Goal: Information Seeking & Learning: Learn about a topic

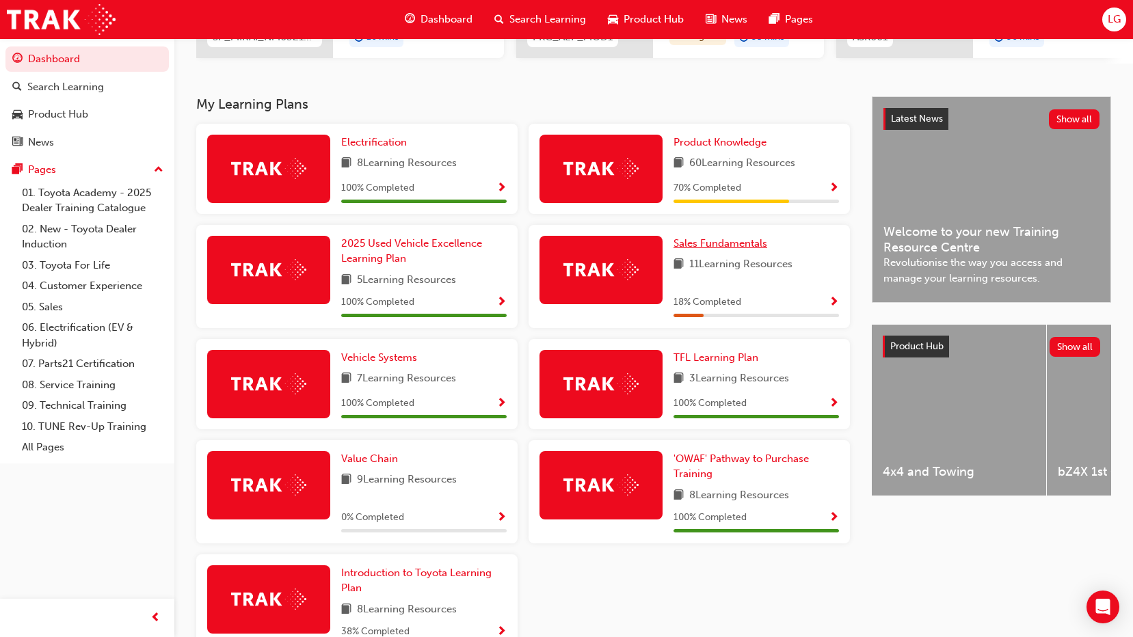
scroll to position [274, 0]
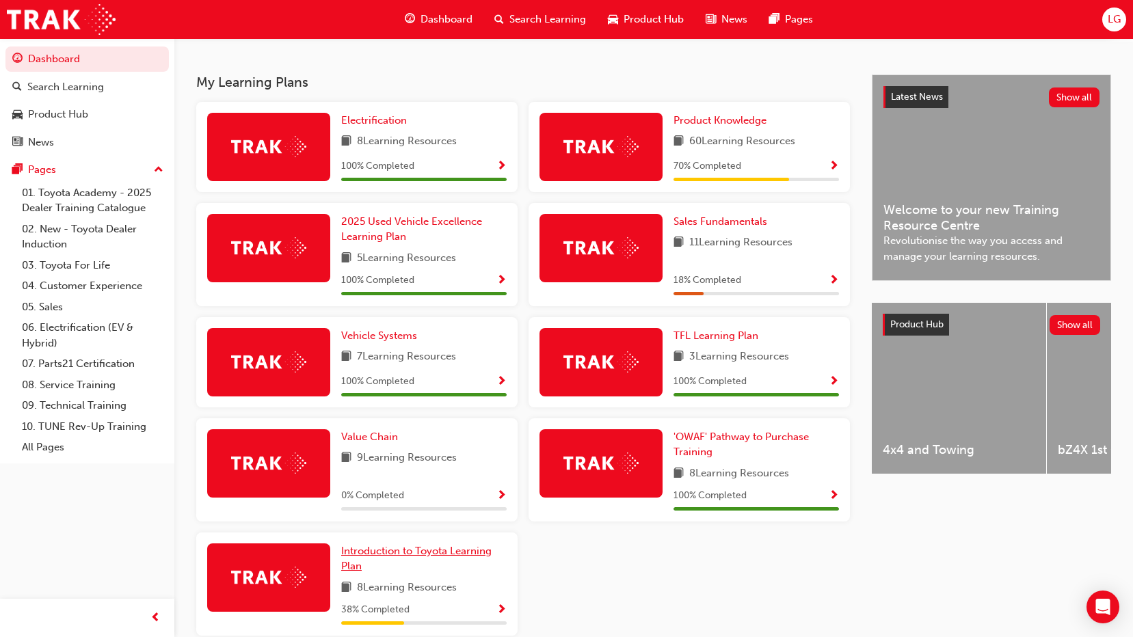
click at [434, 557] on span "Introduction to Toyota Learning Plan" at bounding box center [416, 559] width 150 height 28
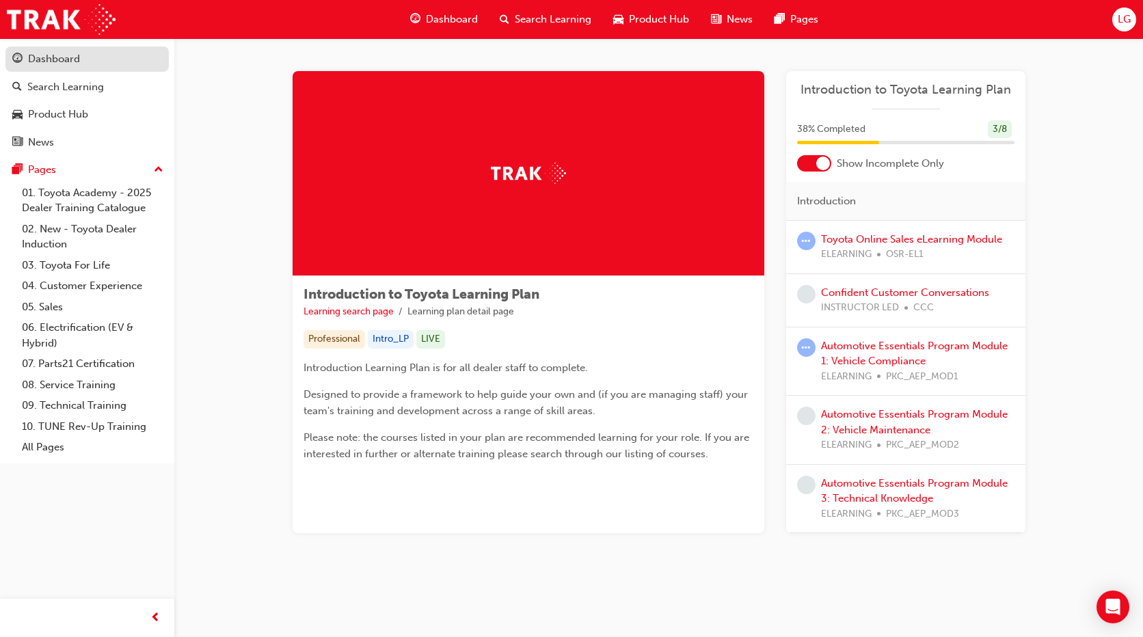
click at [97, 57] on div "Dashboard" at bounding box center [87, 59] width 150 height 17
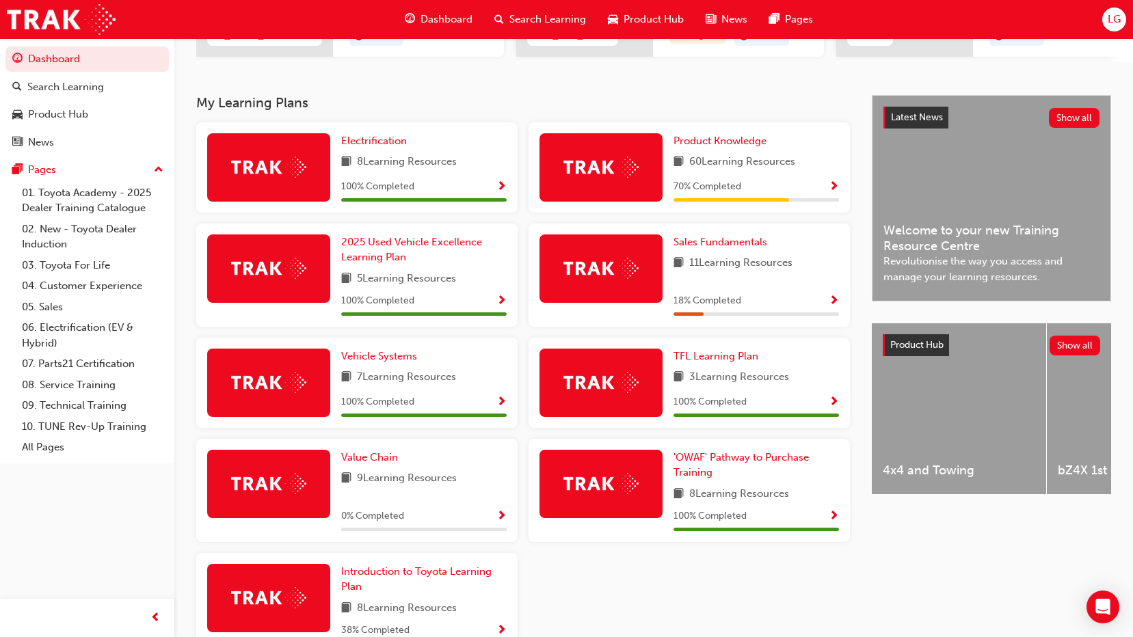
scroll to position [274, 0]
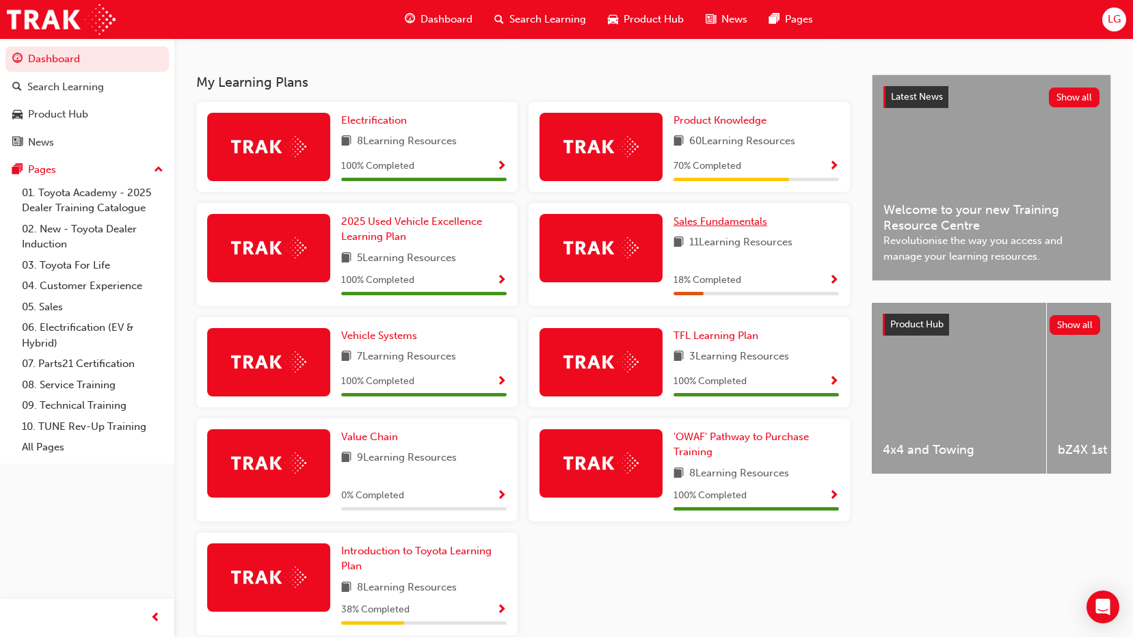
click at [717, 228] on span "Sales Fundamentals" at bounding box center [721, 221] width 94 height 12
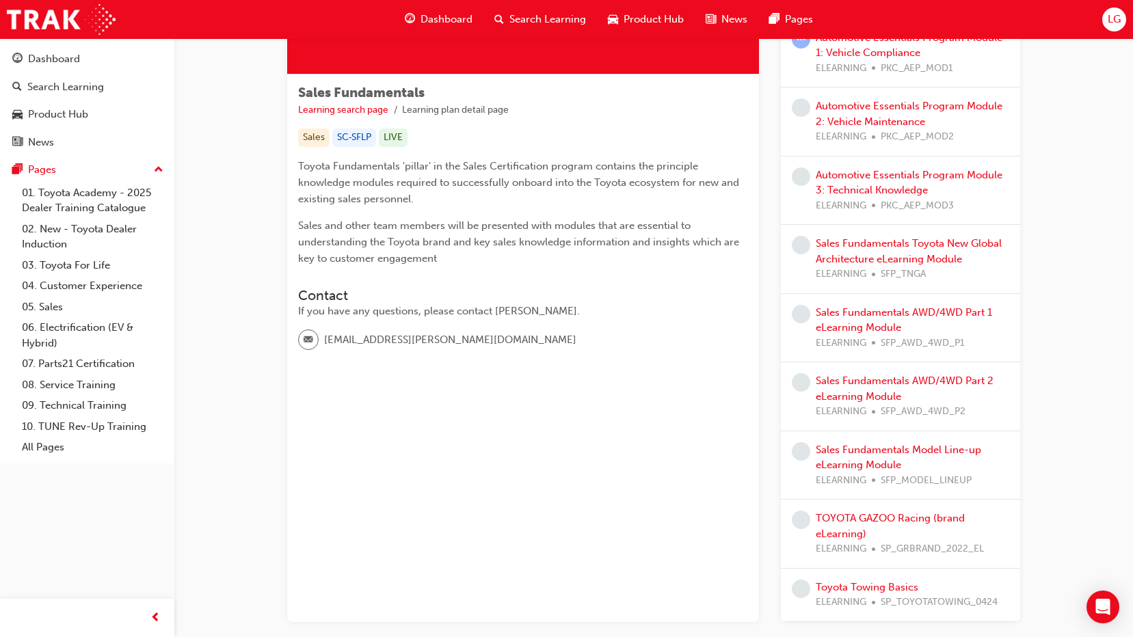
scroll to position [205, 0]
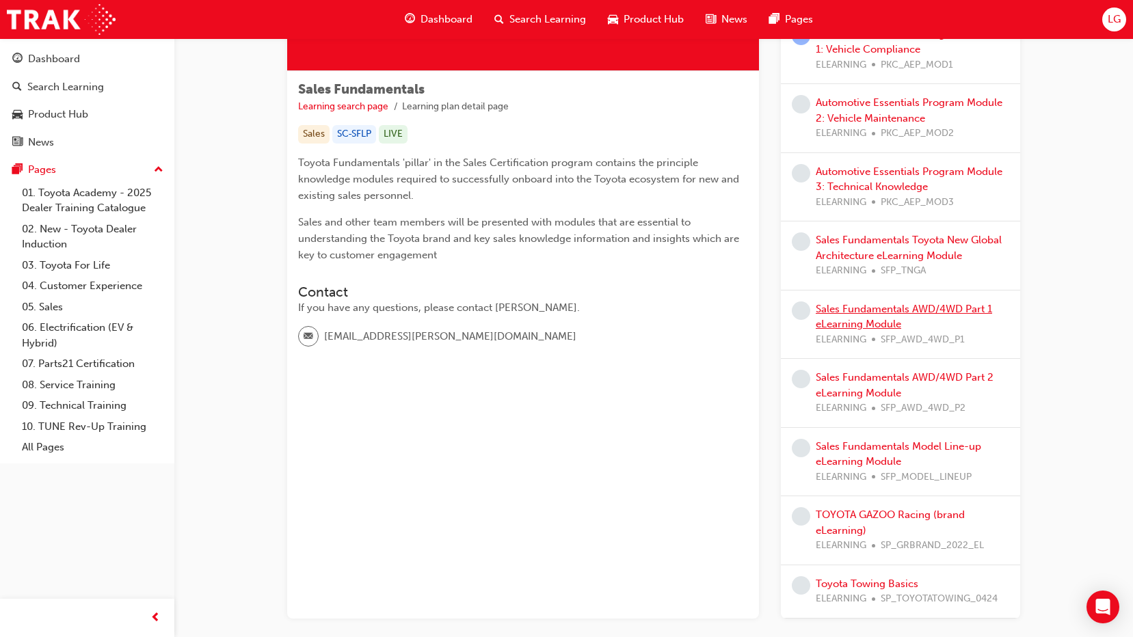
click at [912, 309] on link "Sales Fundamentals AWD/4WD Part 1 eLearning Module" at bounding box center [904, 317] width 176 height 28
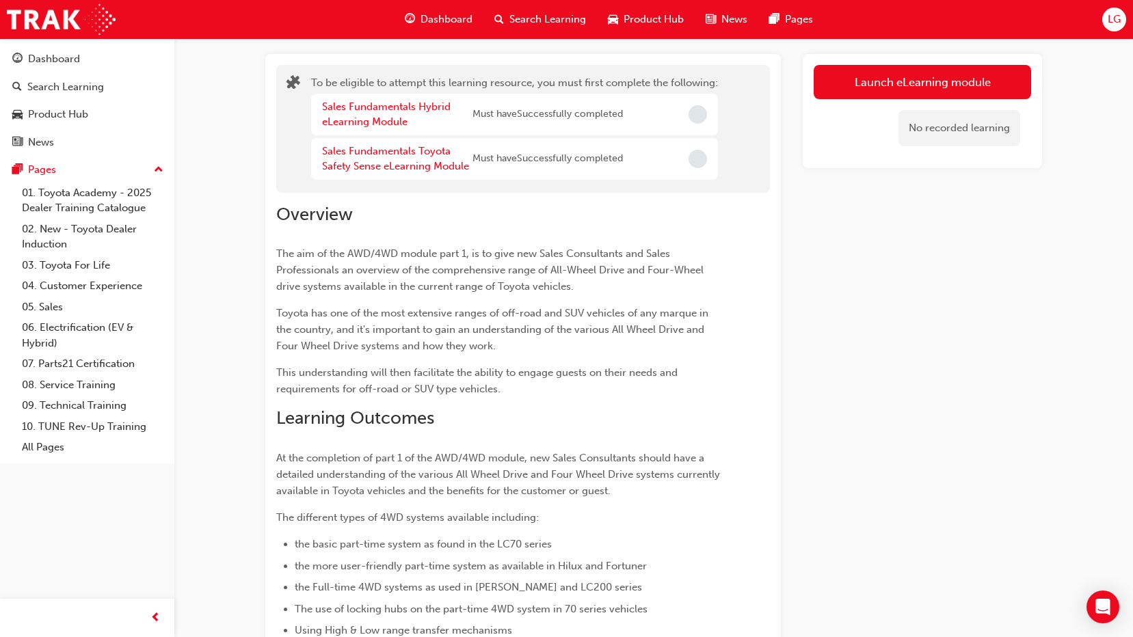
scroll to position [68, 0]
click at [915, 90] on button "Launch eLearning module" at bounding box center [922, 83] width 217 height 34
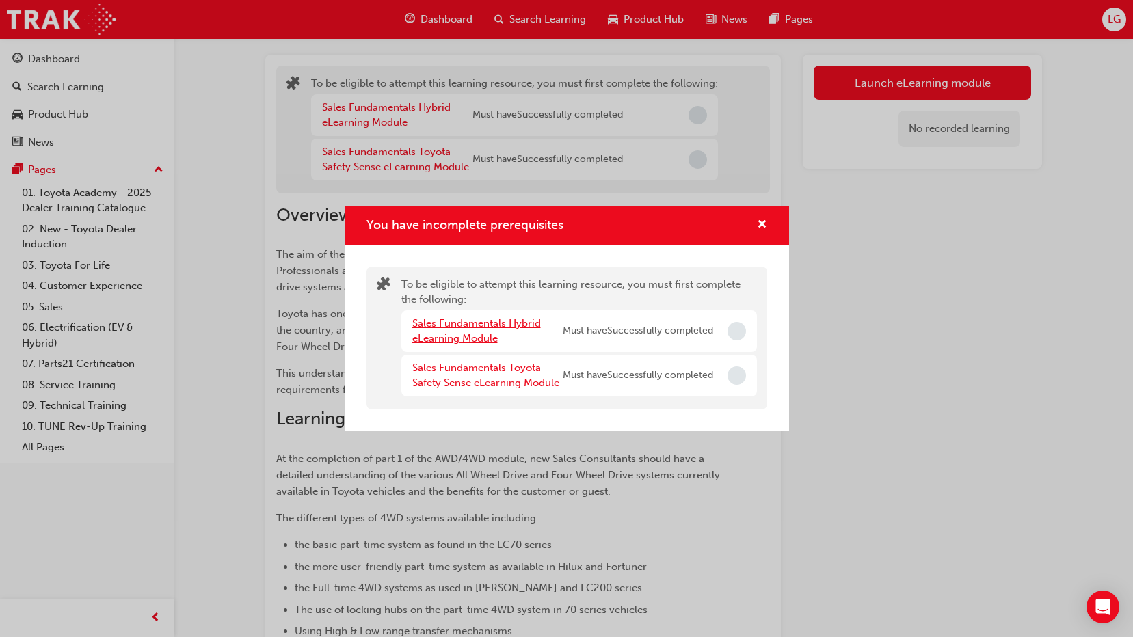
click at [501, 325] on link "Sales Fundamentals Hybrid eLearning Module" at bounding box center [476, 331] width 129 height 28
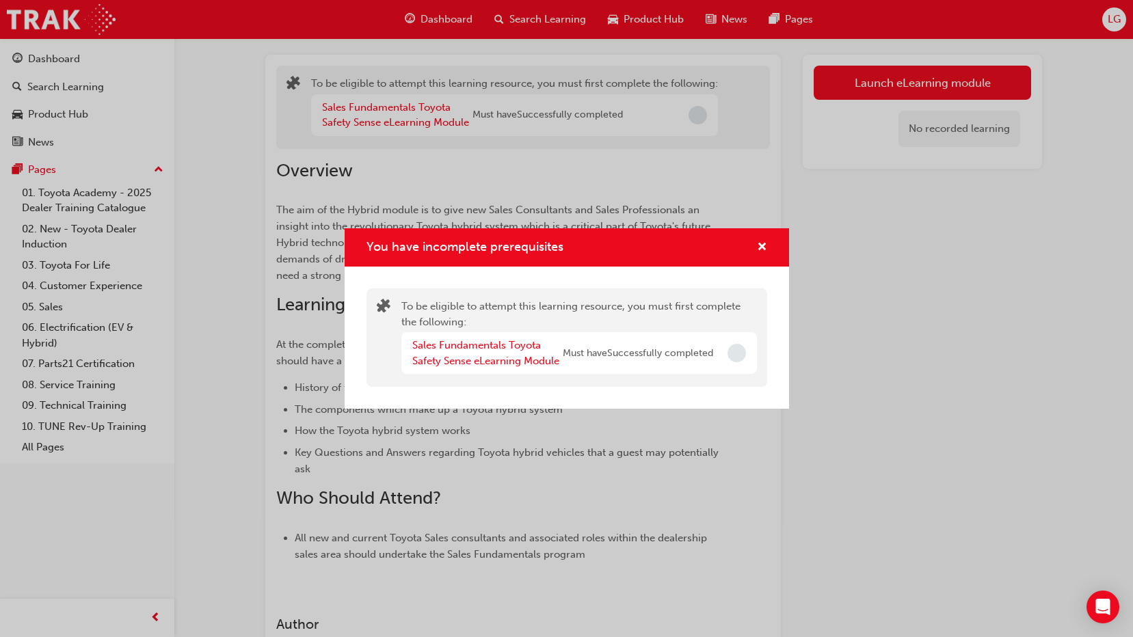
click at [499, 353] on div "Sales Fundamentals Toyota Safety Sense eLearning Module" at bounding box center [487, 353] width 150 height 31
click at [499, 370] on div "Sales Fundamentals Toyota Safety Sense eLearning Module Must have Successfully …" at bounding box center [579, 353] width 356 height 42
click at [500, 359] on link "Sales Fundamentals Toyota Safety Sense eLearning Module" at bounding box center [485, 353] width 147 height 28
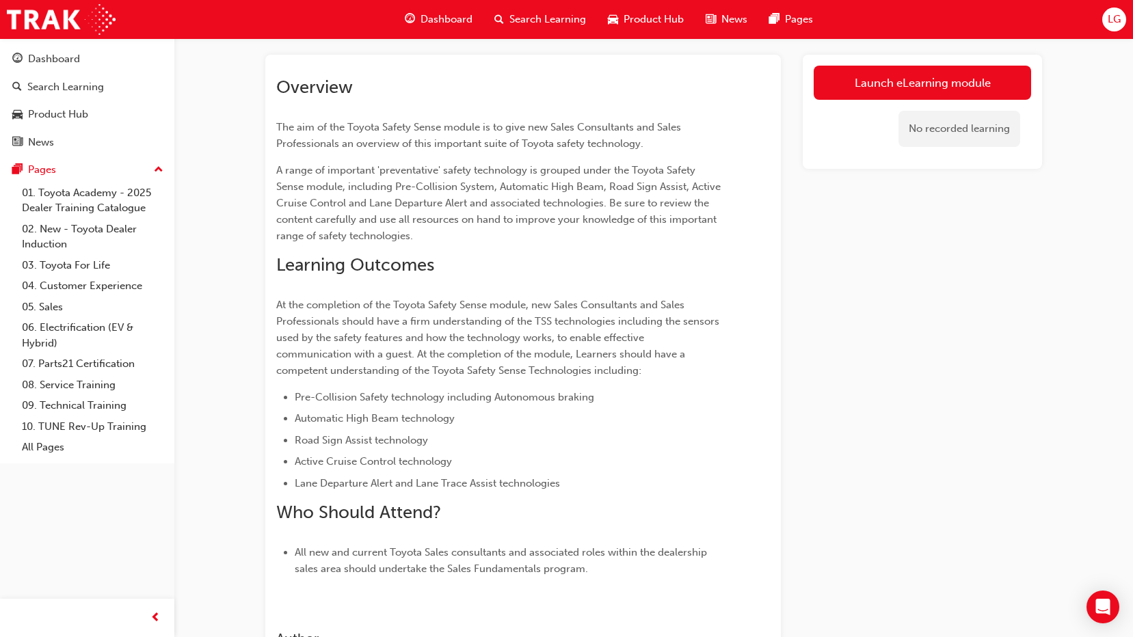
scroll to position [137, 0]
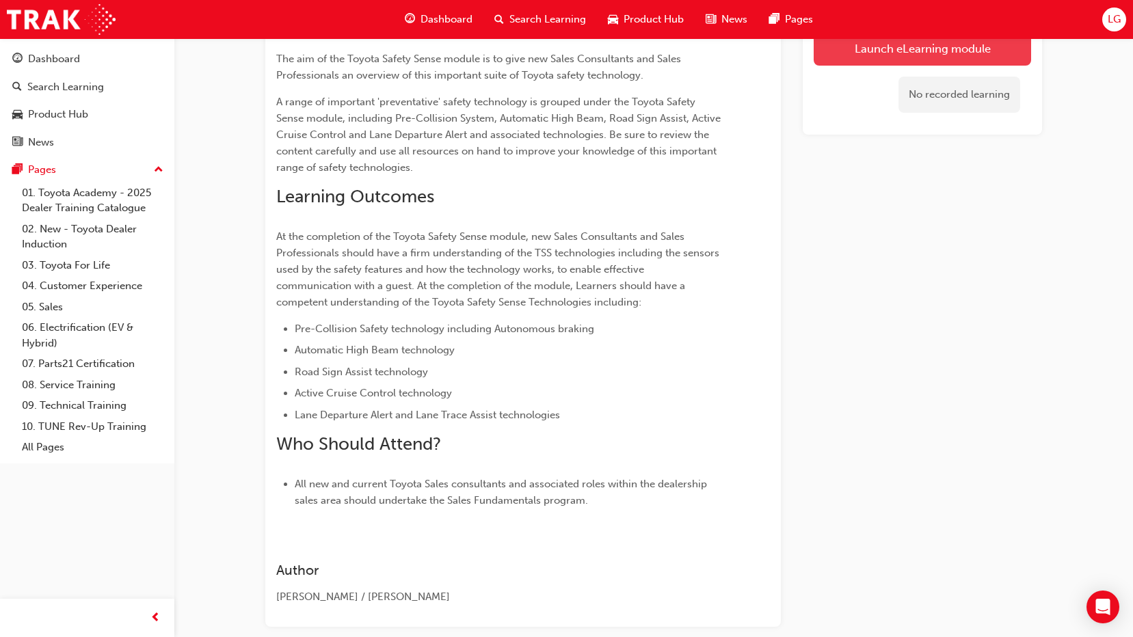
click at [879, 57] on link "Launch eLearning module" at bounding box center [922, 48] width 217 height 34
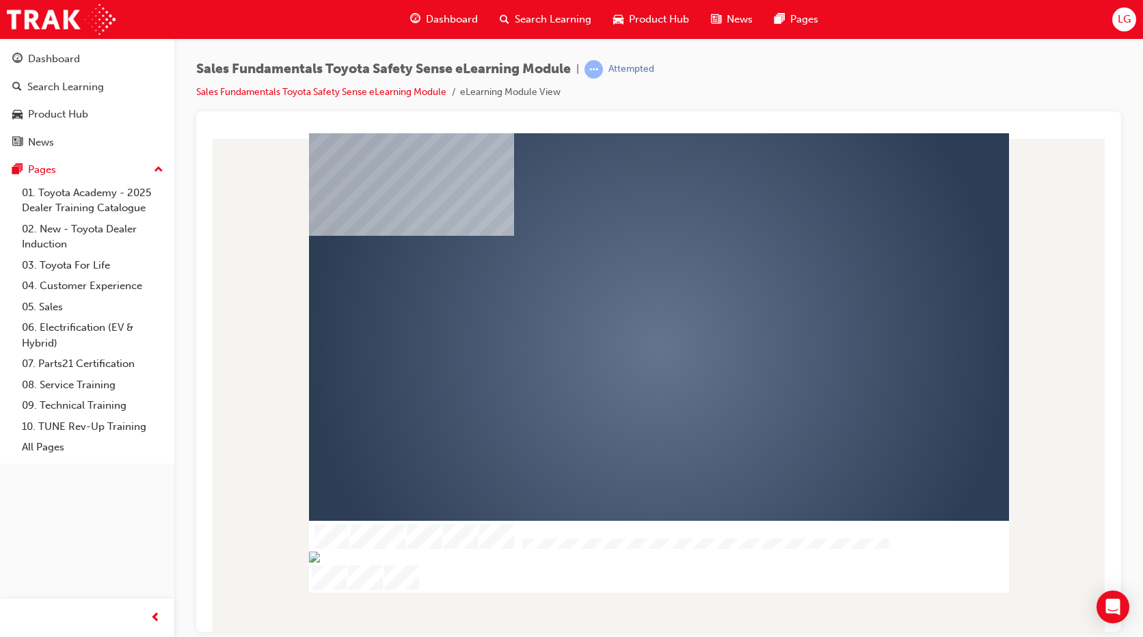
click at [620, 308] on div "play" at bounding box center [620, 308] width 0 height 0
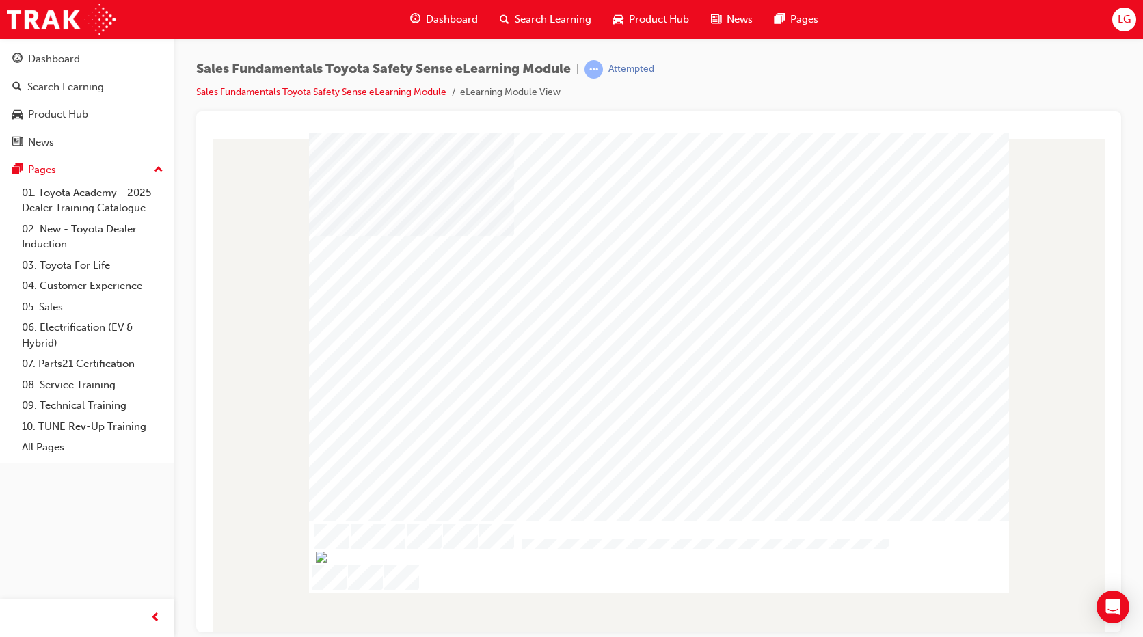
click at [906, 630] on div "Video Introduction Table Of Contents Exit Slide Title Welcome Video Introductio…" at bounding box center [658, 382] width 903 height 499
click at [907, 630] on div at bounding box center [658, 382] width 903 height 499
click at [918, 410] on div at bounding box center [659, 347] width 700 height 394
click at [386, 585] on img "Progress, Slide 1 of 18" at bounding box center [380, 583] width 11 height 11
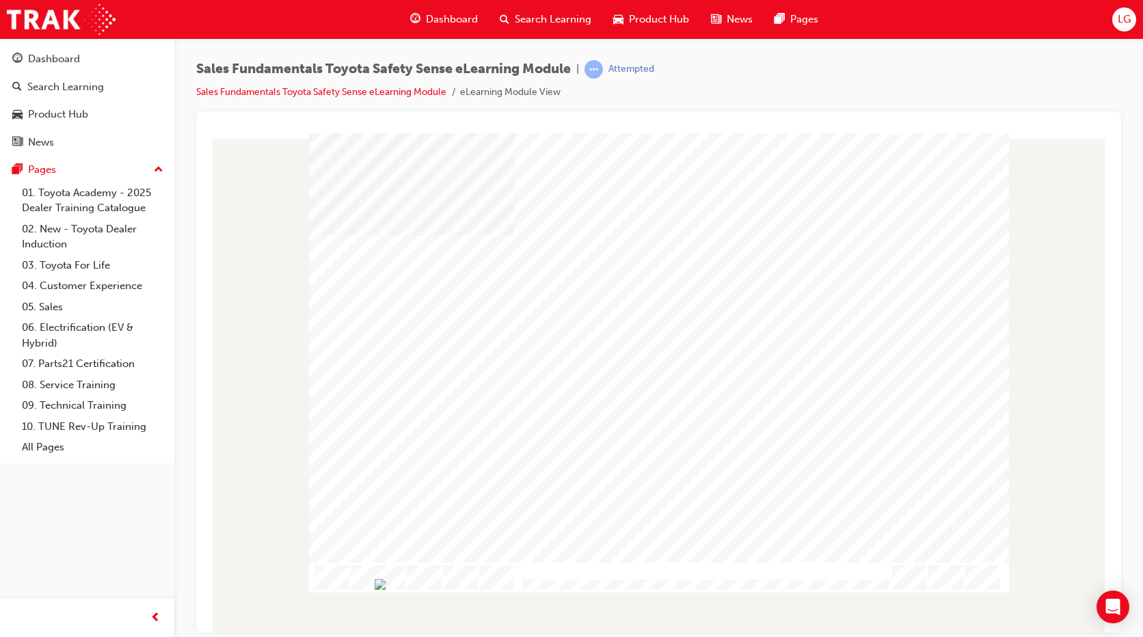
click at [591, 542] on div at bounding box center [659, 347] width 700 height 394
click at [449, 453] on div at bounding box center [659, 347] width 700 height 394
drag, startPoint x: 616, startPoint y: 583, endPoint x: 607, endPoint y: 588, distance: 10.7
click at [405, 588] on img "Progress, Slide 1 of 18" at bounding box center [400, 583] width 11 height 11
click at [407, 537] on div at bounding box center [659, 347] width 700 height 394
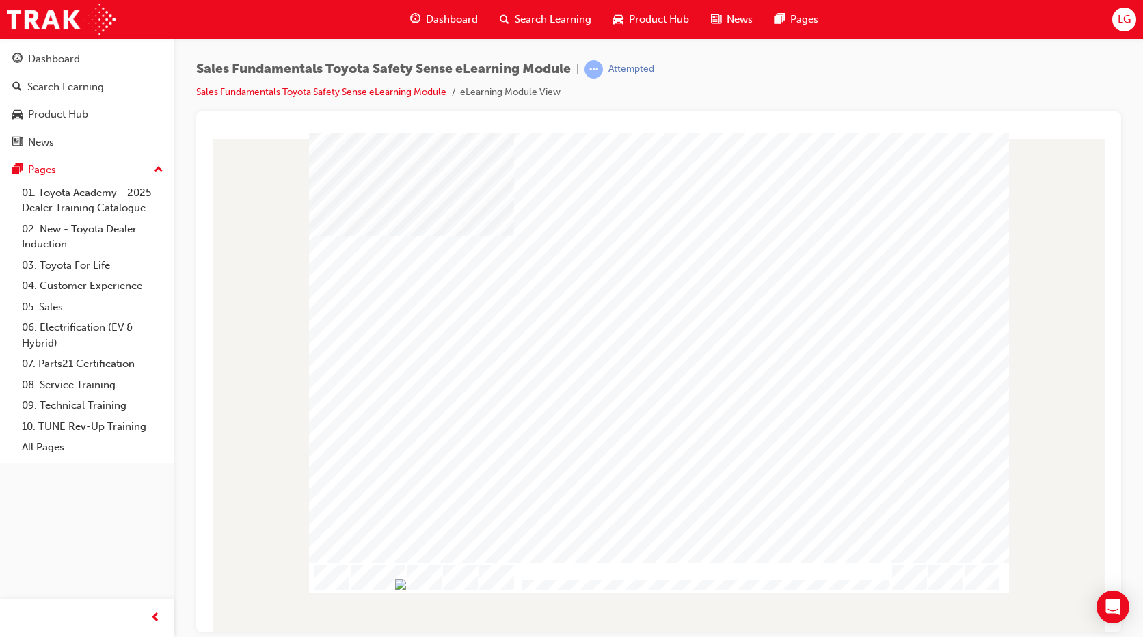
click at [406, 587] on img "Progress, Slide 1 of 18" at bounding box center [400, 583] width 11 height 11
click at [557, 478] on div at bounding box center [659, 347] width 700 height 394
click at [524, 557] on div at bounding box center [671, 356] width 745 height 469
click at [431, 584] on img "Progress, Slide 1 of 18" at bounding box center [426, 583] width 11 height 11
click at [632, 439] on div at bounding box center [659, 347] width 700 height 394
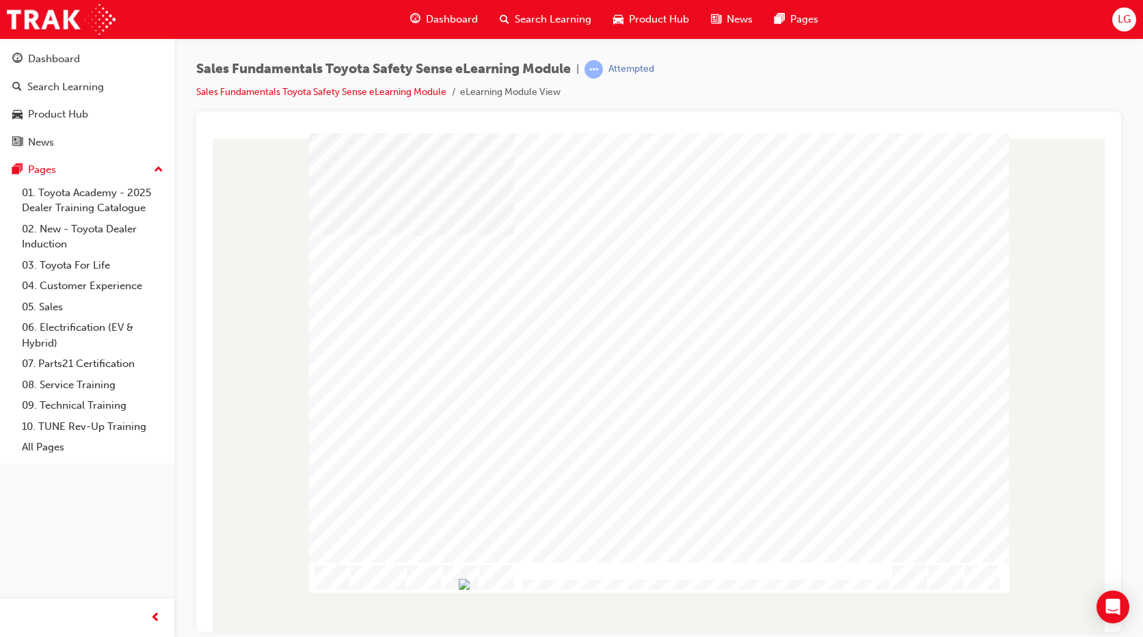
click at [617, 560] on div "Automatic High Beam Table Of Contents Exit Slide Title Welcome Video Introducti…" at bounding box center [659, 363] width 700 height 460
drag, startPoint x: 674, startPoint y: 585, endPoint x: 666, endPoint y: 587, distance: 8.6
click at [462, 587] on img "Progress, Slide 1 of 18" at bounding box center [456, 583] width 11 height 11
click at [490, 585] on img "Progress, Slide 1 of 18" at bounding box center [484, 583] width 11 height 11
drag, startPoint x: 702, startPoint y: 580, endPoint x: 688, endPoint y: 585, distance: 15.4
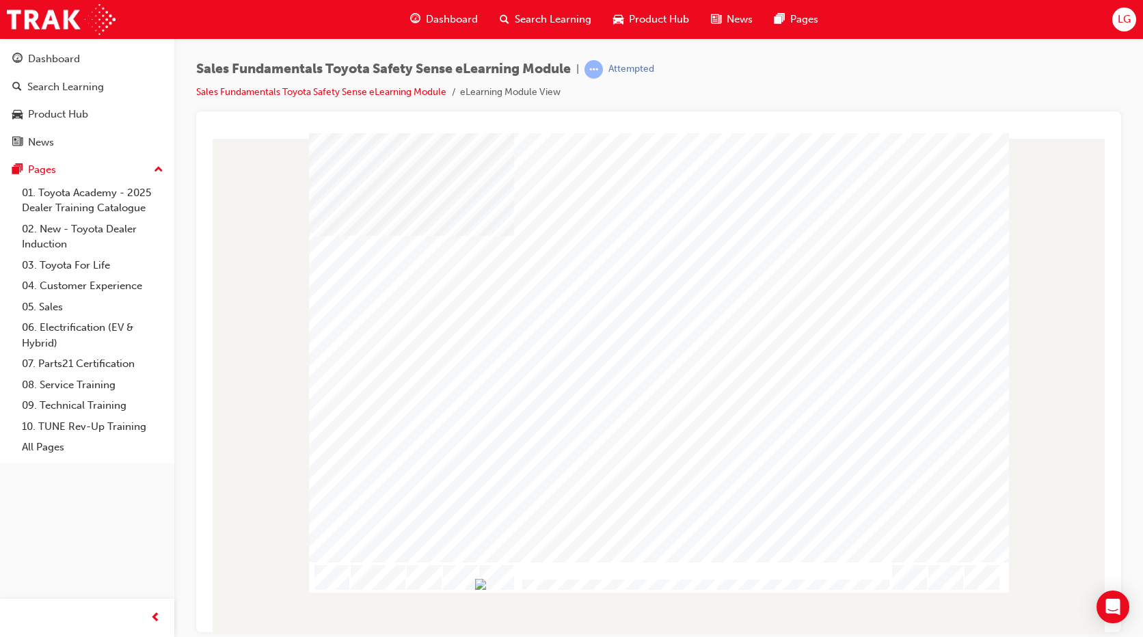
click at [486, 585] on img "Progress, Slide 1 of 18" at bounding box center [480, 583] width 11 height 11
click at [496, 452] on div at bounding box center [659, 347] width 700 height 394
click at [509, 585] on img "Progress, Slide 1 of 18" at bounding box center [503, 583] width 11 height 11
click at [504, 582] on img "Progress, Slide 1 of 18" at bounding box center [498, 583] width 11 height 11
click at [654, 455] on div at bounding box center [659, 347] width 700 height 394
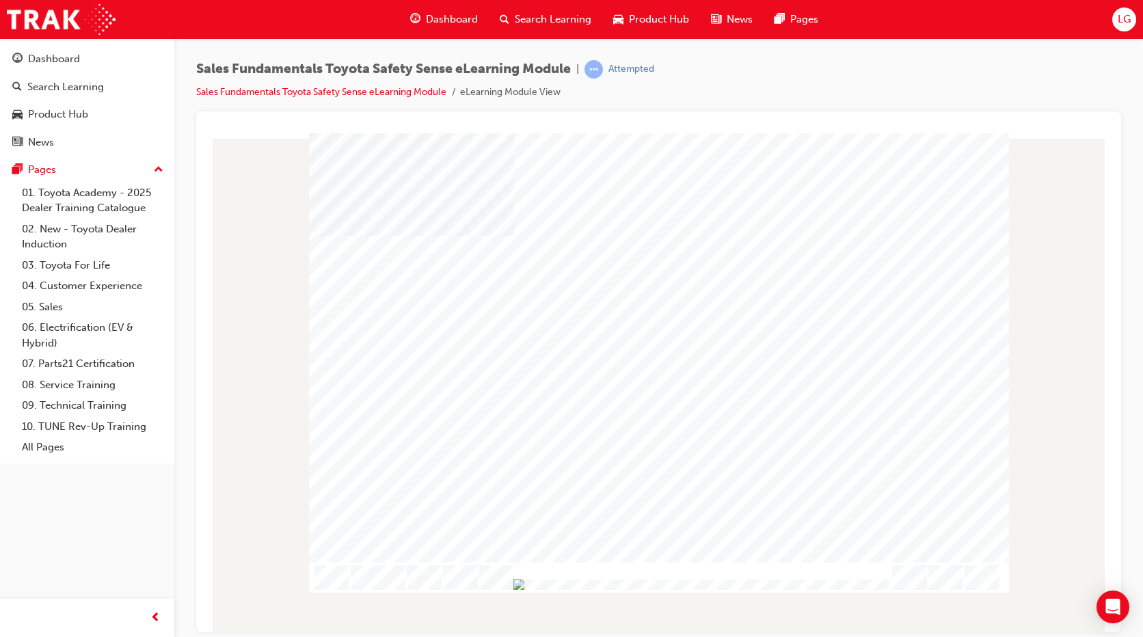
click at [723, 589] on div at bounding box center [659, 577] width 700 height 31
click at [569, 585] on img "Progress, Slide 1 of 18" at bounding box center [563, 583] width 11 height 11
click at [566, 587] on img "Progress, Slide 1 of 18" at bounding box center [560, 583] width 11 height 11
drag, startPoint x: 524, startPoint y: 579, endPoint x: 739, endPoint y: 583, distance: 215.4
click at [536, 583] on img "Progress, Slide 1 of 18" at bounding box center [530, 583] width 11 height 11
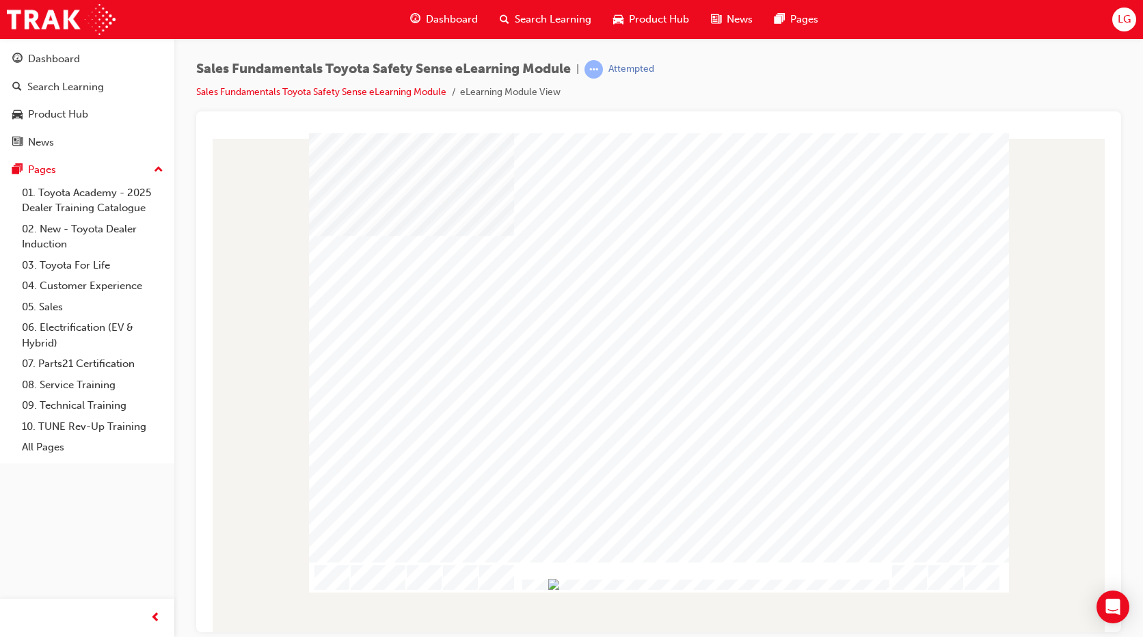
drag, startPoint x: 747, startPoint y: 583, endPoint x: 762, endPoint y: 583, distance: 15.0
click at [559, 583] on img "Progress, Slide 1 of 18" at bounding box center [553, 583] width 11 height 11
click at [571, 587] on img "Progress, Slide 1 of 18" at bounding box center [565, 583] width 11 height 11
click at [571, 584] on img "Progress, Slide 1 of 18" at bounding box center [565, 583] width 11 height 11
click at [602, 586] on img "Progress, Slide 1 of 18" at bounding box center [596, 583] width 11 height 11
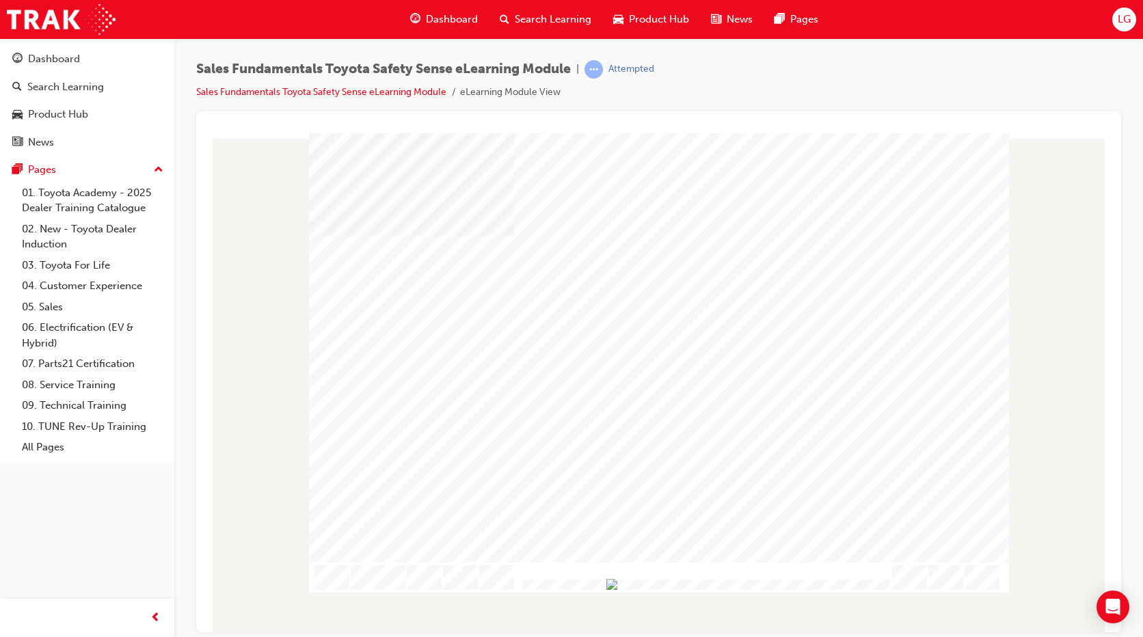
click at [767, 517] on div at bounding box center [659, 347] width 700 height 394
drag, startPoint x: 829, startPoint y: 585, endPoint x: 794, endPoint y: 582, distance: 35.7
click at [591, 582] on img "Progress, Slide 1 of 18" at bounding box center [586, 583] width 11 height 11
click at [590, 583] on img "Progress, Slide 1 of 18" at bounding box center [584, 583] width 11 height 11
click at [601, 587] on img "Progress, Slide 1 of 18" at bounding box center [595, 583] width 11 height 11
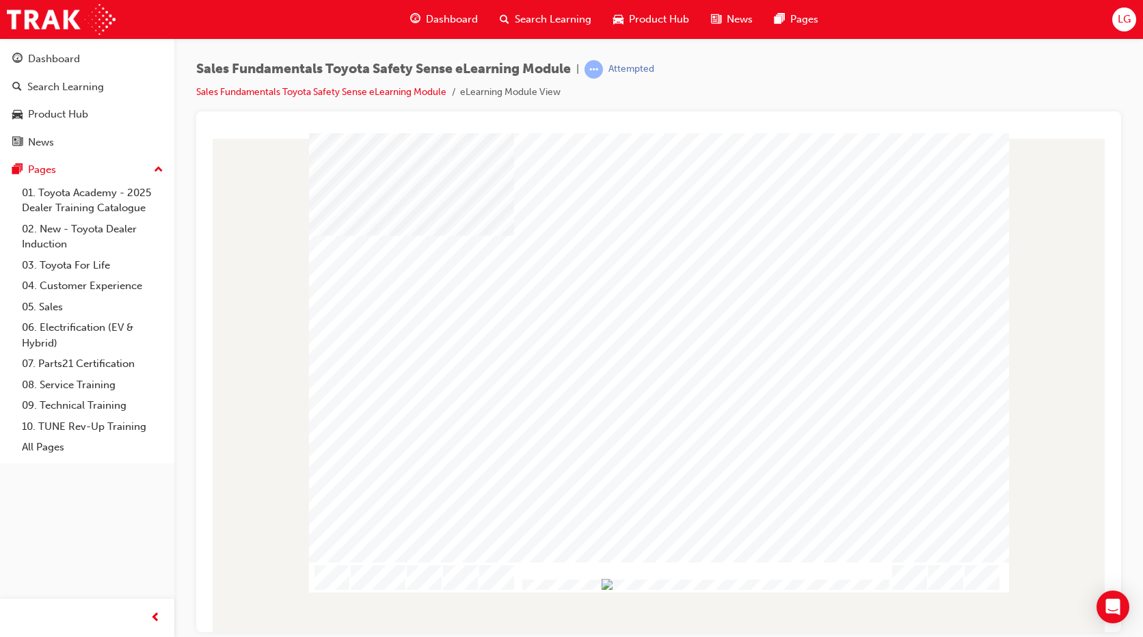
click at [613, 585] on img "Progress, Slide 1 of 18" at bounding box center [607, 583] width 11 height 11
drag, startPoint x: 829, startPoint y: 580, endPoint x: 815, endPoint y: 585, distance: 15.1
click at [618, 585] on img "Progress, Slide 1 of 18" at bounding box center [612, 583] width 11 height 11
drag, startPoint x: 824, startPoint y: 579, endPoint x: 804, endPoint y: 585, distance: 20.6
click at [599, 585] on img "Progress, Slide 1 of 18" at bounding box center [593, 583] width 11 height 11
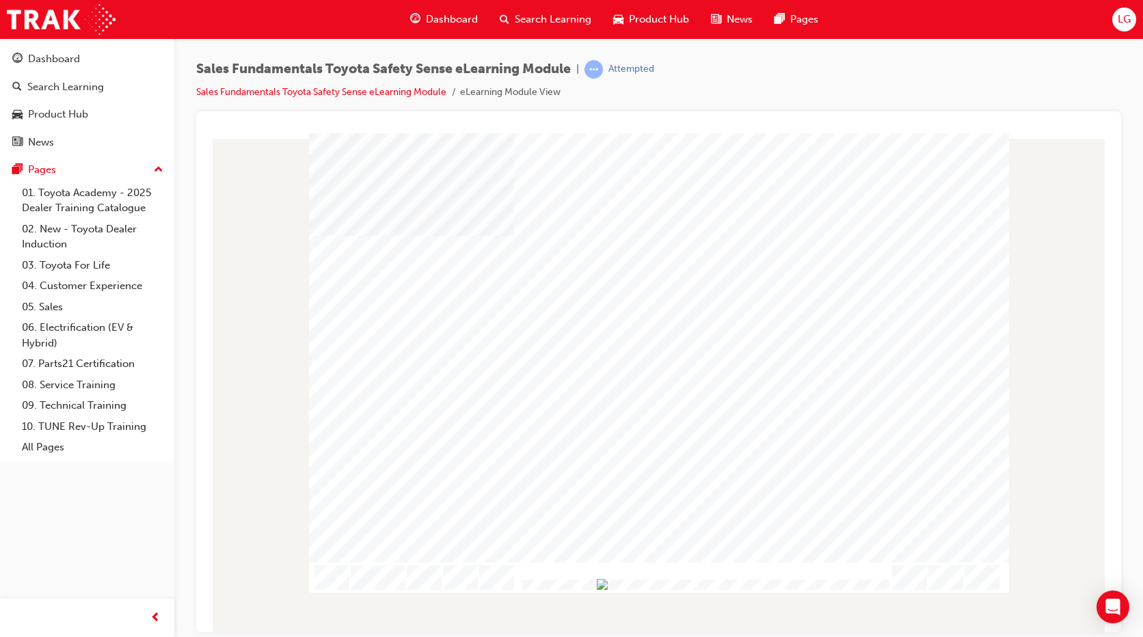
drag, startPoint x: 820, startPoint y: 585, endPoint x: 795, endPoint y: 584, distance: 24.6
click at [608, 583] on img "Progress, Slide 1 of 18" at bounding box center [602, 583] width 11 height 11
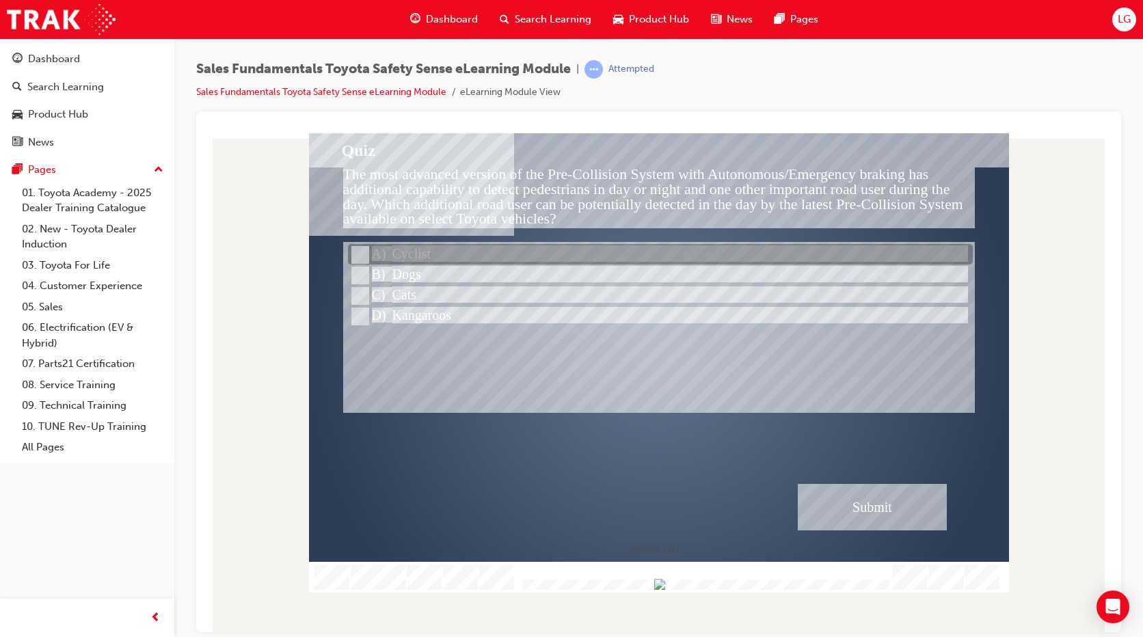
click at [557, 259] on div at bounding box center [660, 255] width 625 height 21
radio input "true"
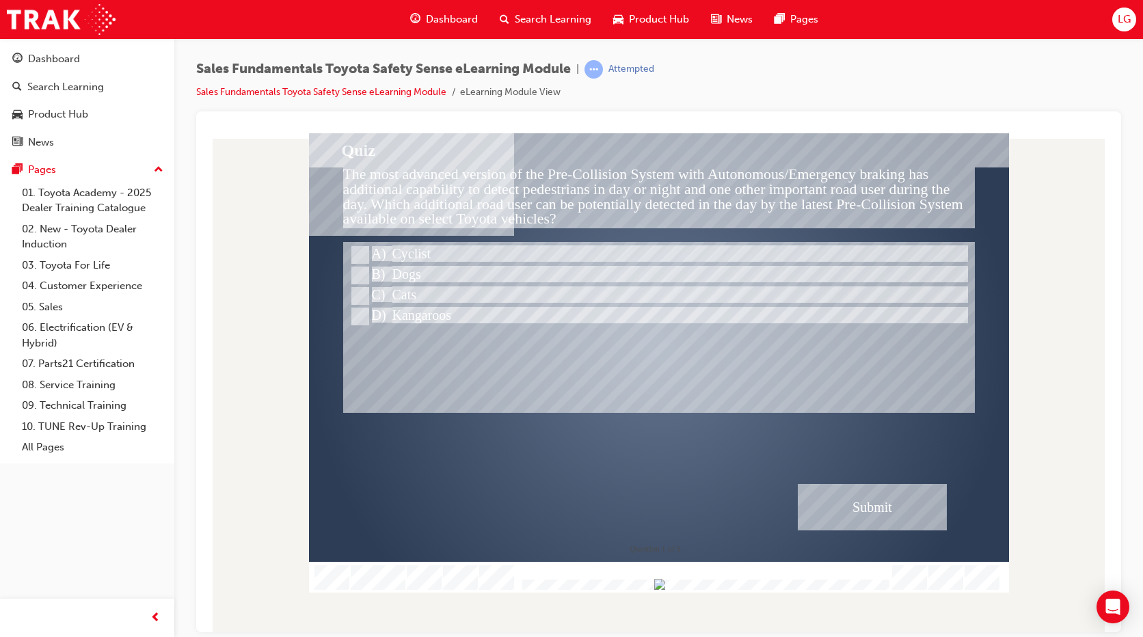
click at [867, 501] on div "Submit" at bounding box center [872, 506] width 149 height 46
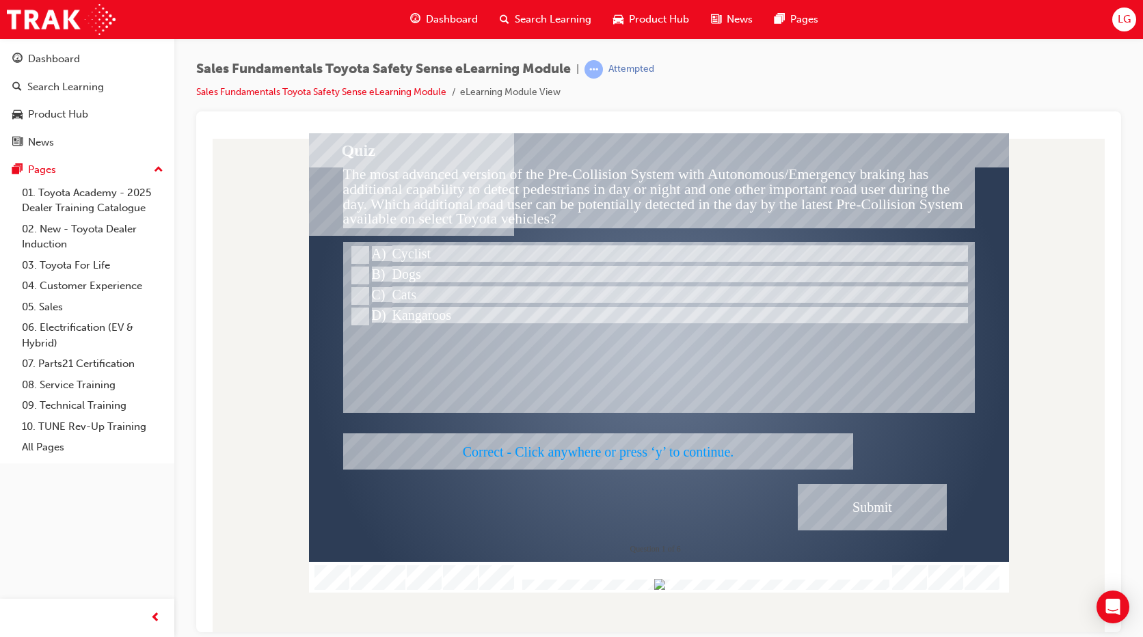
click at [842, 498] on div at bounding box center [659, 363] width 700 height 460
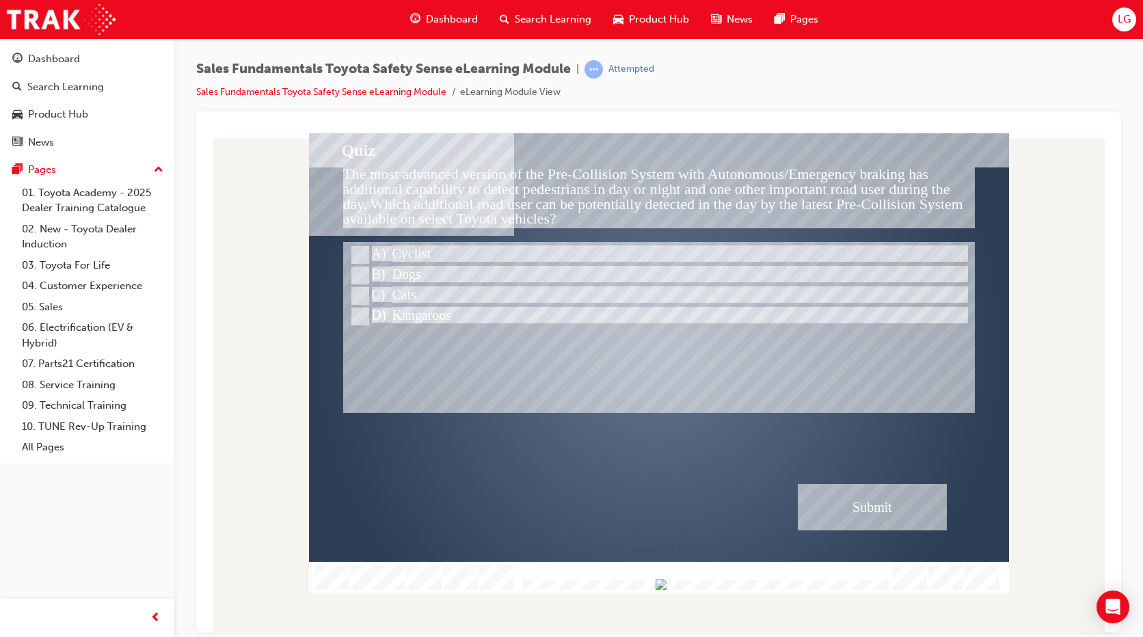
click at [582, 425] on div "" at bounding box center [659, 347] width 700 height 394
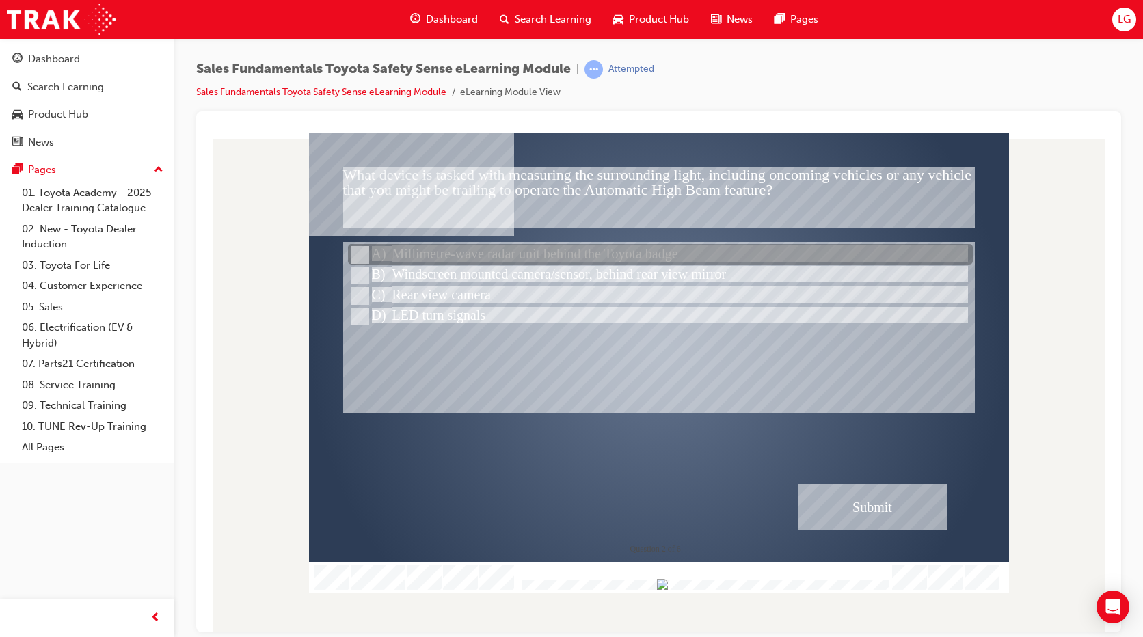
click at [533, 258] on div at bounding box center [660, 255] width 625 height 21
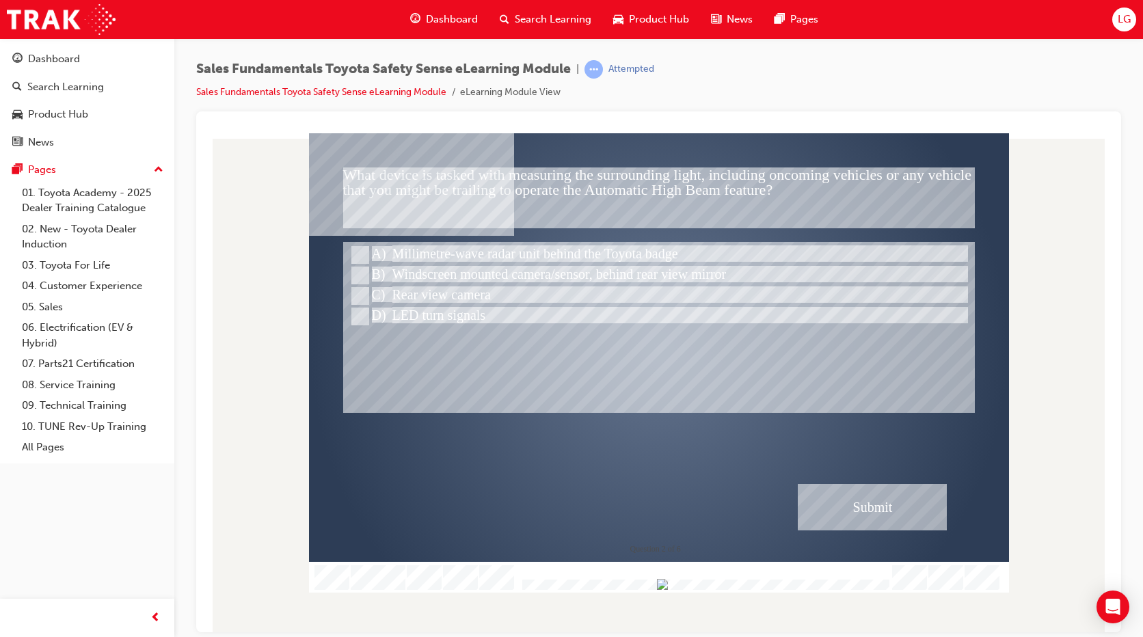
click at [844, 507] on div "Submit" at bounding box center [872, 506] width 149 height 46
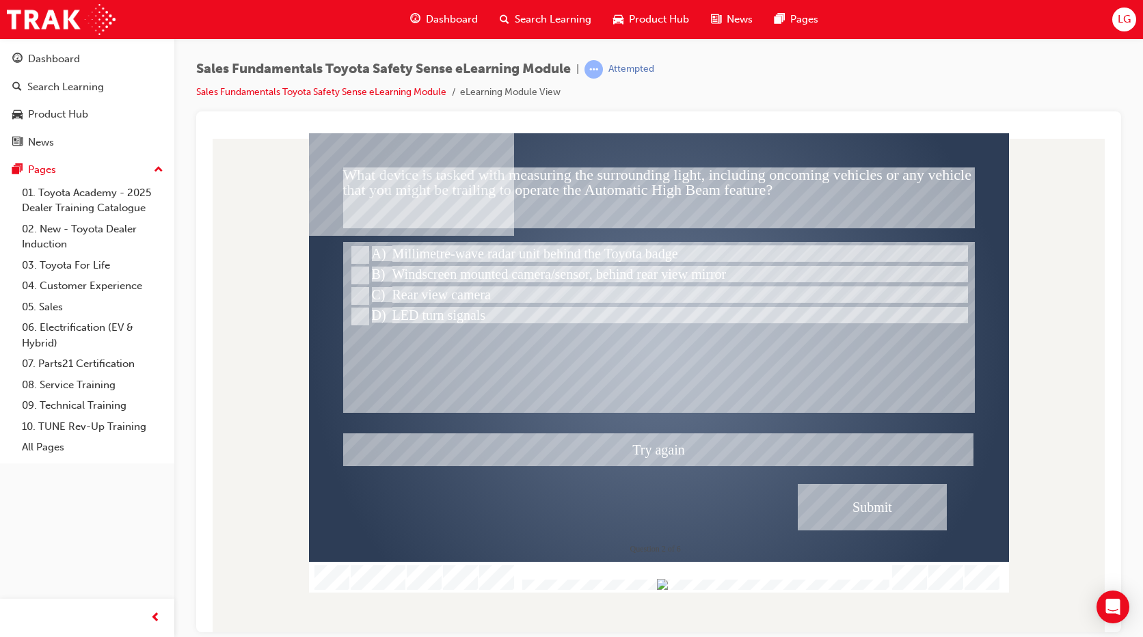
click at [620, 415] on div at bounding box center [659, 363] width 700 height 460
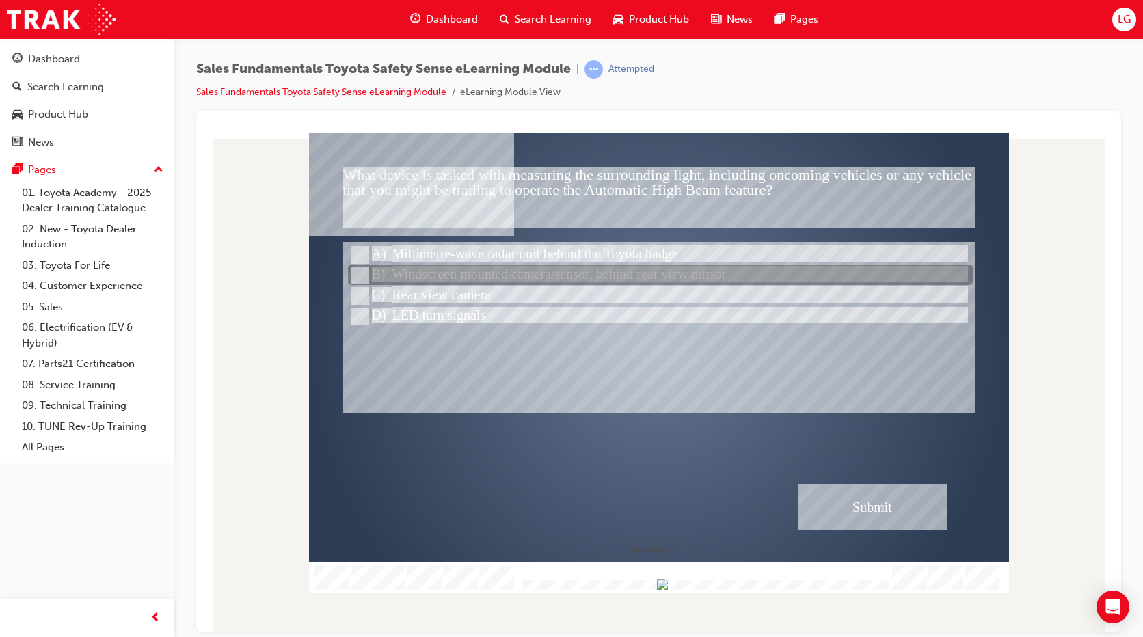
click at [532, 268] on div at bounding box center [660, 275] width 625 height 21
radio input "false"
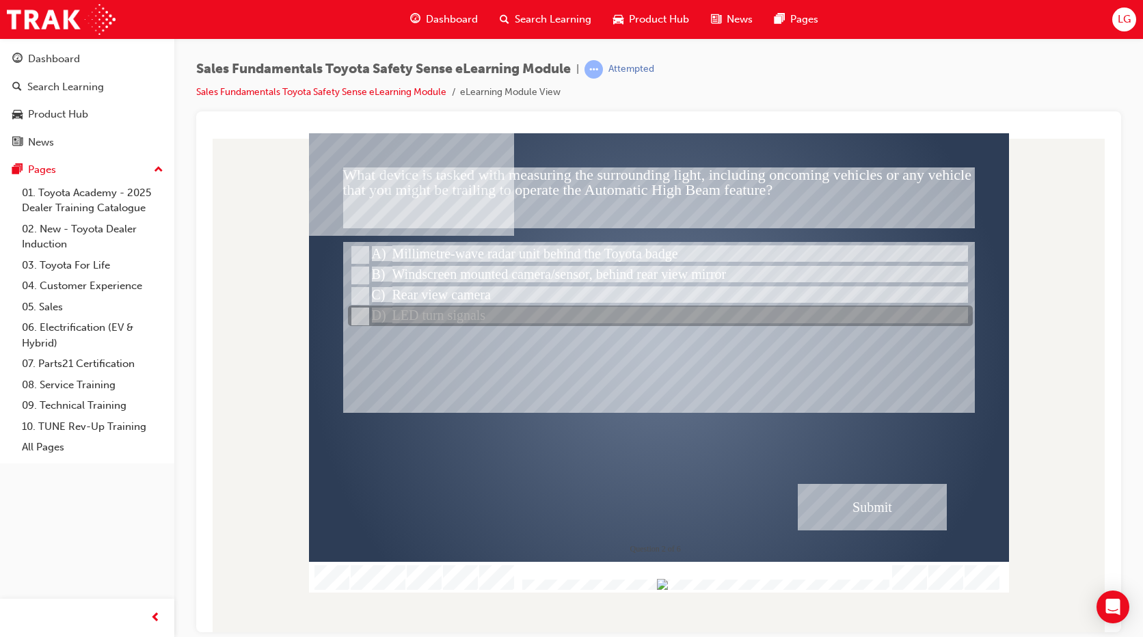
click at [624, 321] on div at bounding box center [660, 316] width 625 height 21
radio input "false"
radio input "true"
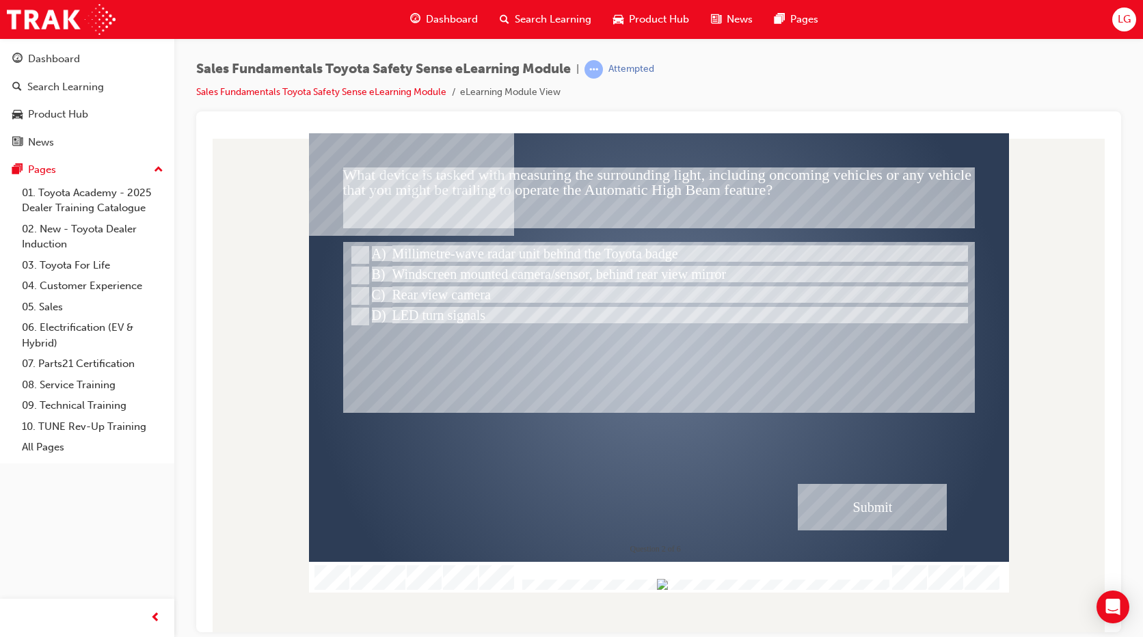
click at [842, 500] on div "Submit" at bounding box center [872, 506] width 149 height 46
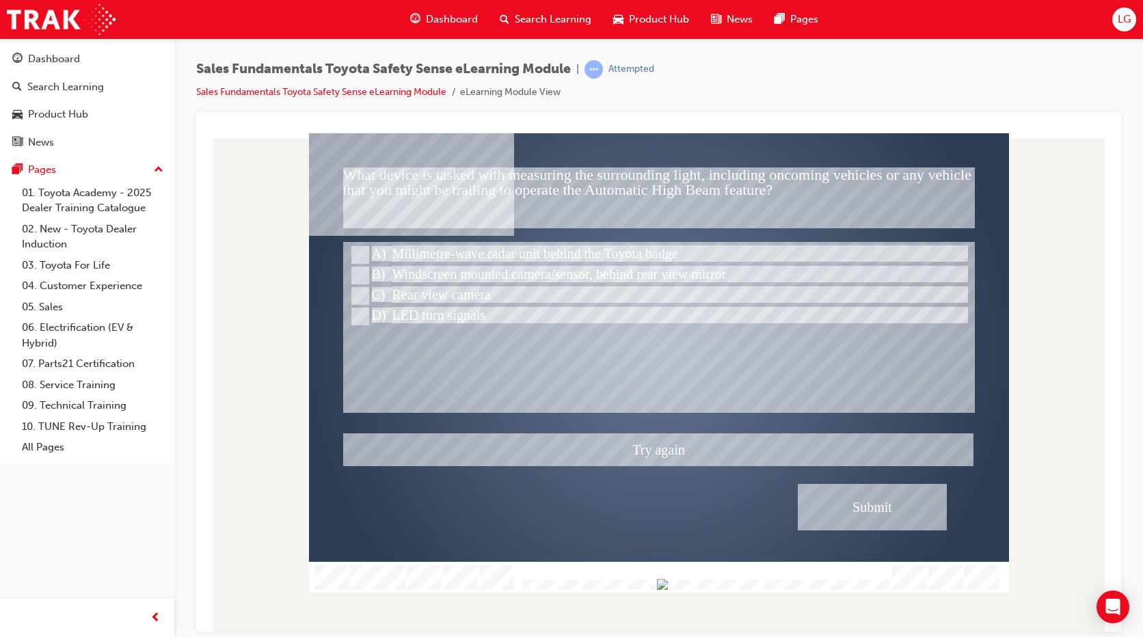
click at [469, 368] on div at bounding box center [659, 363] width 700 height 460
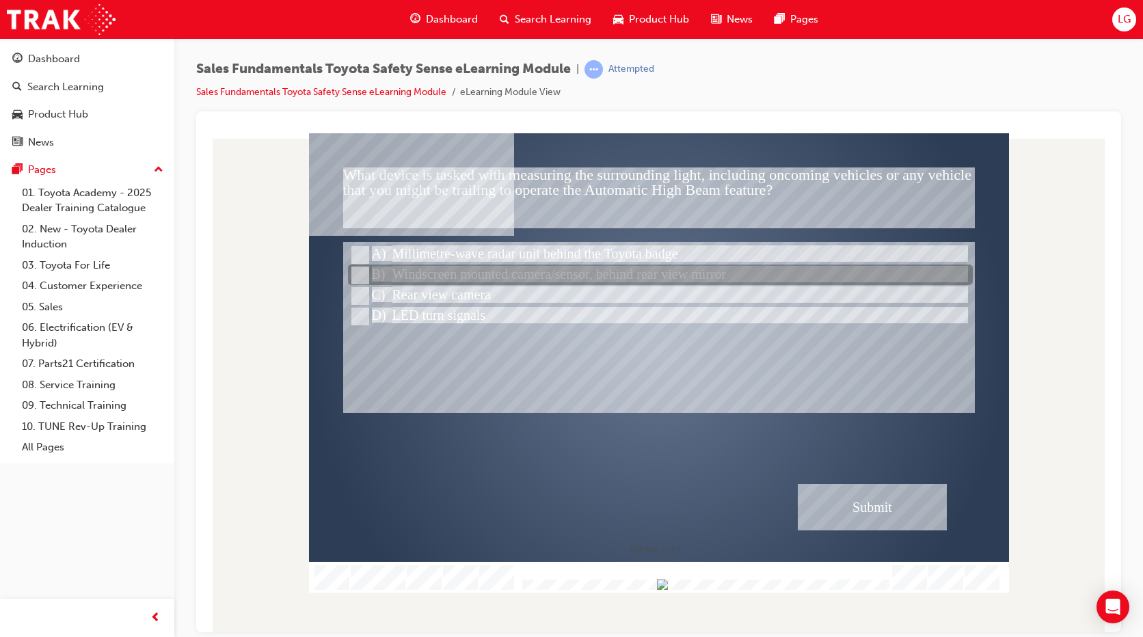
click at [487, 279] on div at bounding box center [660, 275] width 625 height 21
radio input "true"
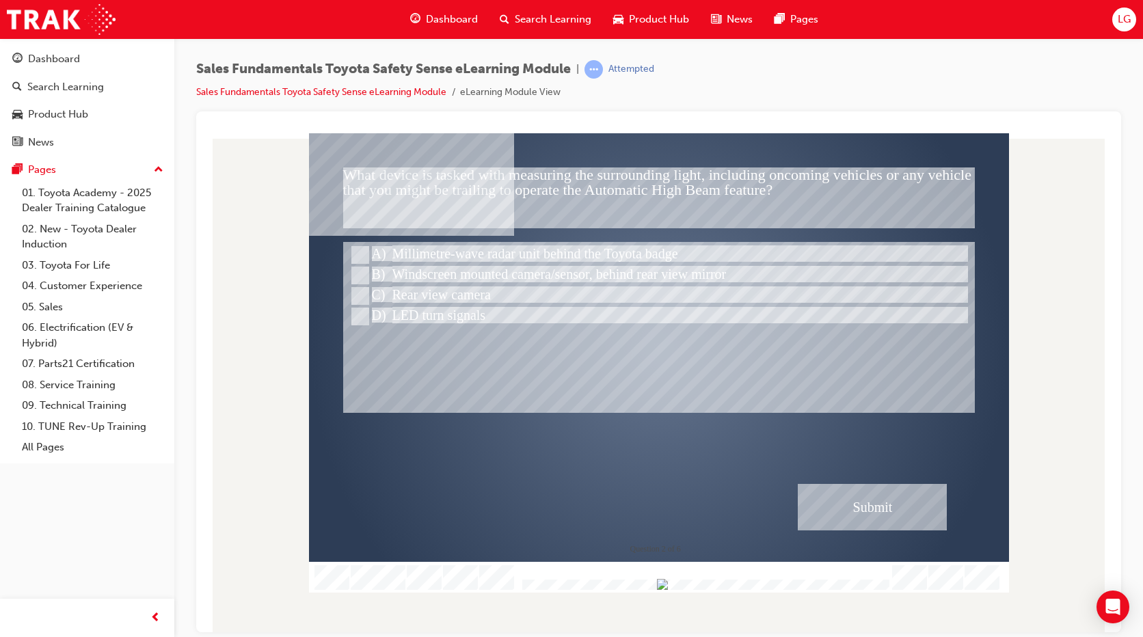
click at [849, 510] on div "Submit" at bounding box center [872, 506] width 149 height 46
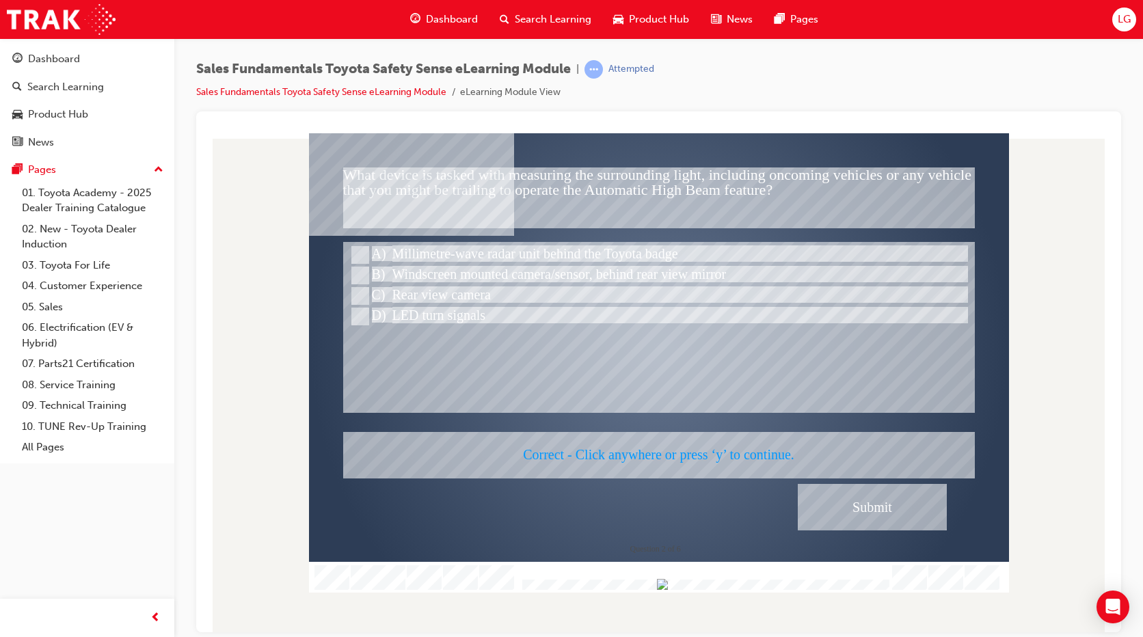
click at [663, 397] on div at bounding box center [659, 363] width 700 height 460
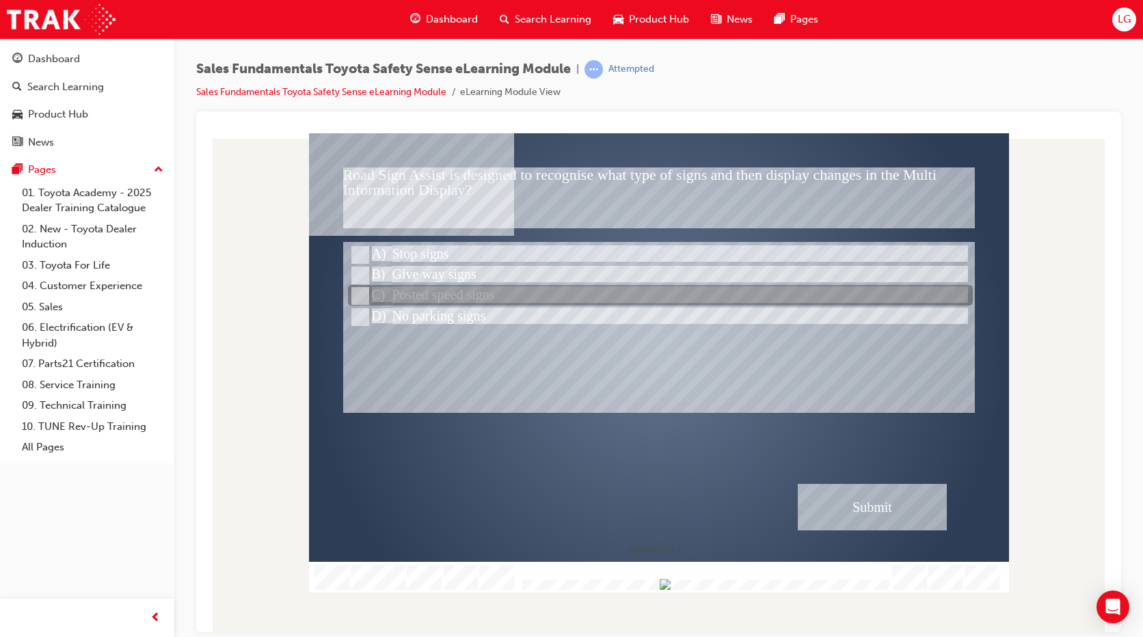
click at [492, 301] on div at bounding box center [660, 296] width 625 height 21
radio input "true"
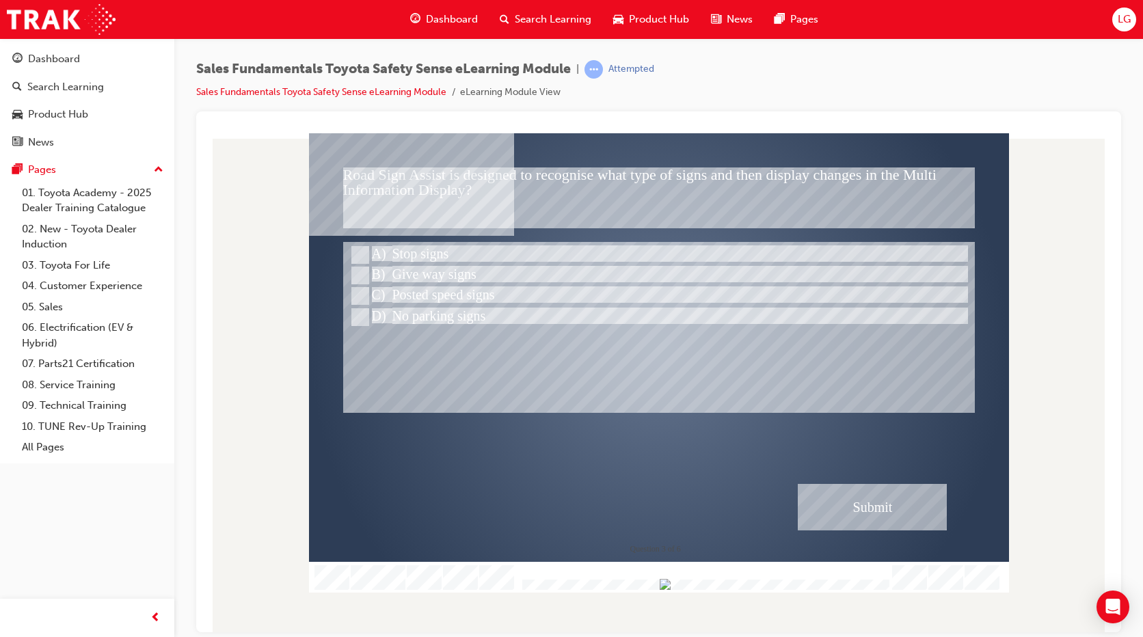
click at [874, 520] on div "Submit" at bounding box center [872, 506] width 149 height 46
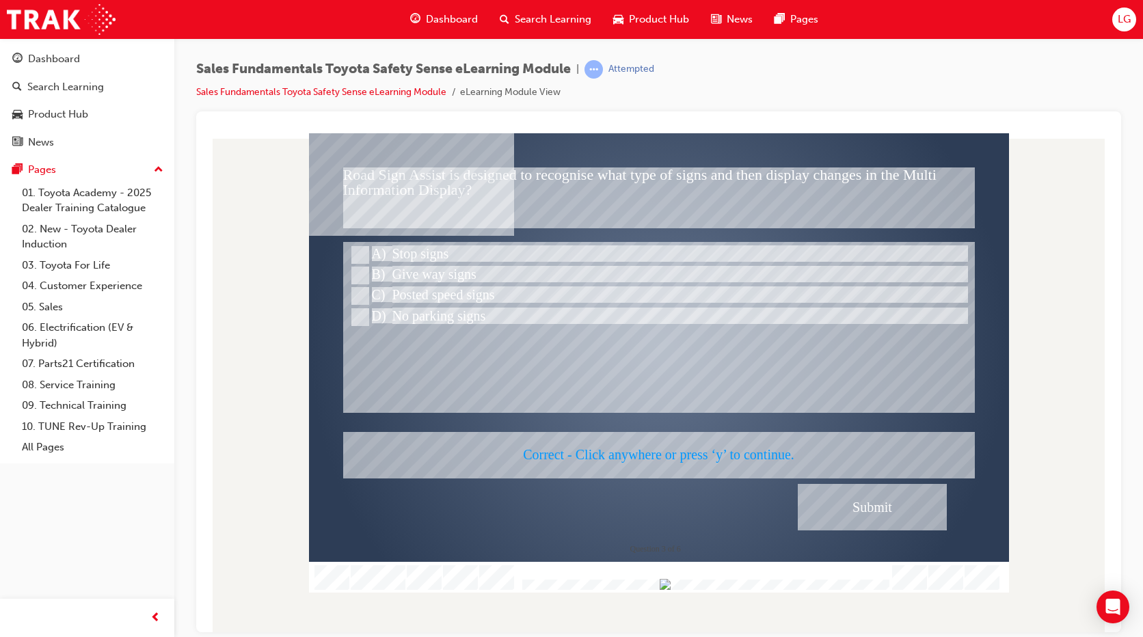
click at [813, 510] on div at bounding box center [659, 363] width 700 height 460
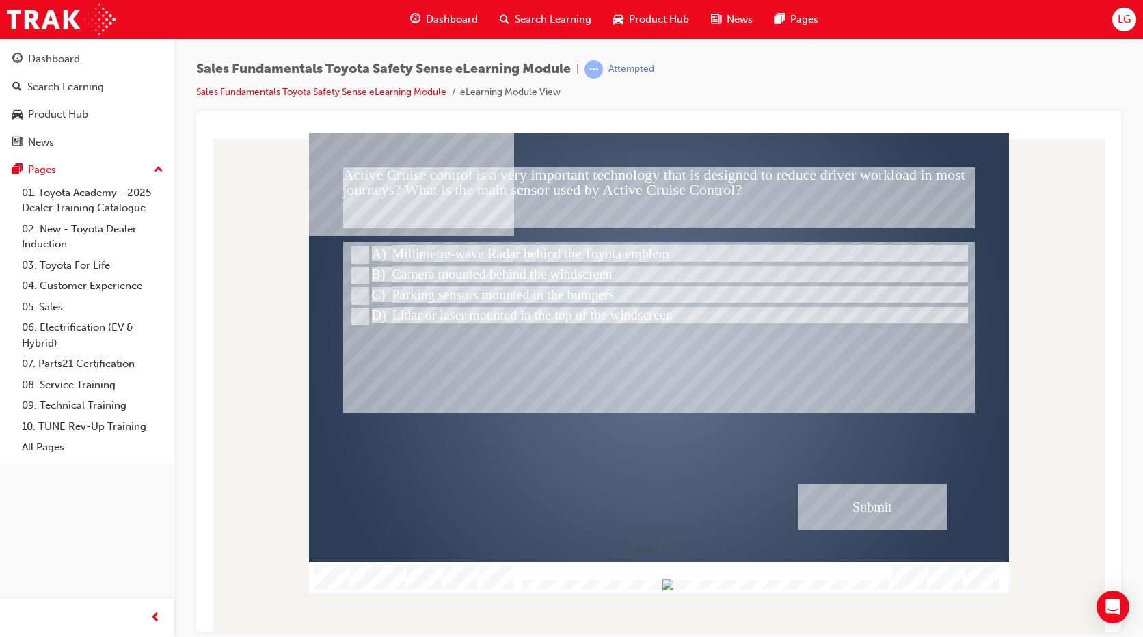
click at [542, 337] on div at bounding box center [659, 326] width 632 height 171
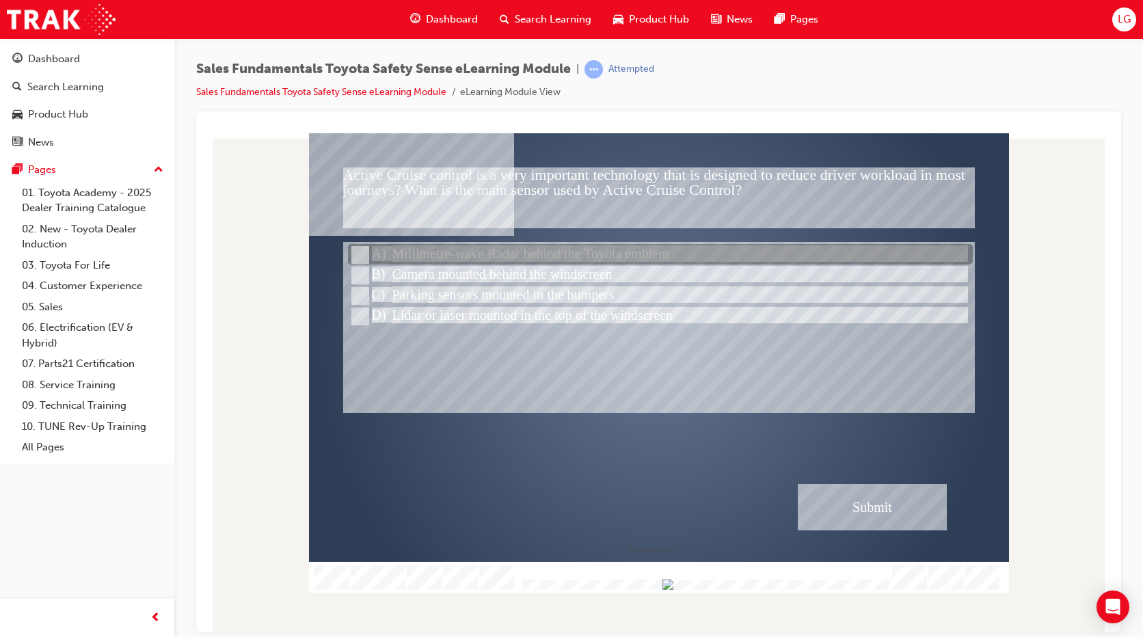
click at [556, 261] on div at bounding box center [660, 255] width 625 height 21
radio input "true"
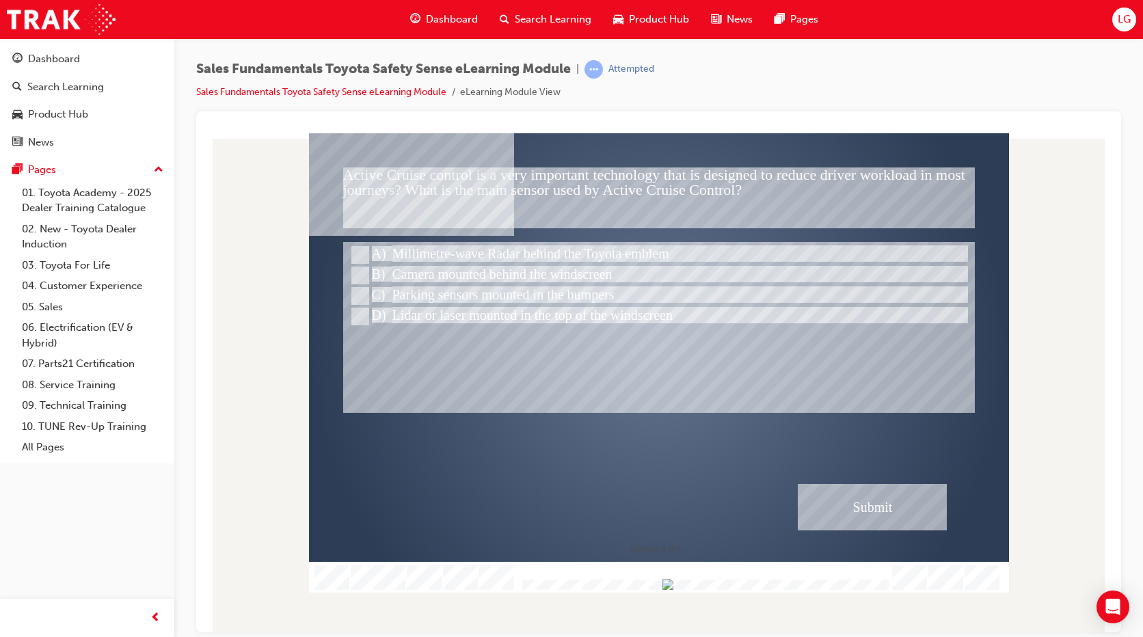
click at [838, 518] on div "Submit" at bounding box center [872, 506] width 149 height 46
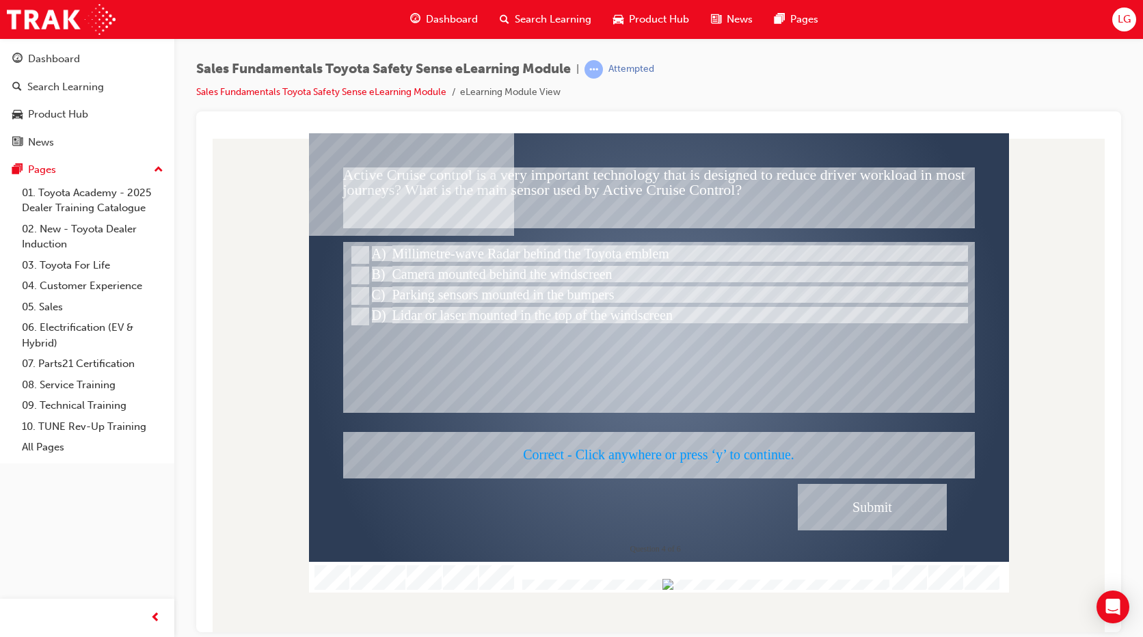
click at [808, 504] on div at bounding box center [659, 363] width 700 height 460
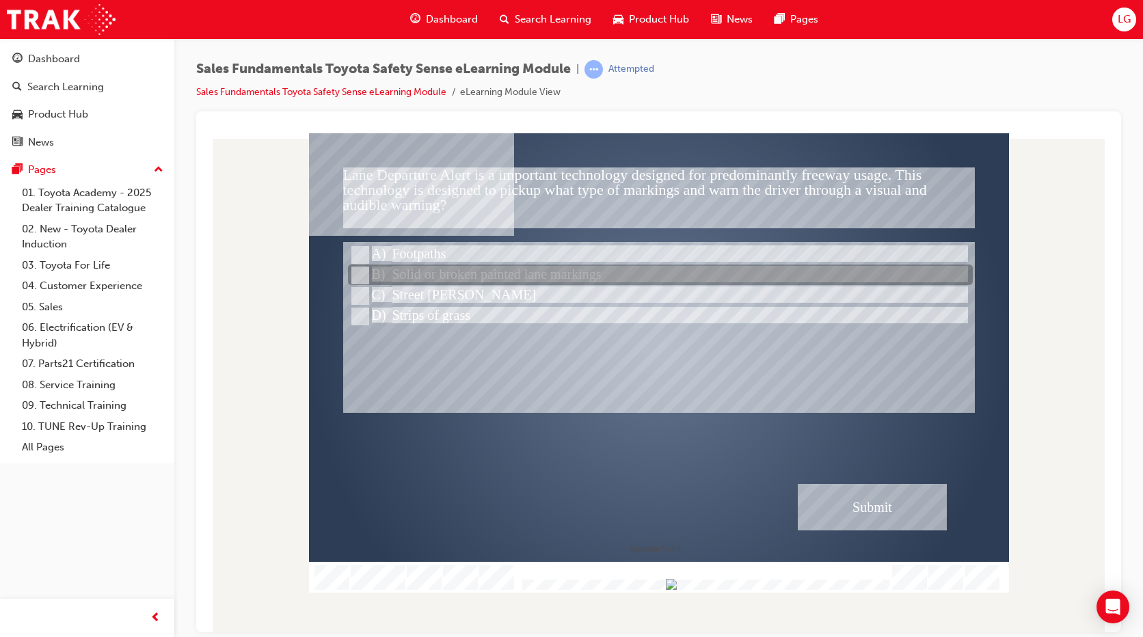
click at [540, 282] on div at bounding box center [660, 275] width 625 height 21
radio input "true"
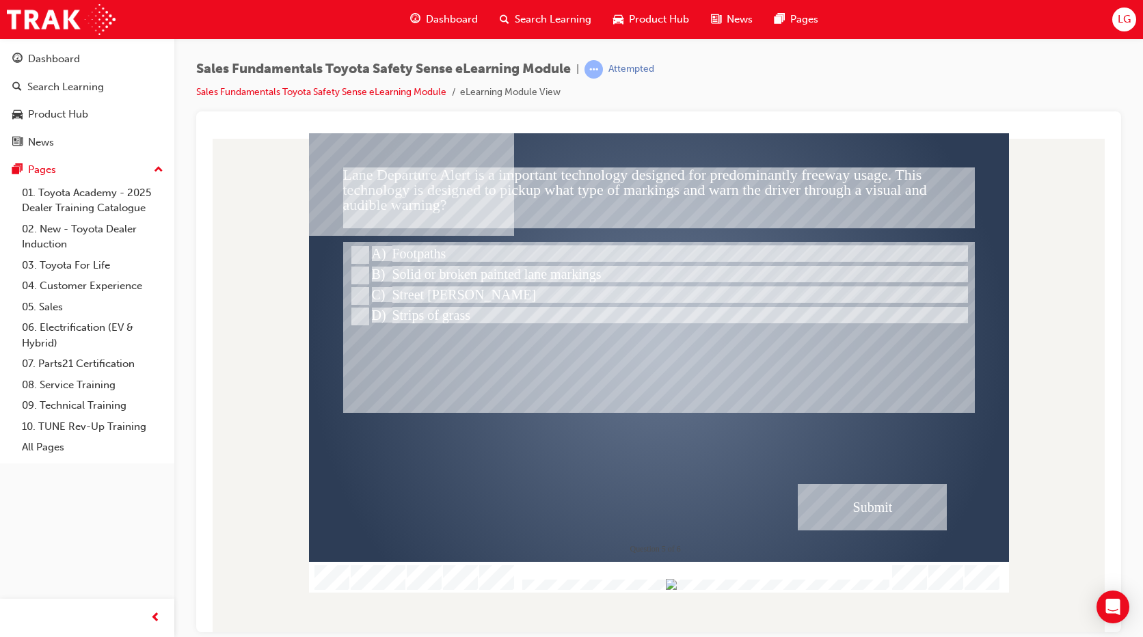
click at [842, 507] on div "Submit" at bounding box center [872, 506] width 149 height 46
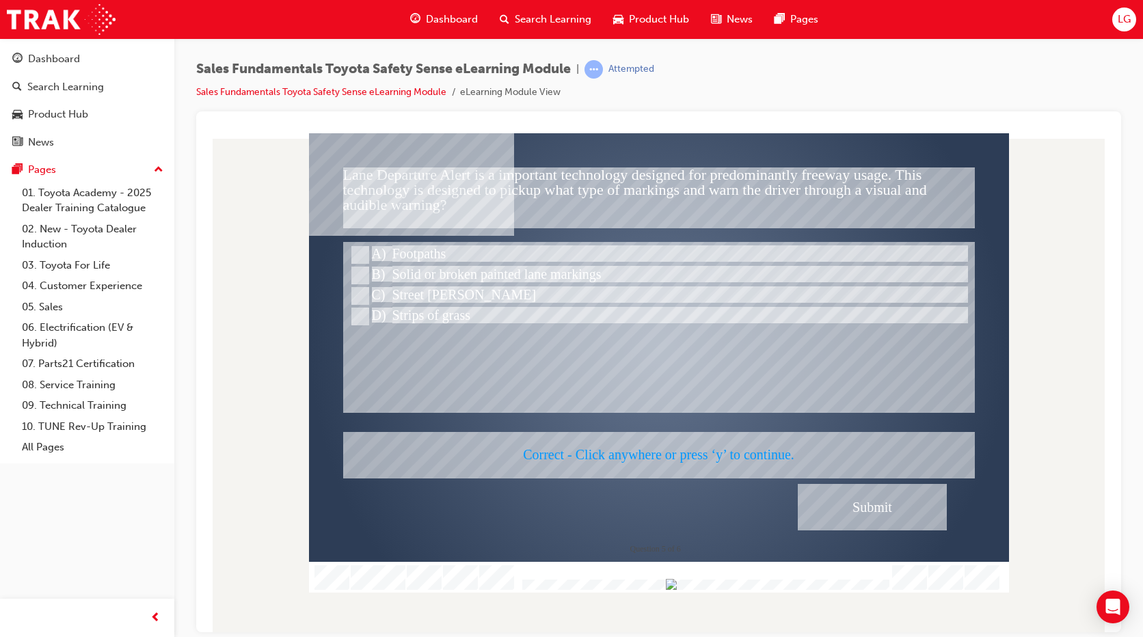
click at [808, 504] on div at bounding box center [659, 363] width 700 height 460
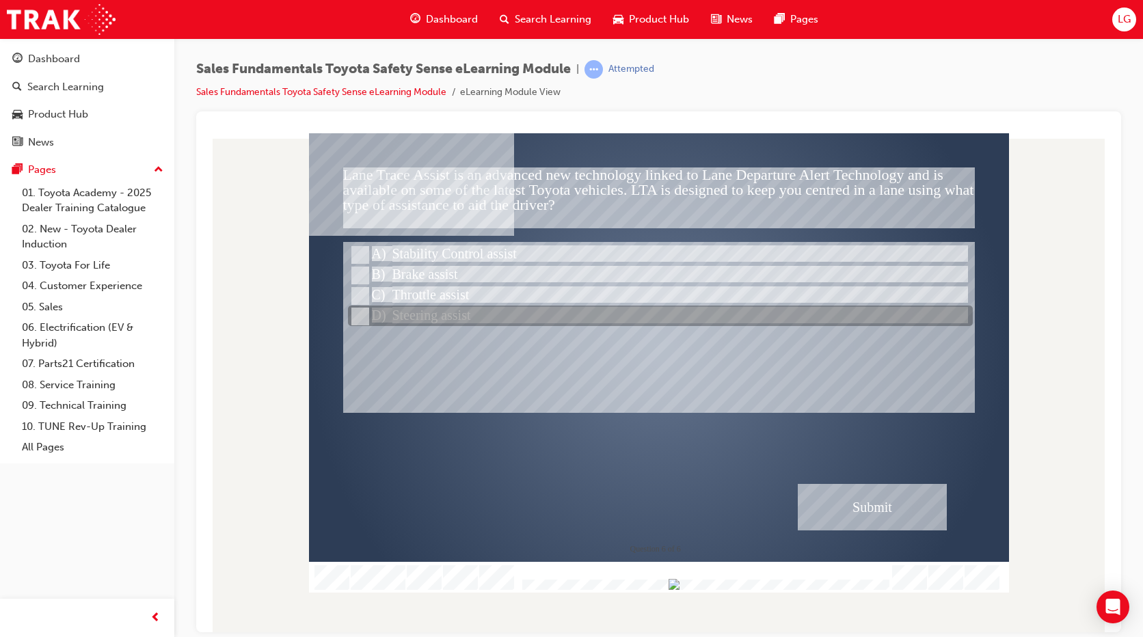
click at [517, 308] on div at bounding box center [660, 316] width 625 height 21
radio input "true"
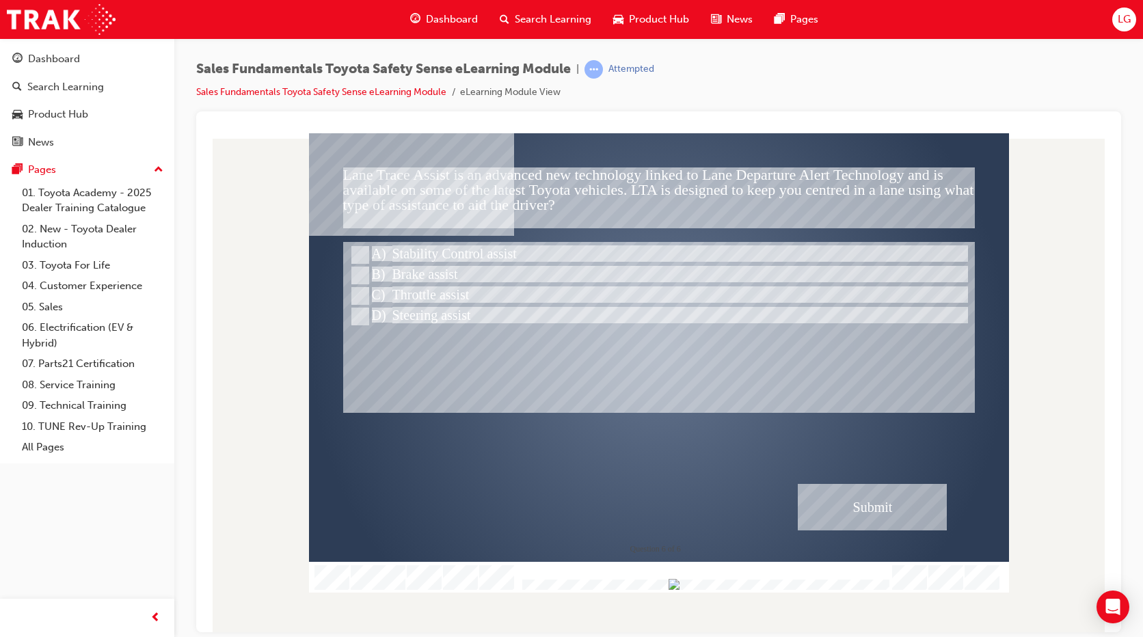
click at [855, 503] on div "Submit" at bounding box center [872, 506] width 149 height 46
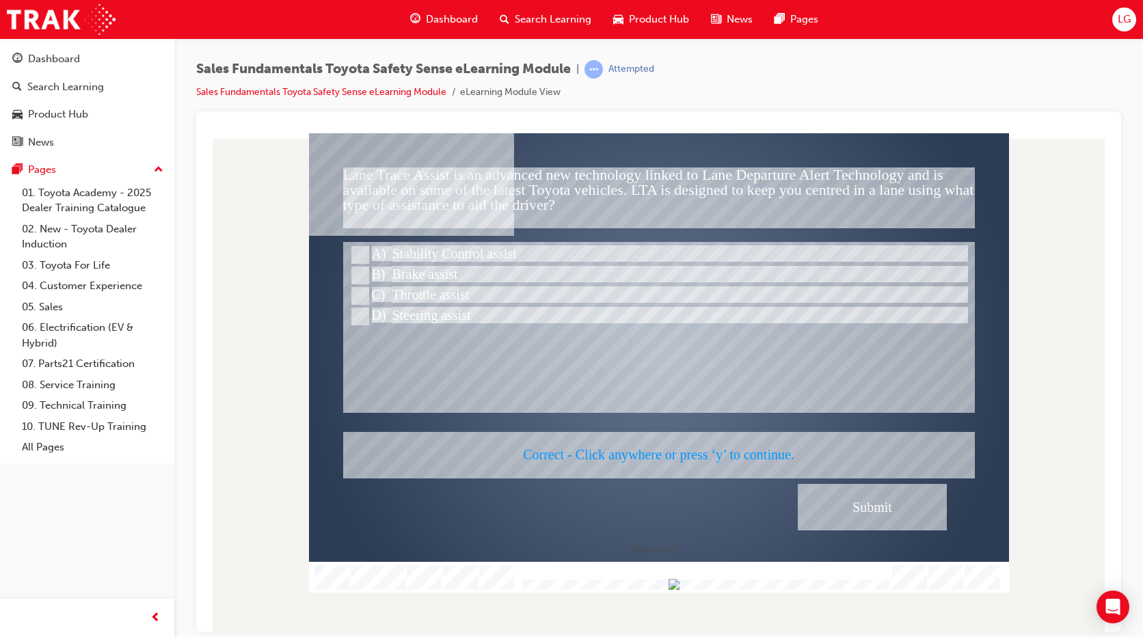
click at [753, 501] on div at bounding box center [659, 363] width 700 height 460
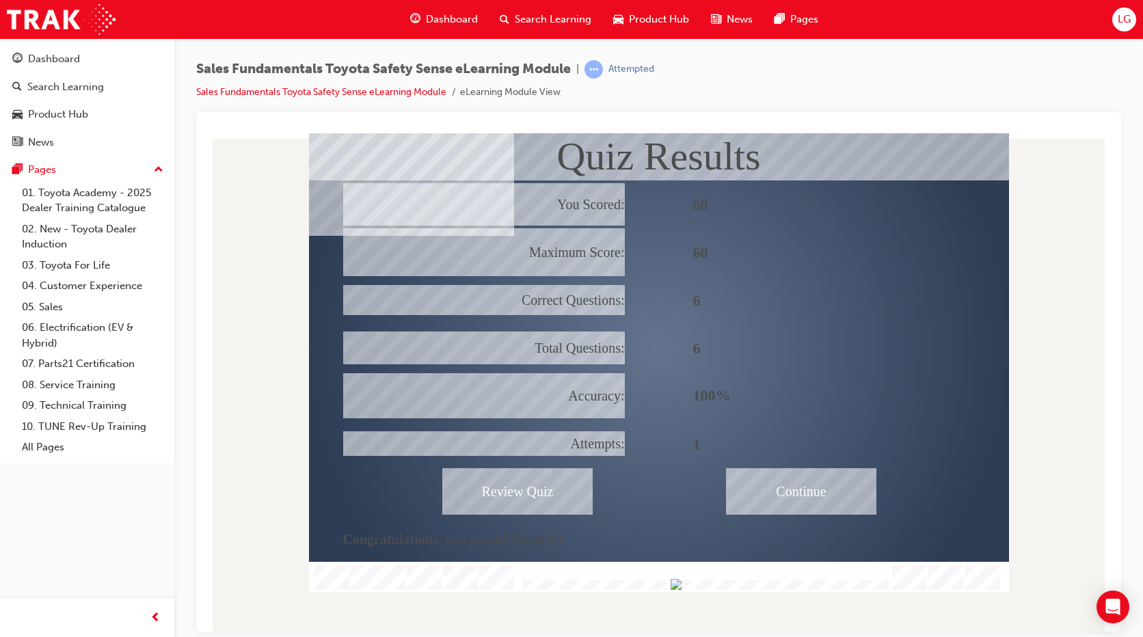
click at [753, 492] on div "Continue" at bounding box center [801, 491] width 150 height 46
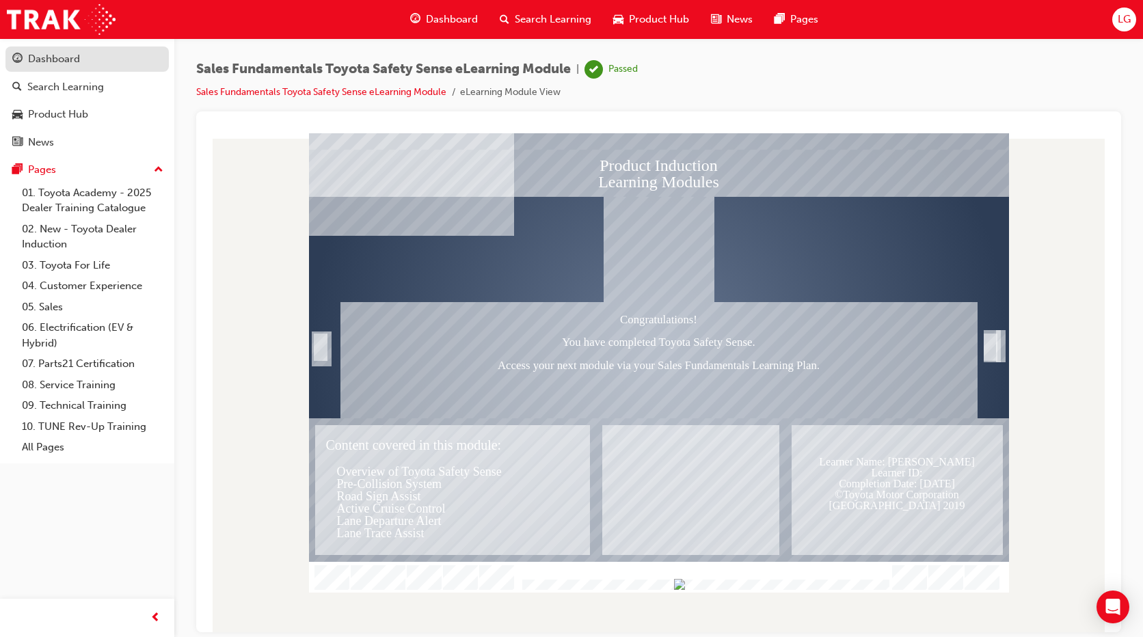
click at [114, 61] on div "Dashboard" at bounding box center [87, 59] width 150 height 17
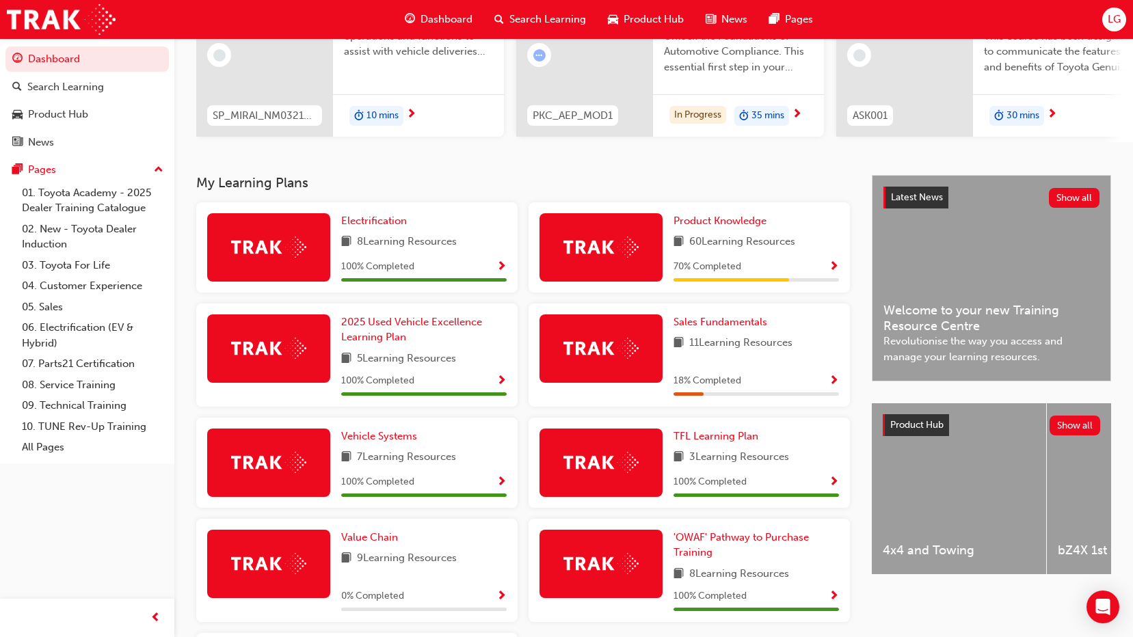
scroll to position [205, 0]
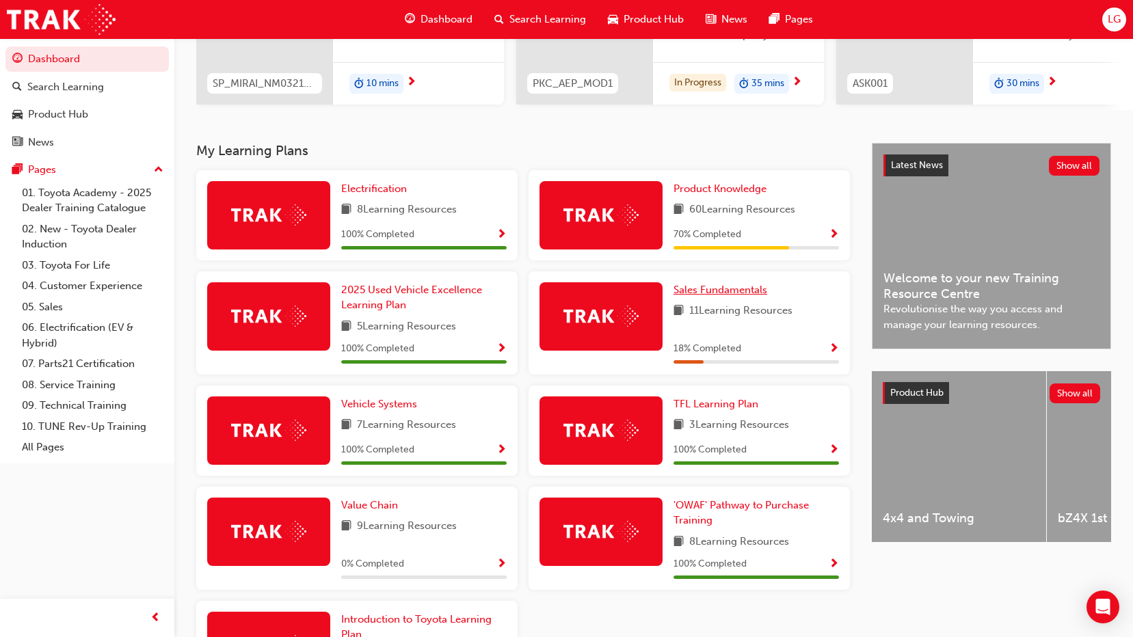
click at [738, 296] on span "Sales Fundamentals" at bounding box center [721, 290] width 94 height 12
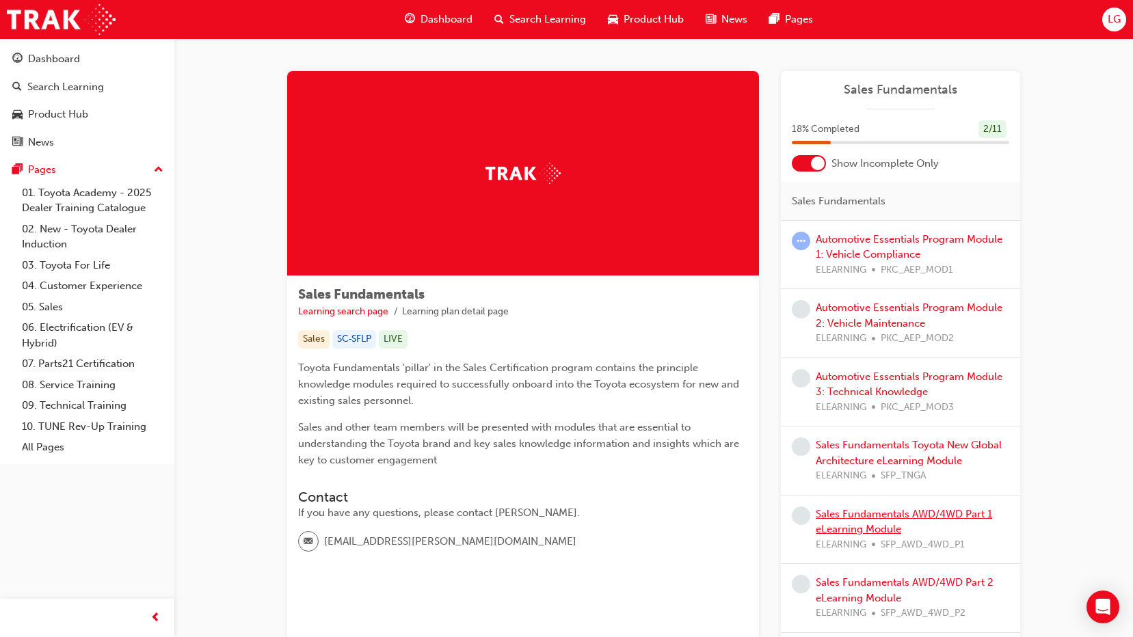
click at [881, 519] on link "Sales Fundamentals AWD/4WD Part 1 eLearning Module" at bounding box center [904, 522] width 176 height 28
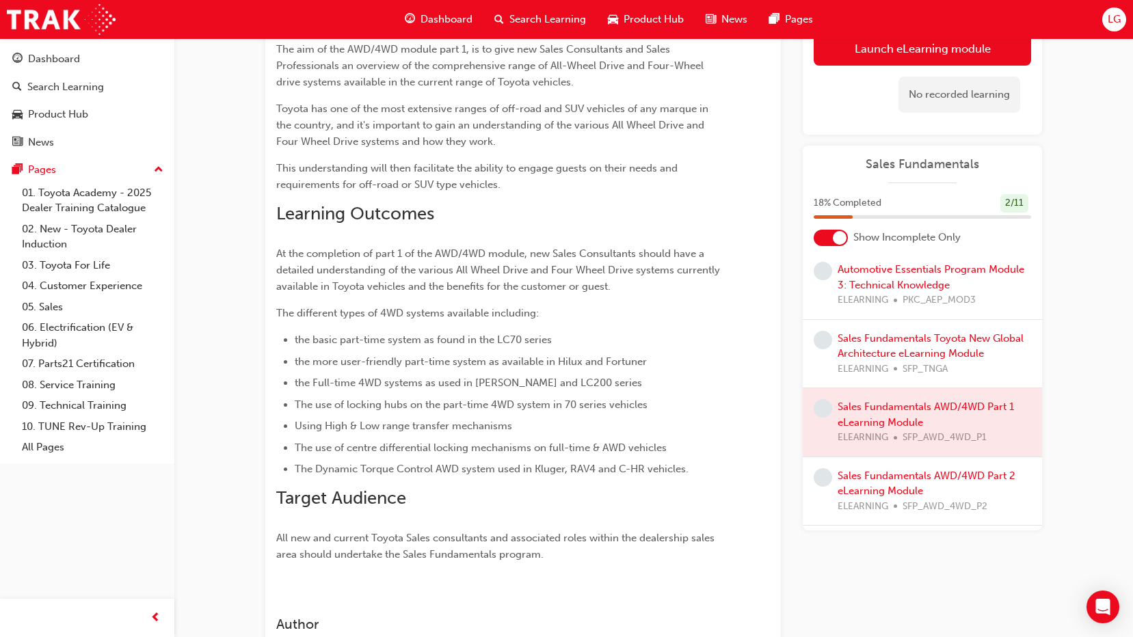
scroll to position [205, 0]
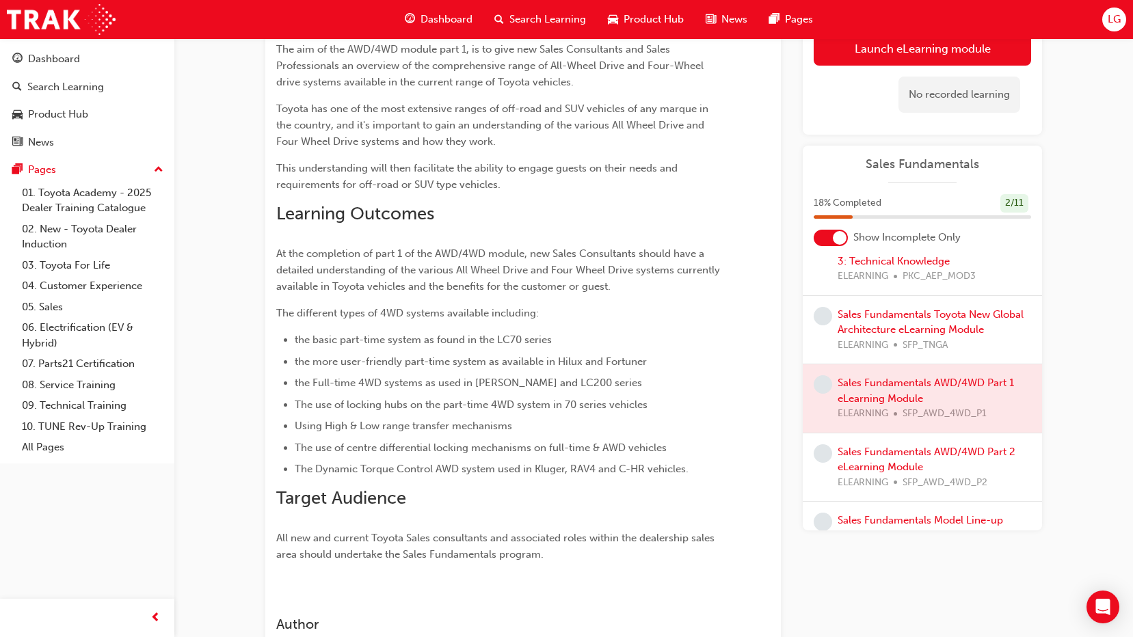
click at [879, 395] on div at bounding box center [922, 398] width 239 height 68
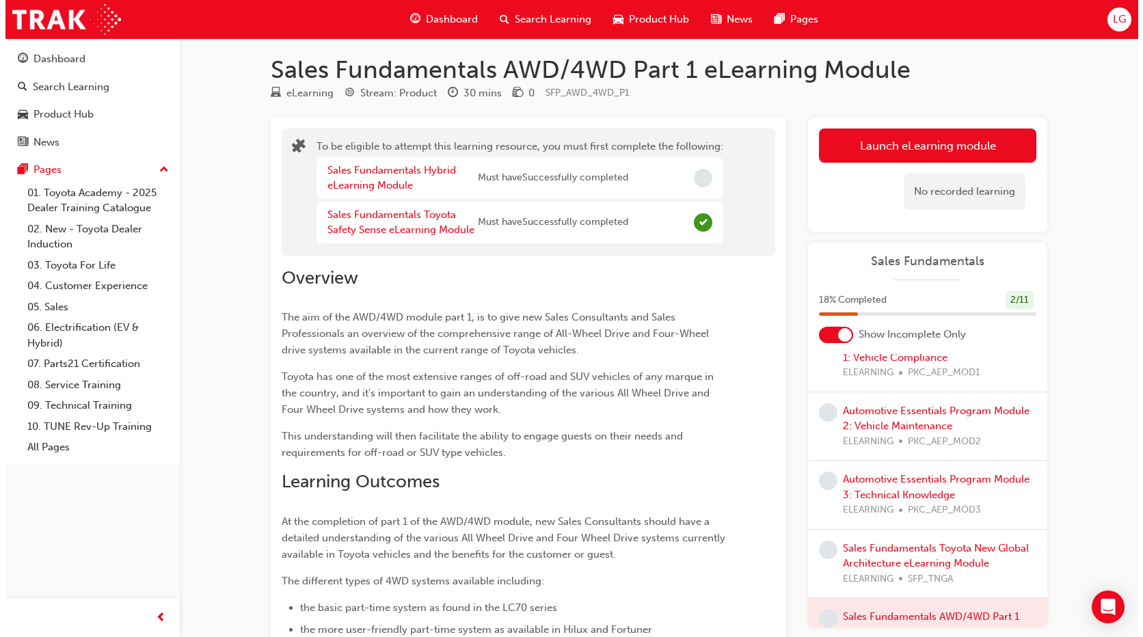
scroll to position [0, 0]
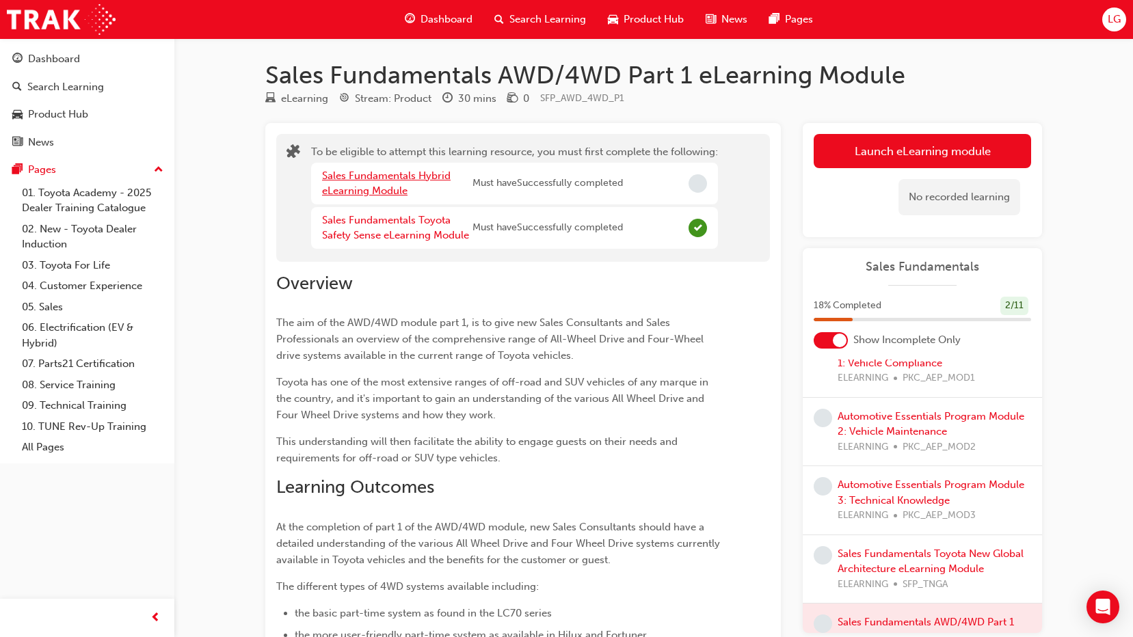
click at [397, 178] on link "Sales Fundamentals Hybrid eLearning Module" at bounding box center [386, 184] width 129 height 28
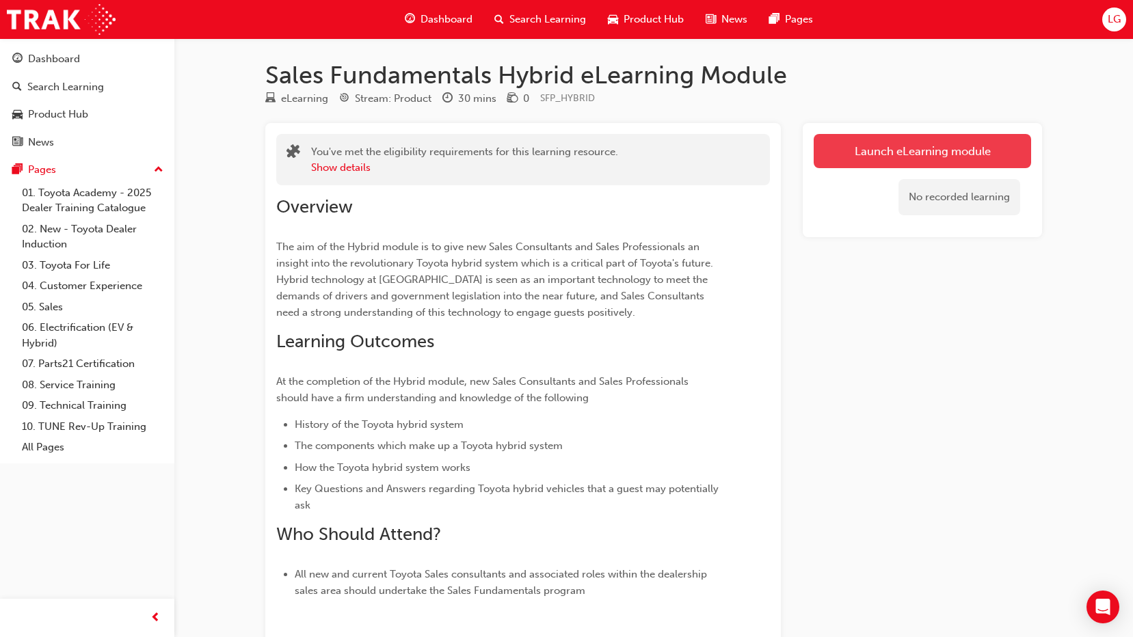
click at [1006, 157] on link "Launch eLearning module" at bounding box center [922, 151] width 217 height 34
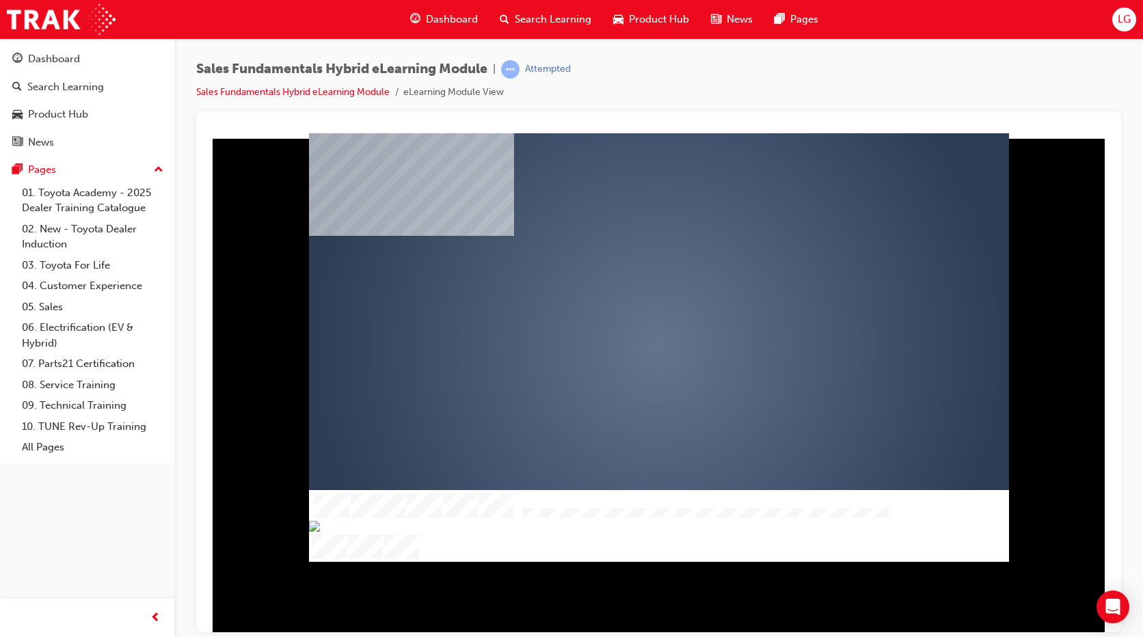
click at [620, 308] on div "play" at bounding box center [620, 308] width 0 height 0
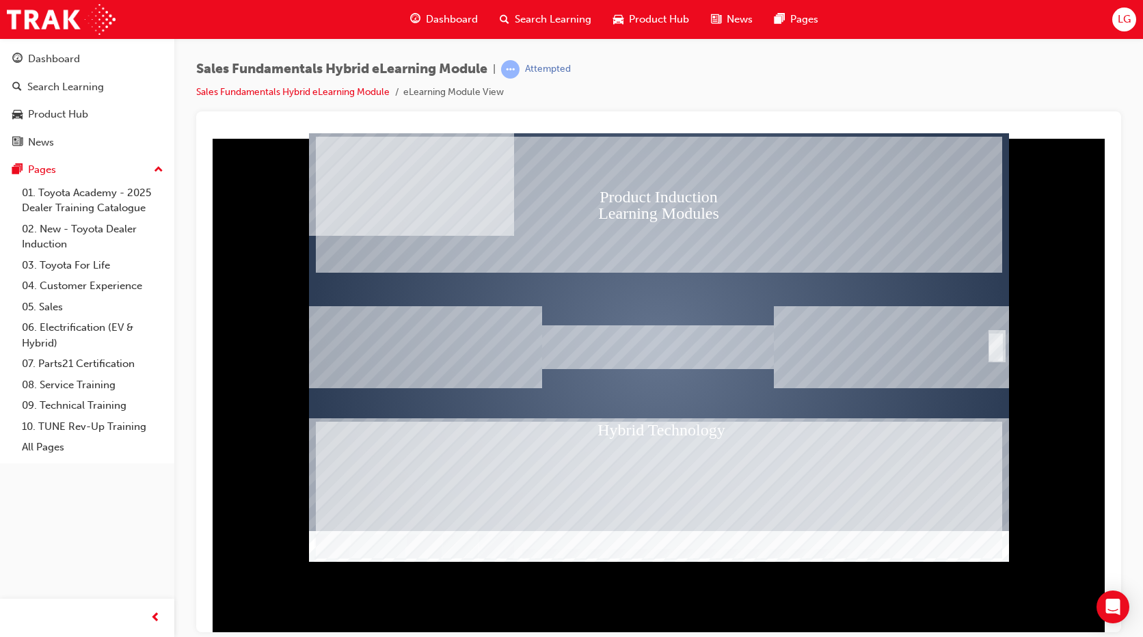
click at [372, 533] on div at bounding box center [659, 567] width 700 height 72
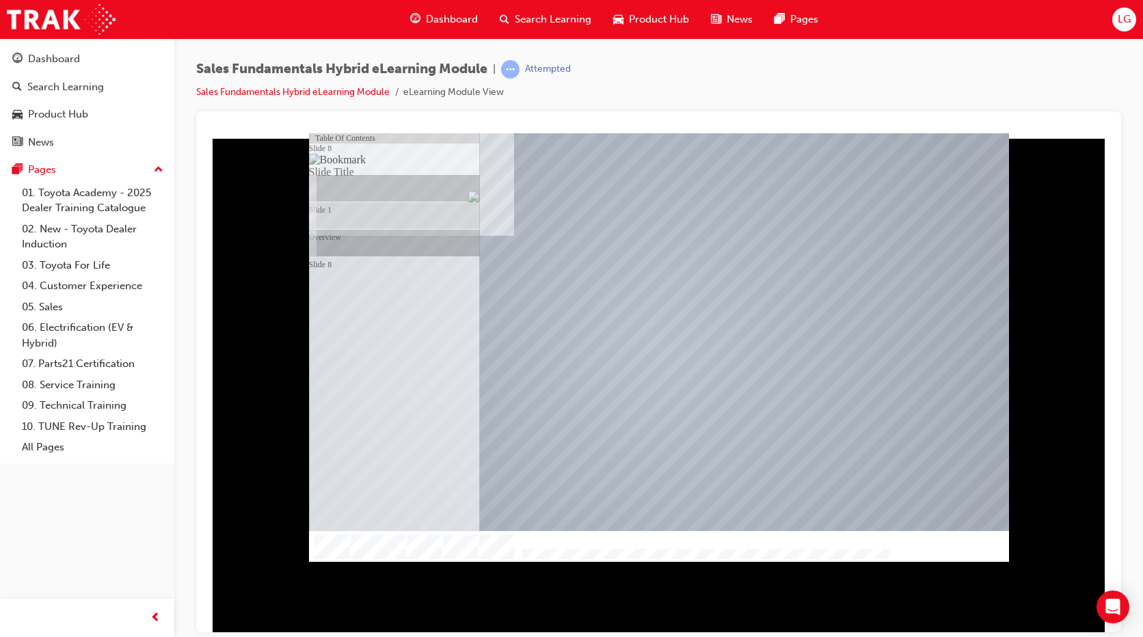
click at [578, 371] on div at bounding box center [659, 347] width 700 height 394
click at [331, 561] on img "Hide table of contents" at bounding box center [325, 567] width 11 height 12
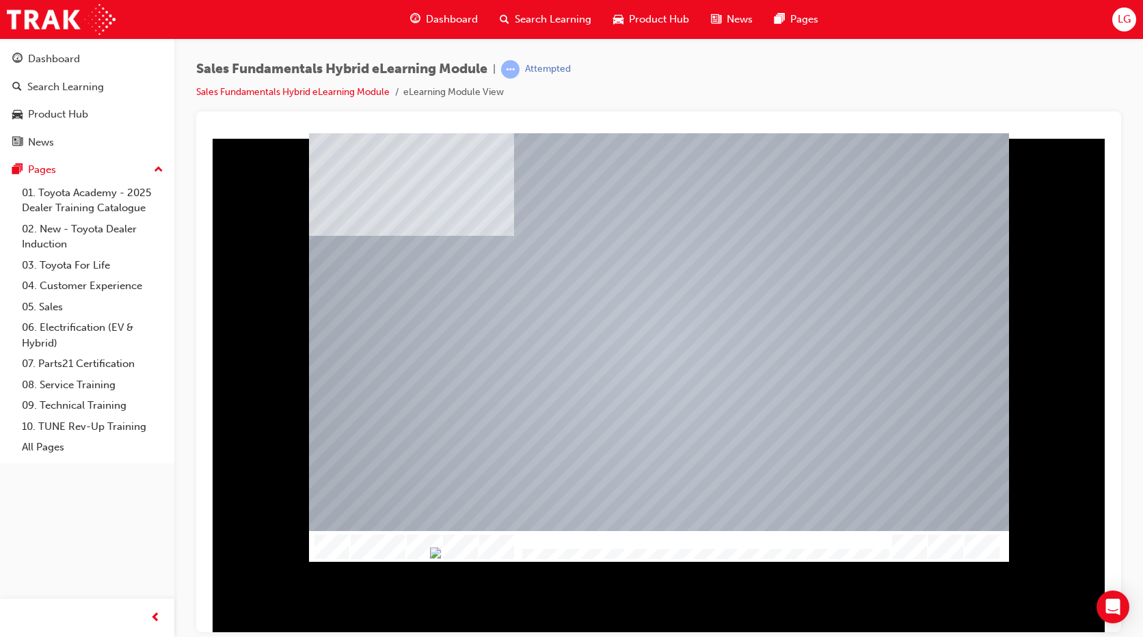
drag, startPoint x: 659, startPoint y: 548, endPoint x: 646, endPoint y: 552, distance: 14.1
click at [441, 552] on img "Progress, Slide 1 of 10" at bounding box center [435, 552] width 11 height 11
drag, startPoint x: 695, startPoint y: 551, endPoint x: 565, endPoint y: 548, distance: 130.7
click at [362, 548] on img "Progress, Slide 1 of 10" at bounding box center [356, 553] width 11 height 11
drag, startPoint x: 566, startPoint y: 553, endPoint x: 577, endPoint y: 553, distance: 10.9
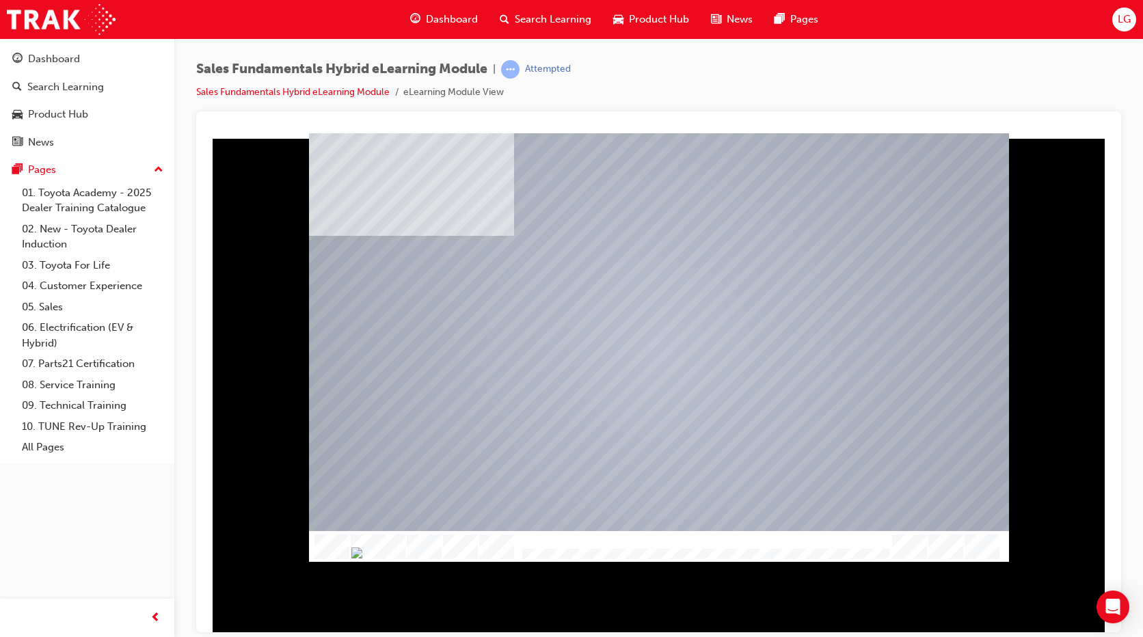
click at [577, 553] on div at bounding box center [703, 555] width 371 height 12
click at [574, 549] on div at bounding box center [703, 555] width 371 height 12
drag, startPoint x: 572, startPoint y: 553, endPoint x: 591, endPoint y: 554, distance: 19.2
click at [390, 554] on img "Progress, Slide 1 of 10" at bounding box center [384, 552] width 11 height 11
drag, startPoint x: 596, startPoint y: 549, endPoint x: 606, endPoint y: 550, distance: 10.3
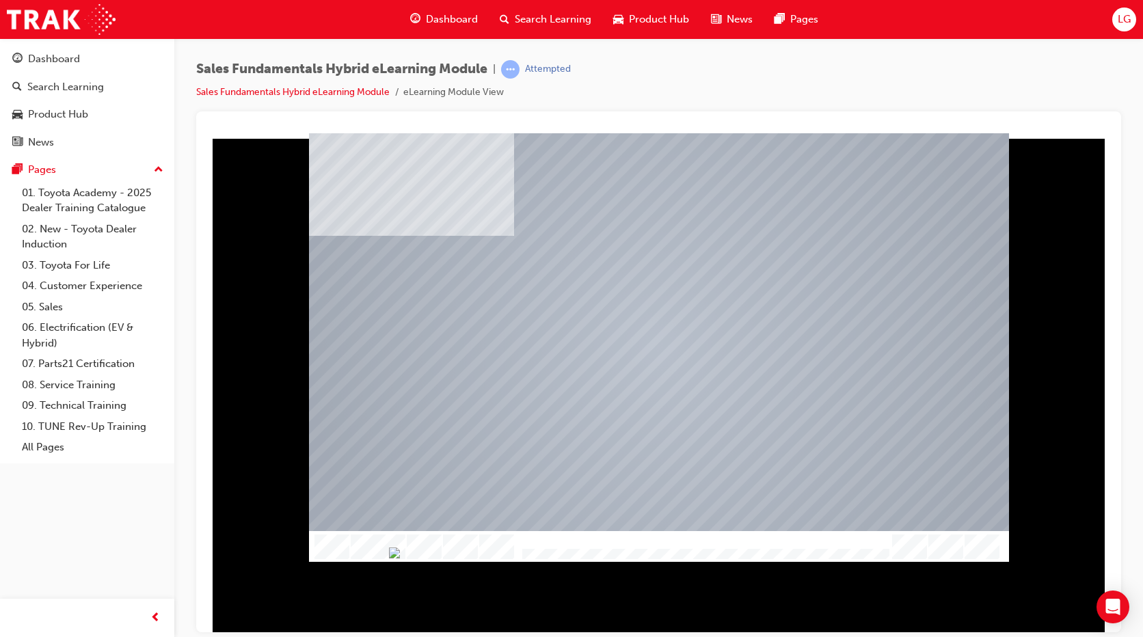
click at [400, 550] on img "Progress, Slide 1 of 10" at bounding box center [394, 552] width 11 height 11
click at [397, 555] on img "Progress, Slide 1 of 10" at bounding box center [391, 552] width 11 height 11
drag, startPoint x: 599, startPoint y: 555, endPoint x: 591, endPoint y: 555, distance: 8.2
click at [388, 555] on img "Progress, Slide 1 of 10" at bounding box center [382, 552] width 11 height 11
click at [385, 542] on div at bounding box center [659, 546] width 700 height 31
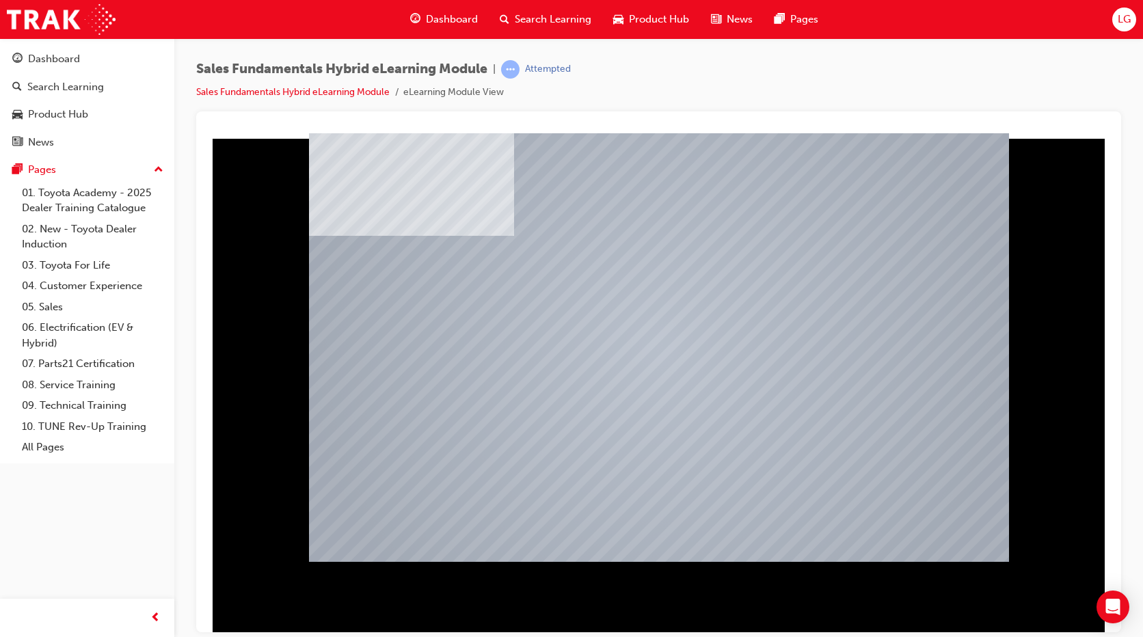
click at [1047, 81] on div "Sales Fundamentals Hybrid eLearning Module | Attempted Sales Fundamentals Hybri…" at bounding box center [658, 85] width 925 height 51
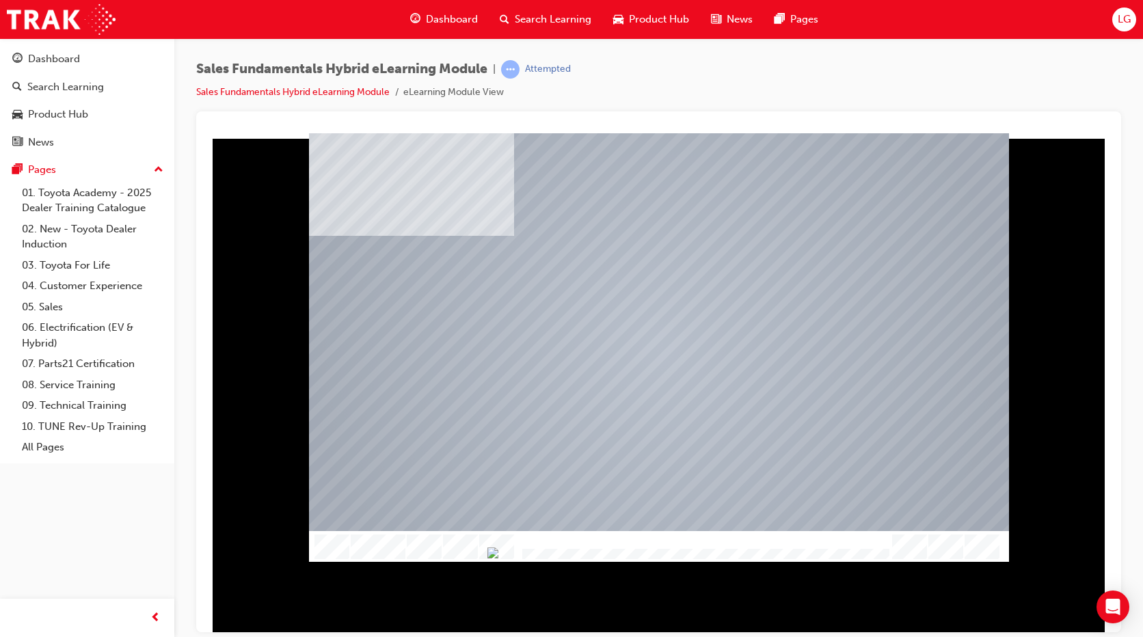
drag, startPoint x: 390, startPoint y: 524, endPoint x: 412, endPoint y: 561, distance: 43.5
click at [412, 561] on div "Overview Table Of Contents Slide 8 Slide Title Slide 1 Overview Slide 8" at bounding box center [658, 382] width 903 height 499
click at [454, 293] on div at bounding box center [659, 347] width 700 height 394
drag, startPoint x: 775, startPoint y: 551, endPoint x: 723, endPoint y: 547, distance: 52.8
click at [526, 547] on img "Progress, Slide 1 of 10" at bounding box center [520, 552] width 11 height 11
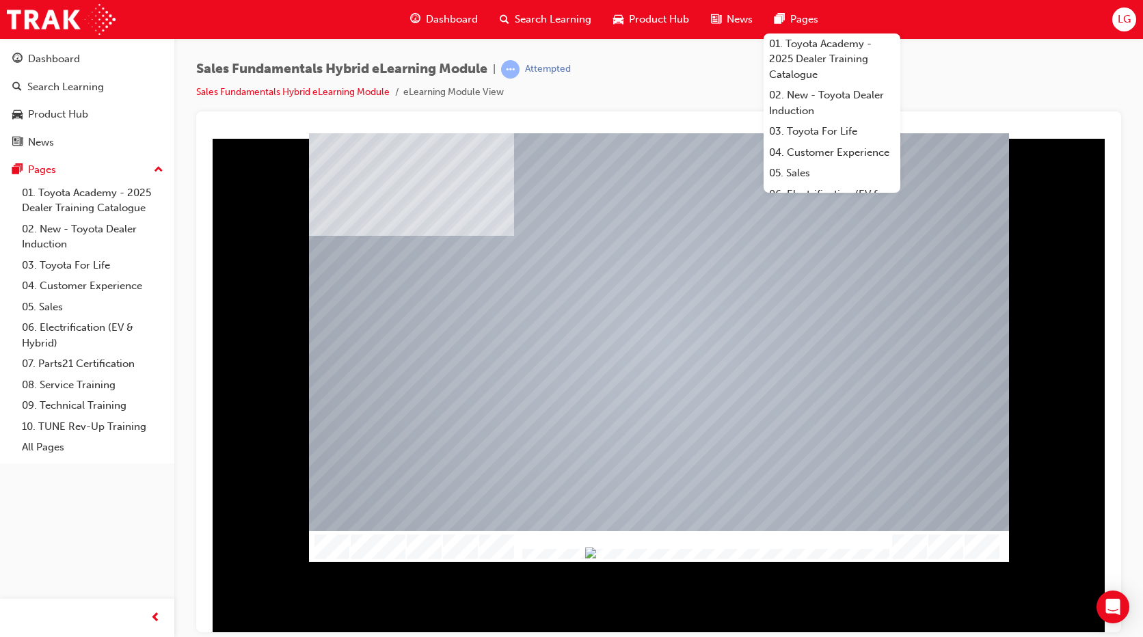
click at [1036, 73] on div "Sales Fundamentals Hybrid eLearning Module | Attempted Sales Fundamentals Hybri…" at bounding box center [658, 85] width 925 height 51
click at [942, 98] on div "Sales Fundamentals Hybrid eLearning Module | Attempted Sales Fundamentals Hybri…" at bounding box center [658, 85] width 925 height 51
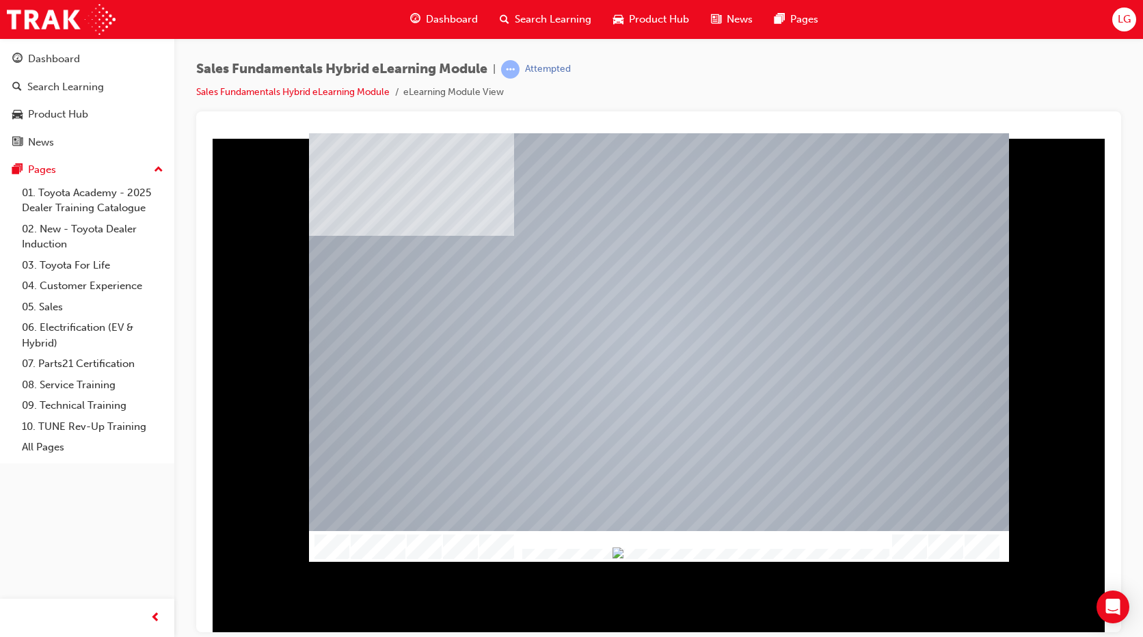
click at [376, 466] on div at bounding box center [659, 347] width 700 height 394
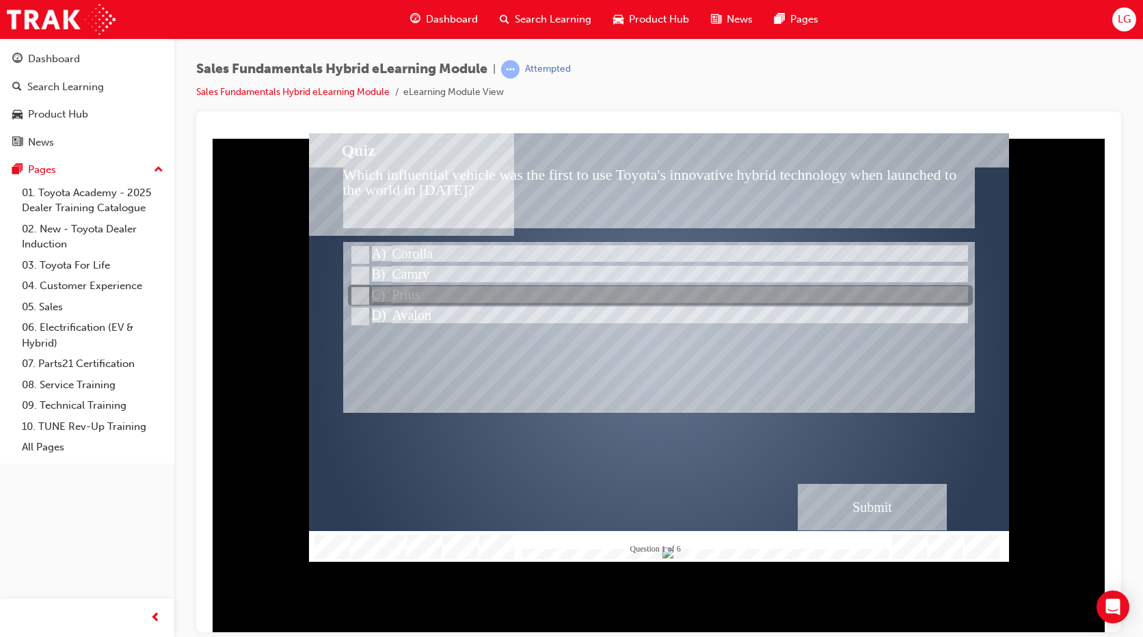
click at [416, 297] on div at bounding box center [660, 296] width 625 height 21
radio input "true"
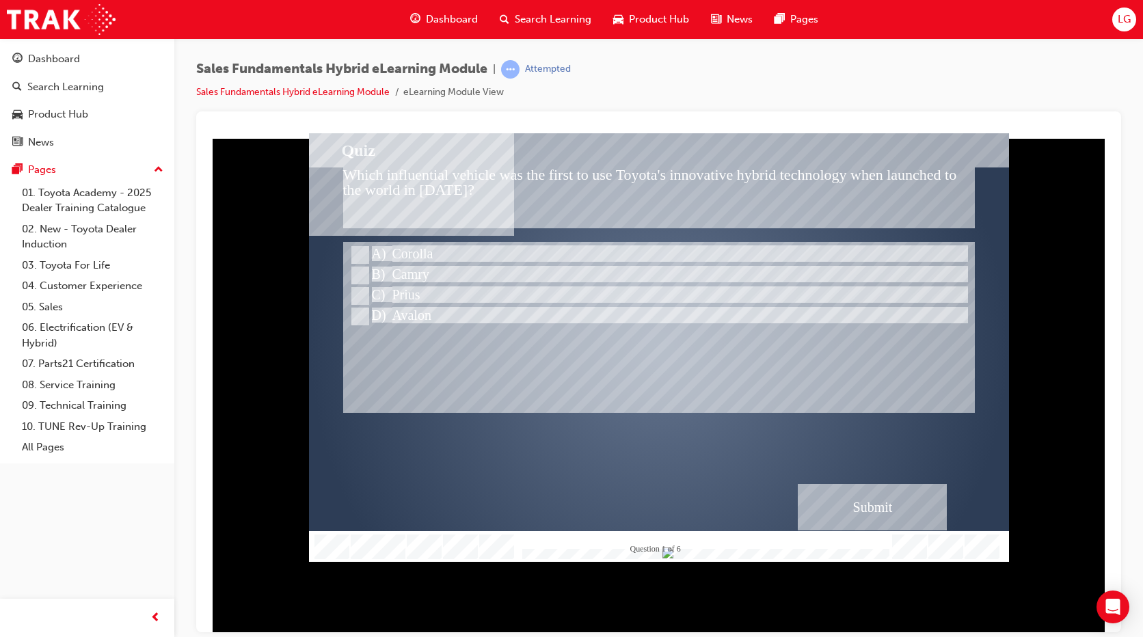
click at [892, 520] on div "Submit" at bounding box center [872, 506] width 149 height 46
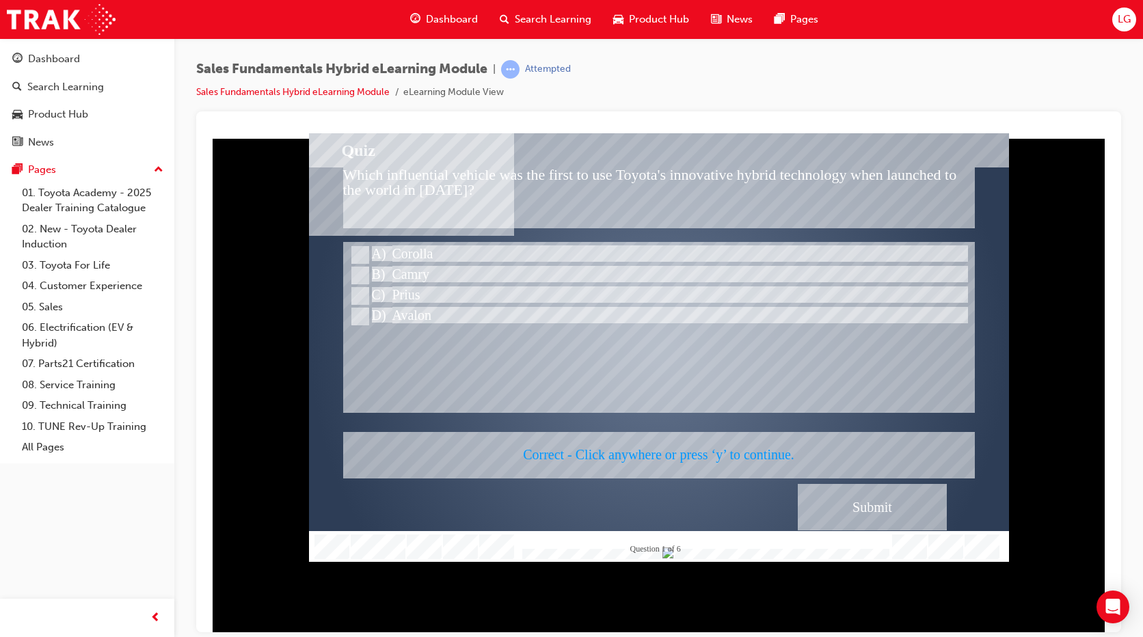
click at [800, 427] on div at bounding box center [659, 347] width 700 height 429
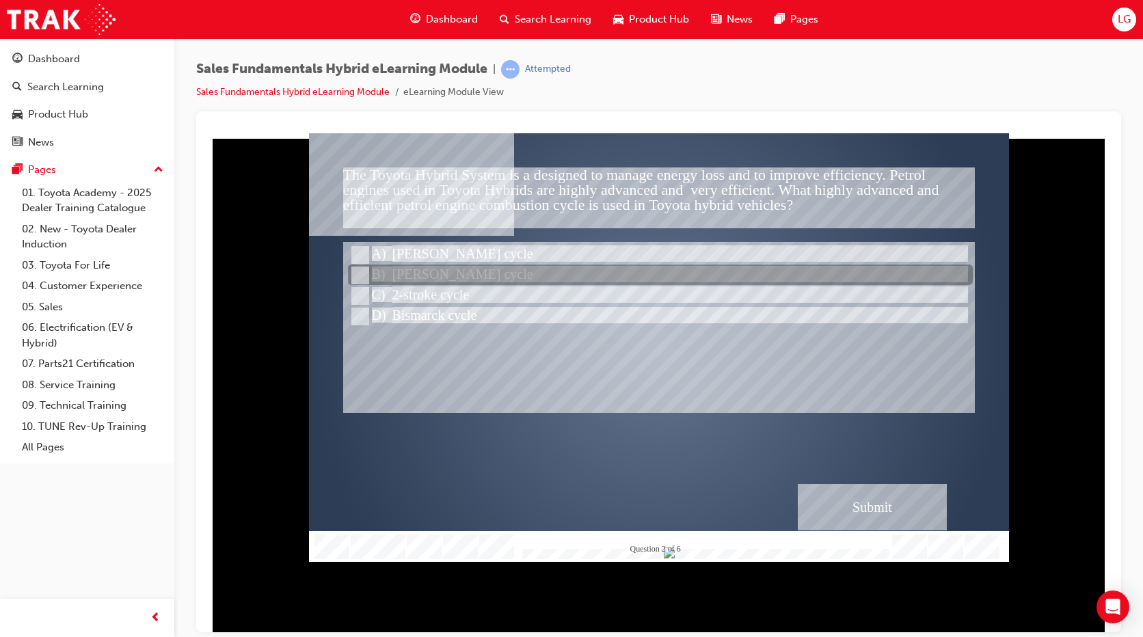
click at [503, 276] on div at bounding box center [660, 275] width 625 height 21
radio input "true"
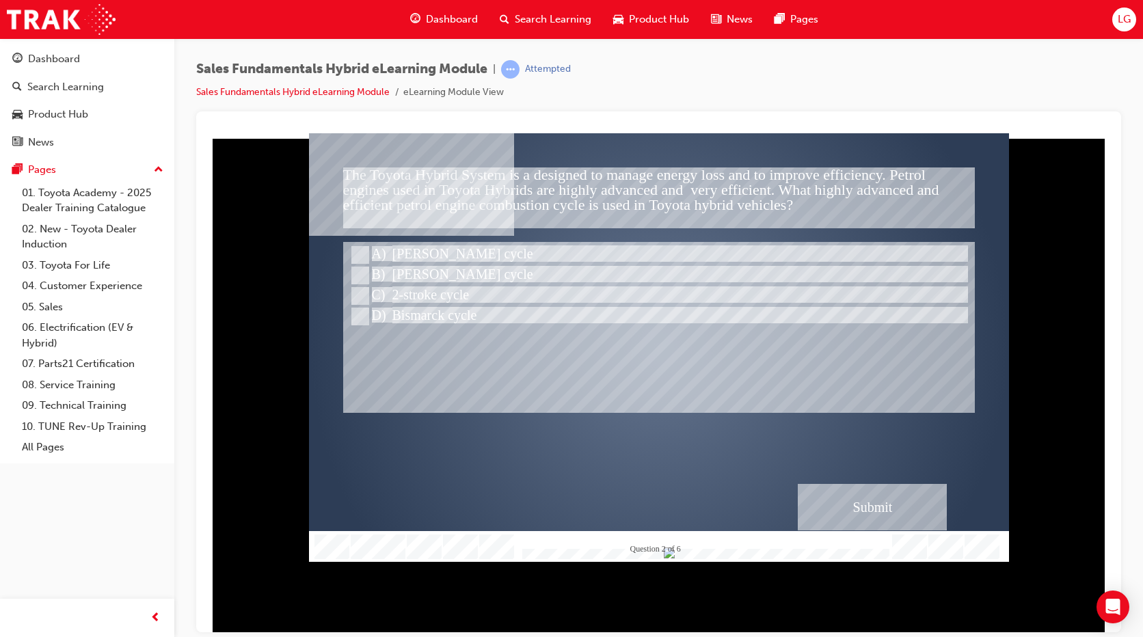
click at [866, 496] on div "Submit" at bounding box center [872, 506] width 149 height 46
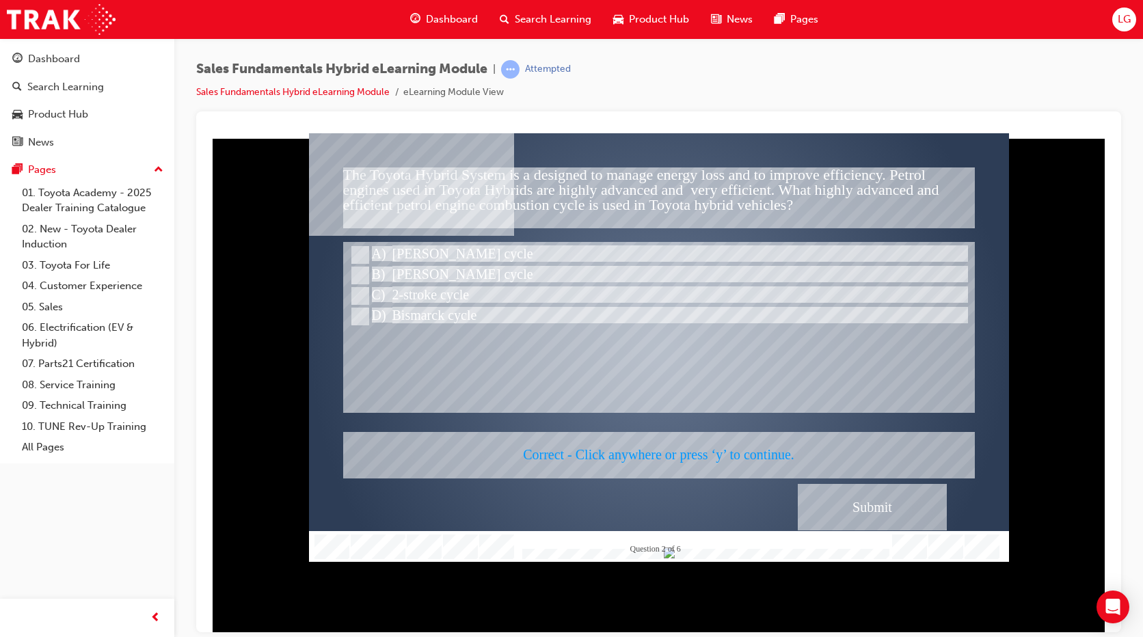
click at [801, 410] on div at bounding box center [659, 347] width 700 height 429
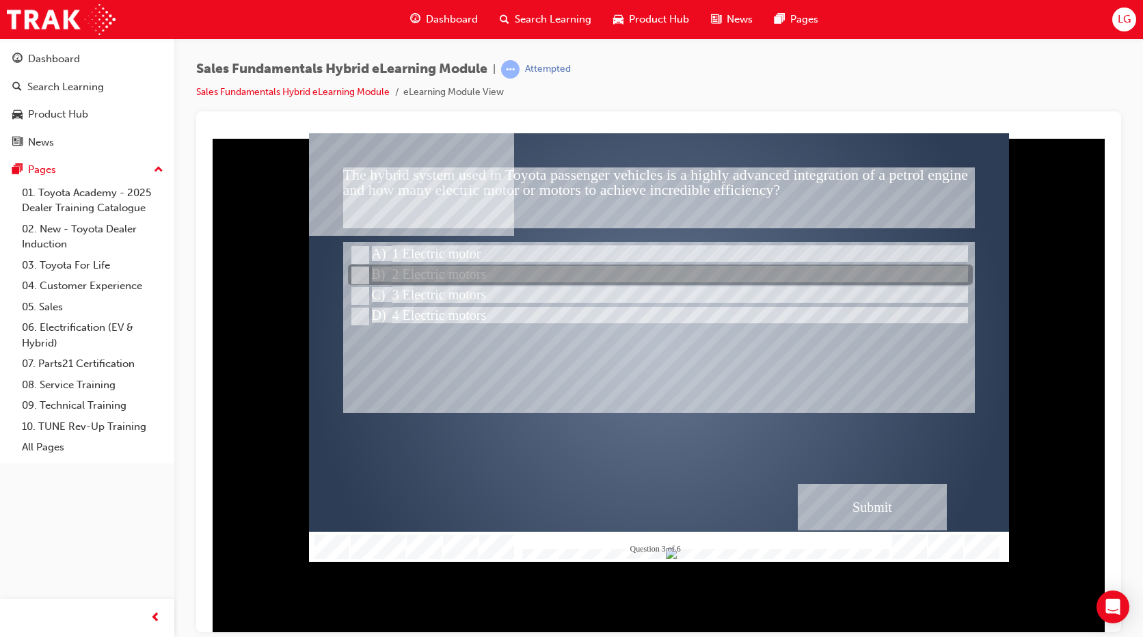
click at [439, 277] on div at bounding box center [660, 275] width 625 height 21
radio input "true"
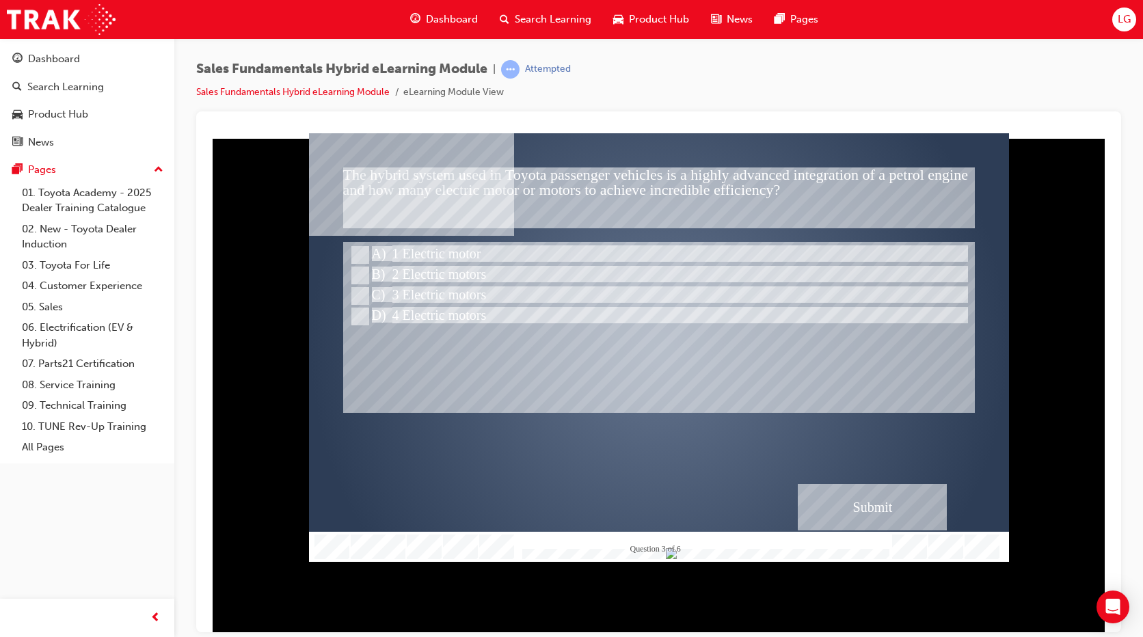
click at [877, 514] on div "Submit" at bounding box center [872, 506] width 149 height 46
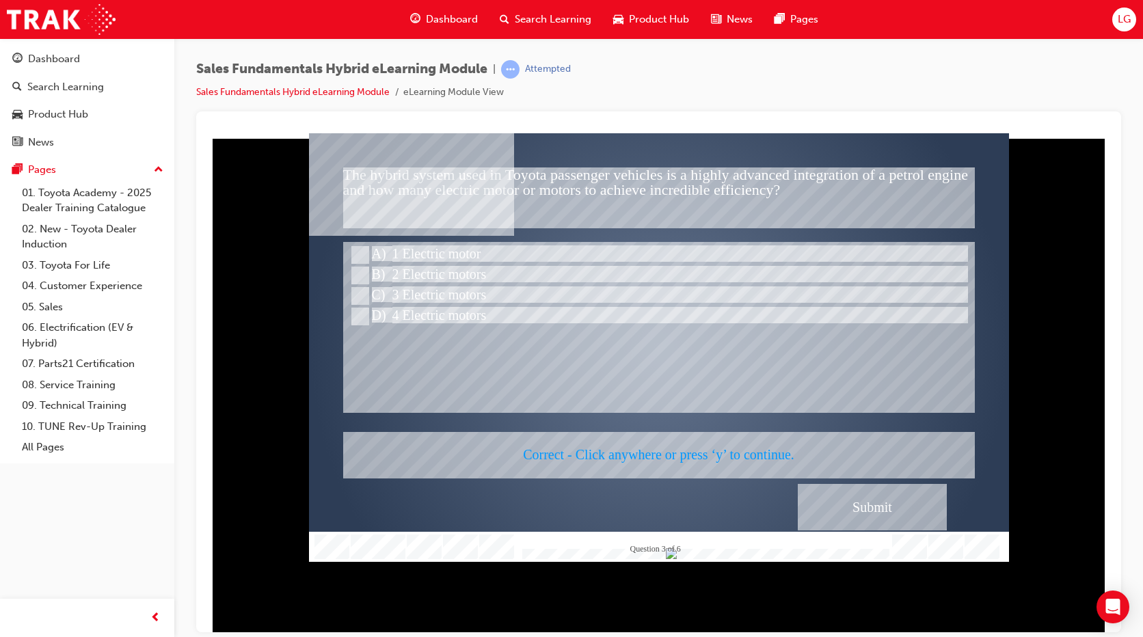
click at [765, 425] on div at bounding box center [659, 347] width 700 height 429
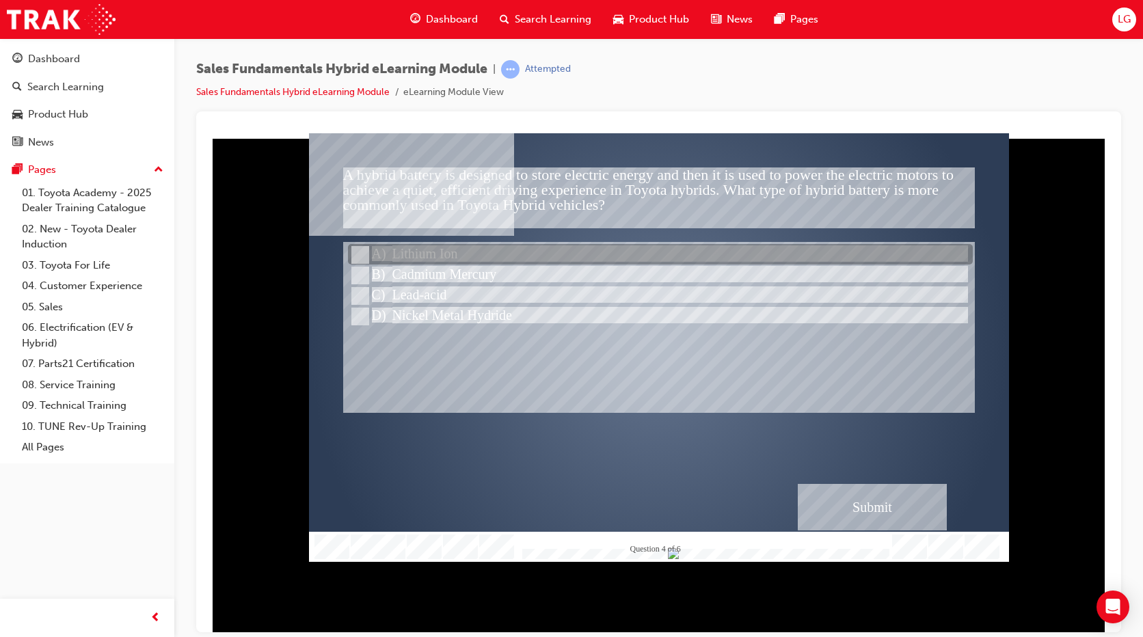
click at [403, 252] on div at bounding box center [660, 255] width 625 height 21
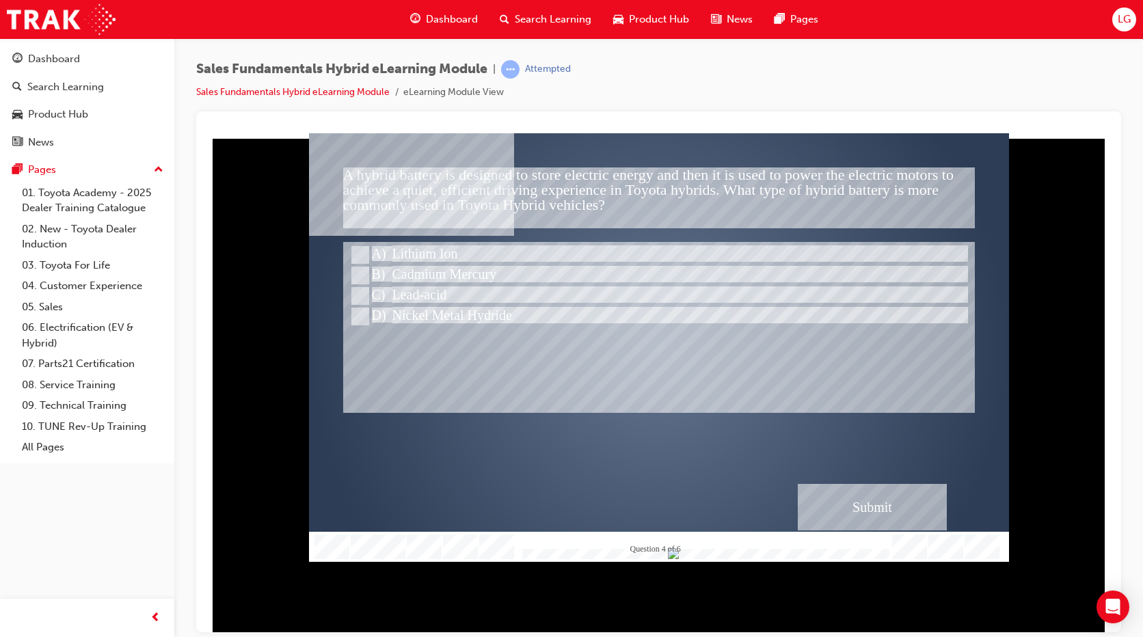
click at [836, 493] on div "Submit" at bounding box center [872, 506] width 149 height 46
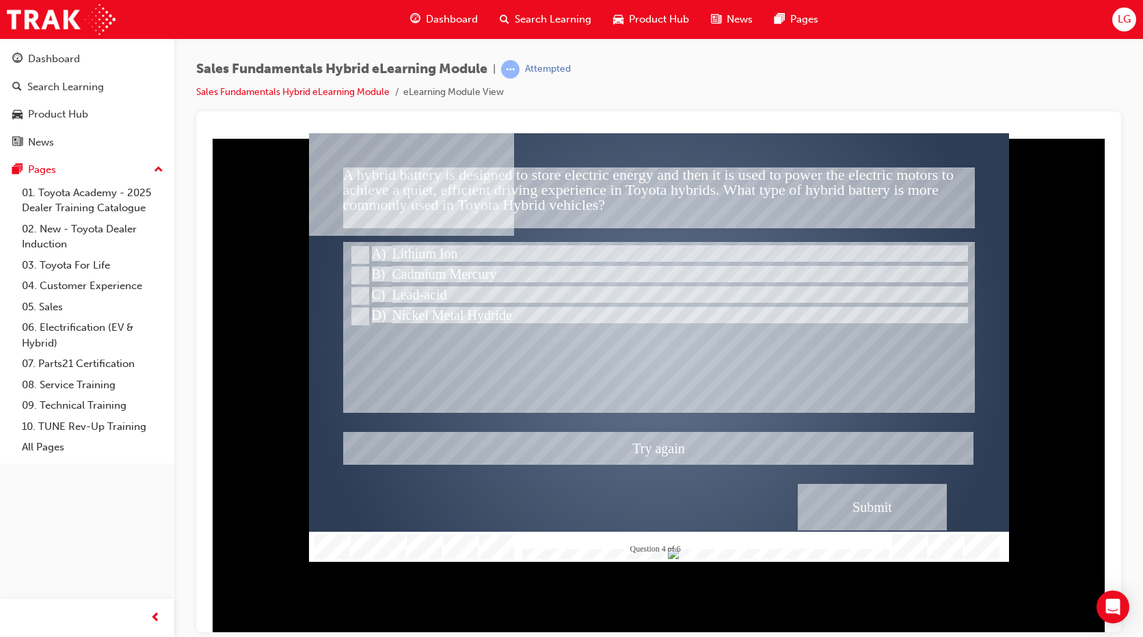
click at [633, 397] on div at bounding box center [659, 347] width 700 height 429
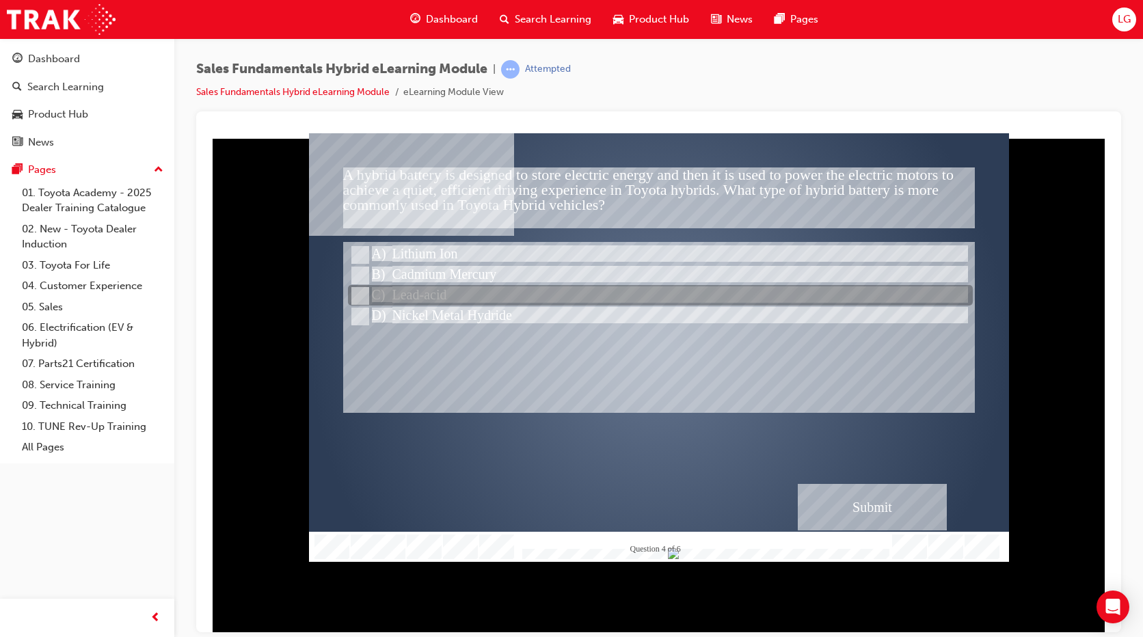
click at [467, 300] on div at bounding box center [660, 296] width 625 height 21
radio input "false"
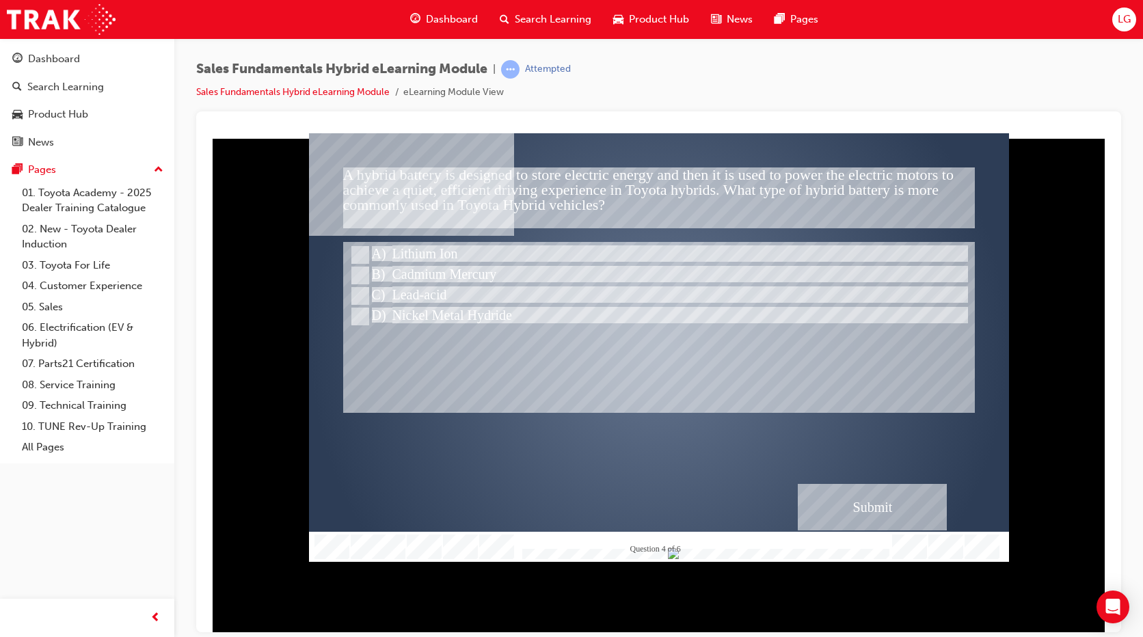
click at [866, 495] on div "Submit" at bounding box center [872, 506] width 149 height 46
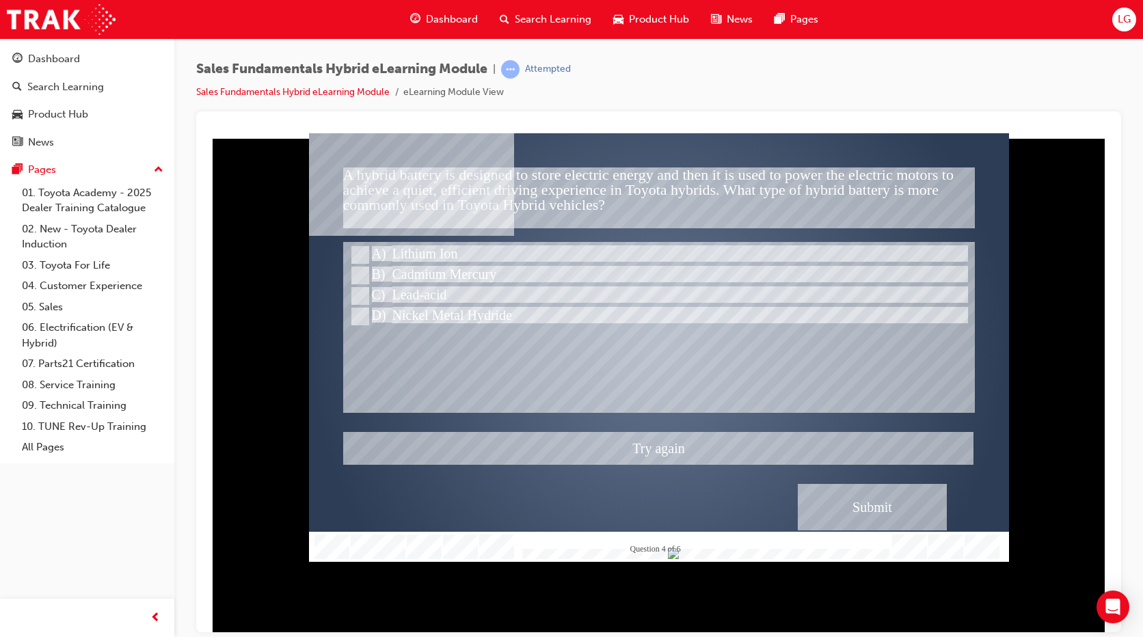
click at [511, 366] on div at bounding box center [659, 347] width 700 height 429
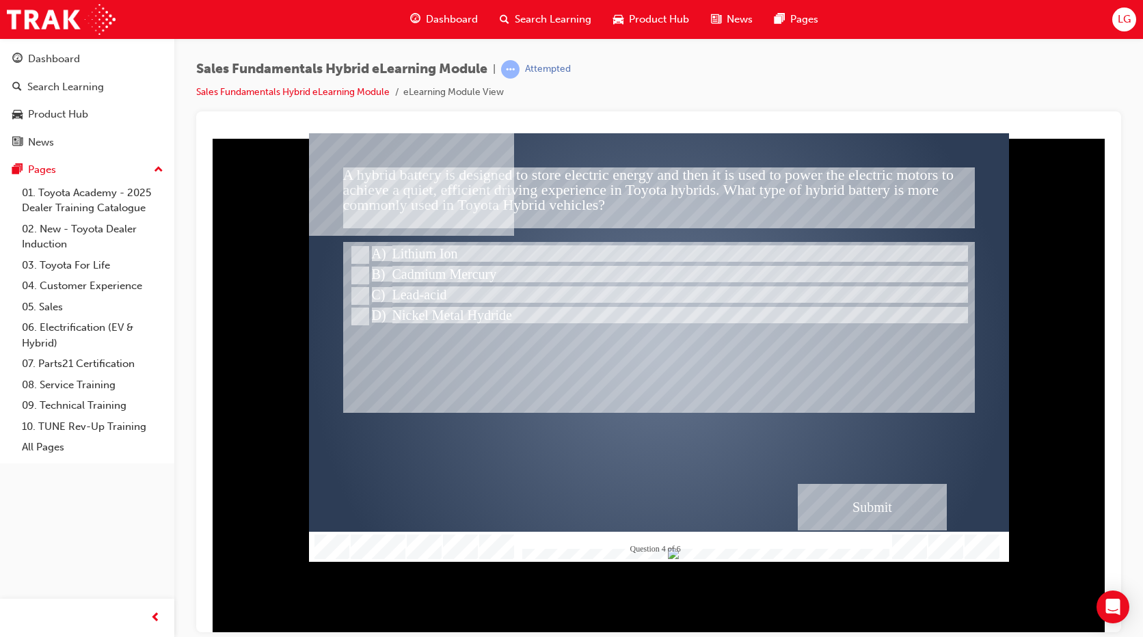
click at [425, 322] on div at bounding box center [660, 316] width 625 height 21
radio input "false"
radio input "true"
click at [856, 494] on div "Submit" at bounding box center [872, 506] width 149 height 46
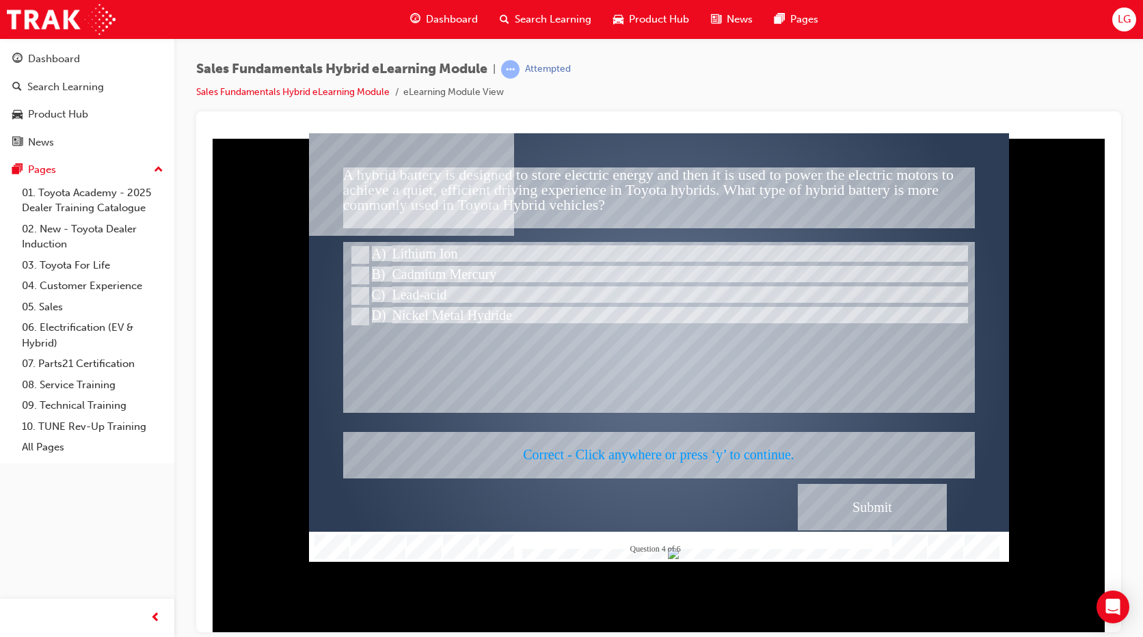
click at [690, 414] on div at bounding box center [659, 347] width 700 height 429
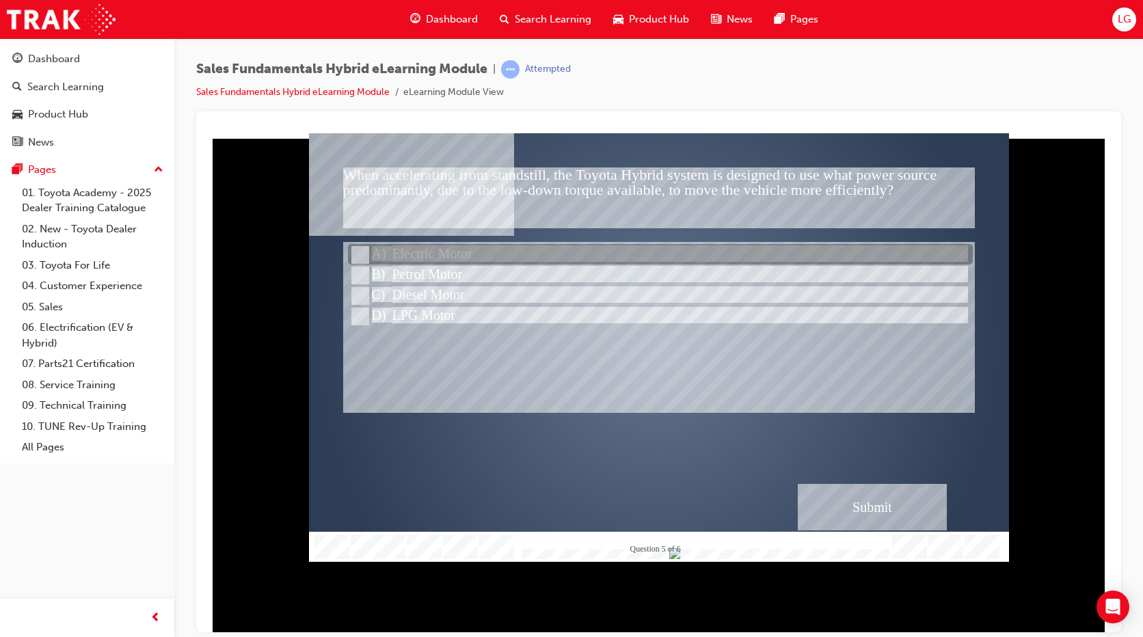
click at [466, 253] on div at bounding box center [660, 255] width 625 height 21
radio input "true"
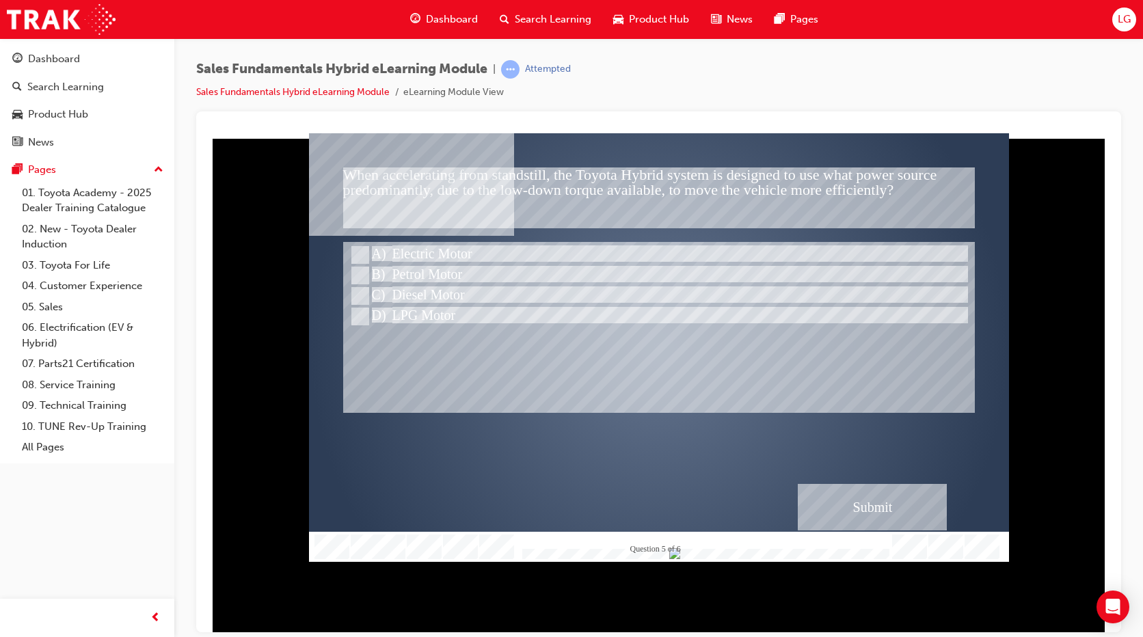
click at [840, 518] on div "Submit" at bounding box center [872, 506] width 149 height 46
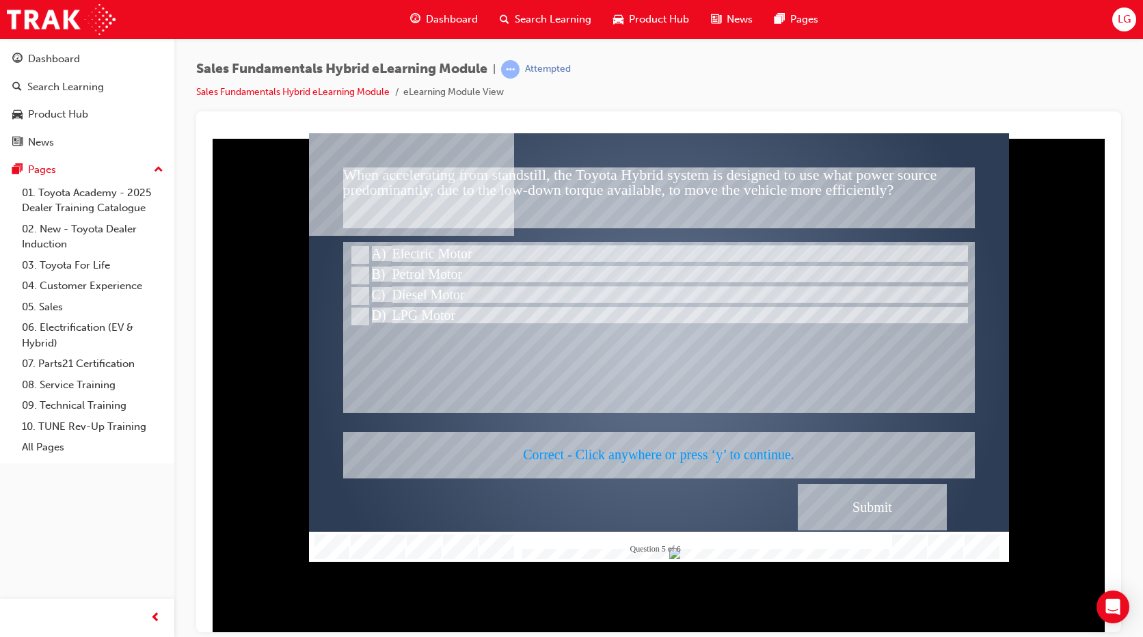
click at [726, 425] on div at bounding box center [659, 347] width 700 height 429
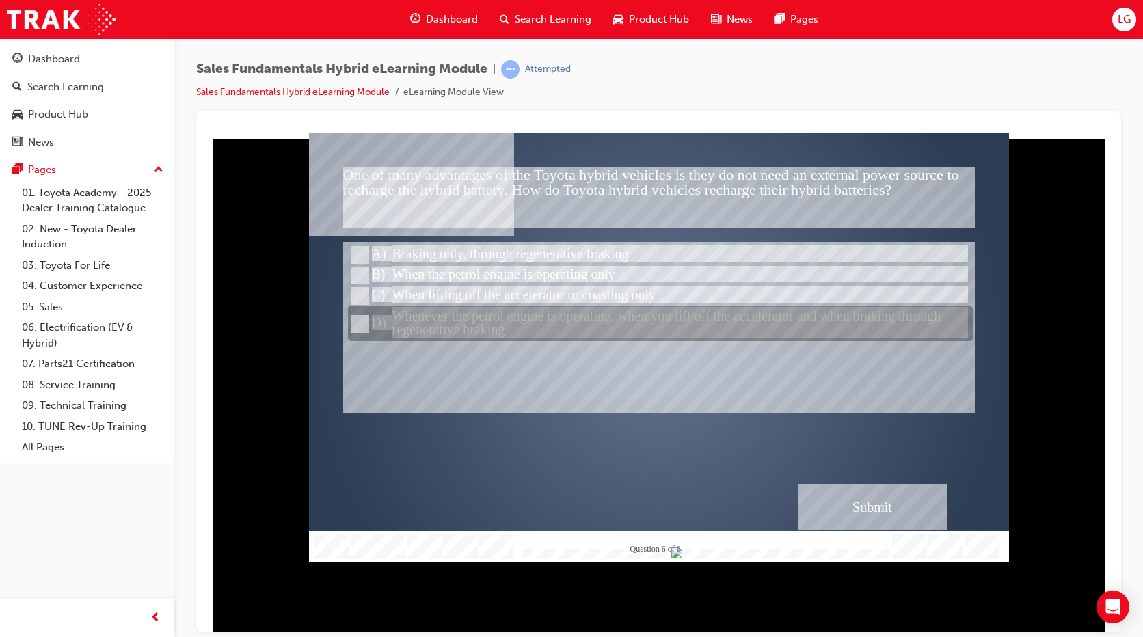
click at [529, 325] on div at bounding box center [660, 324] width 625 height 36
radio input "true"
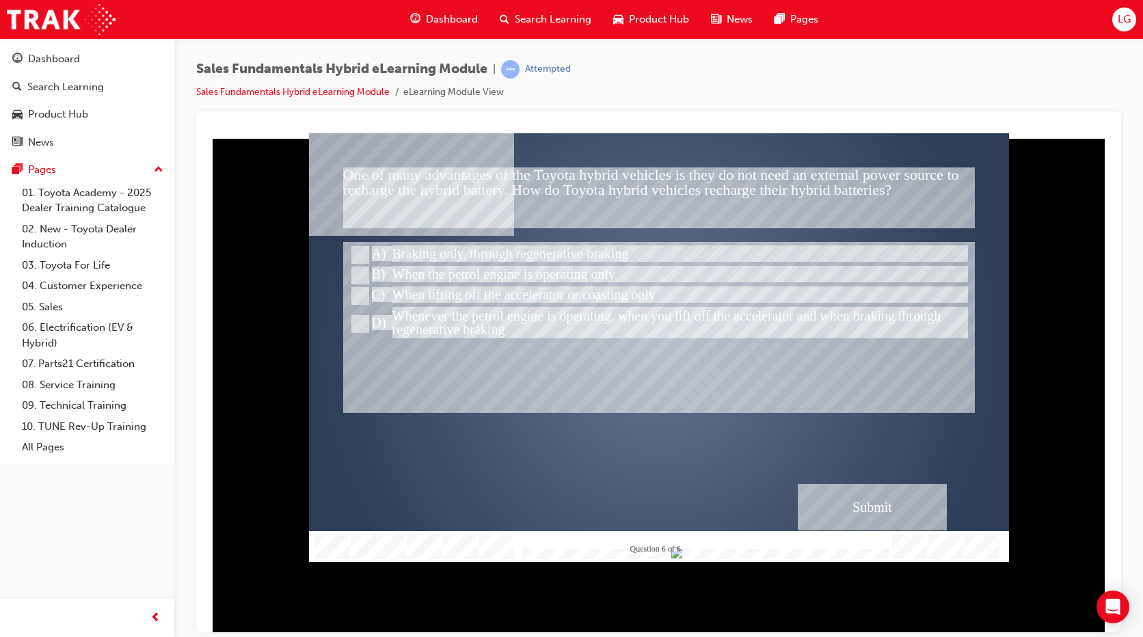
click at [790, 425] on div "" at bounding box center [659, 359] width 700 height 429
click at [839, 489] on div "Submit" at bounding box center [872, 506] width 149 height 46
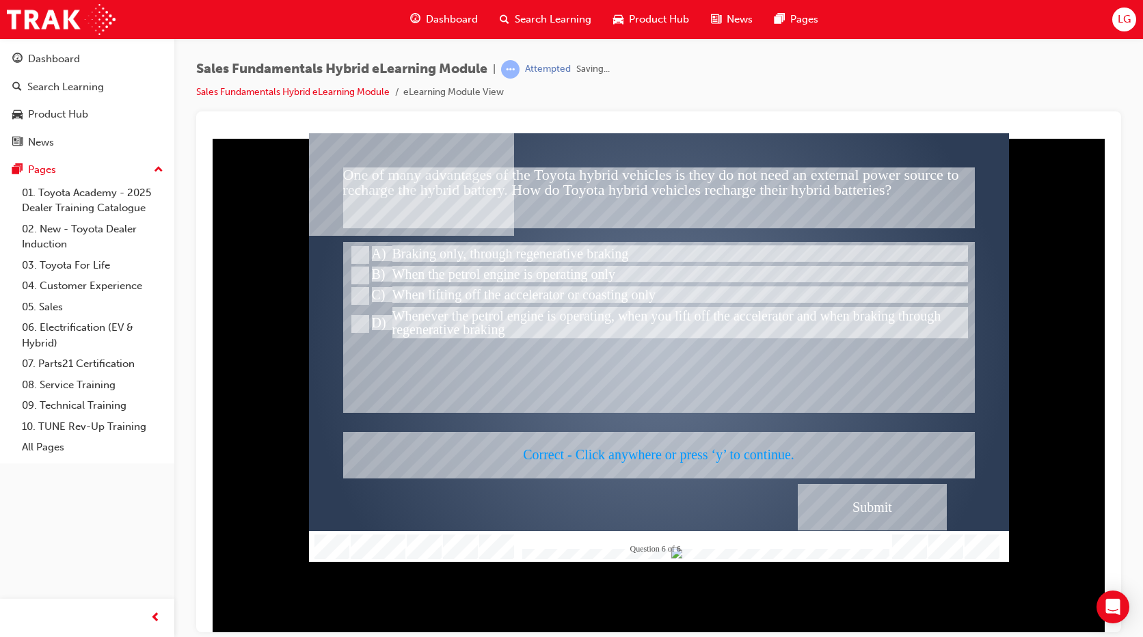
click at [627, 410] on div at bounding box center [659, 347] width 700 height 429
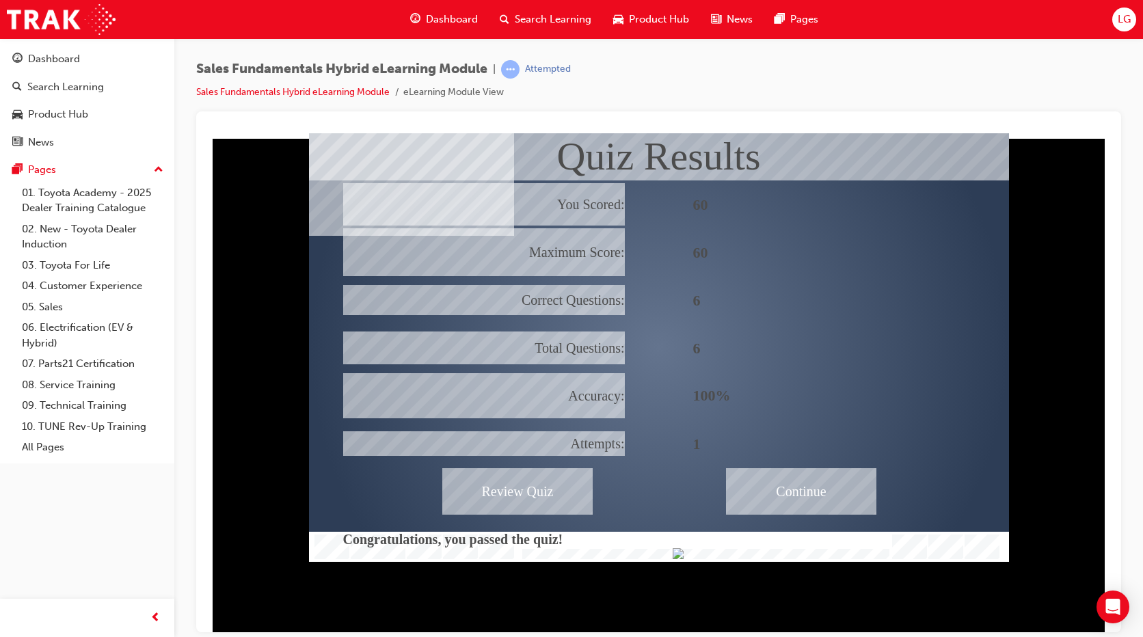
click at [804, 486] on div "Continue" at bounding box center [801, 491] width 150 height 46
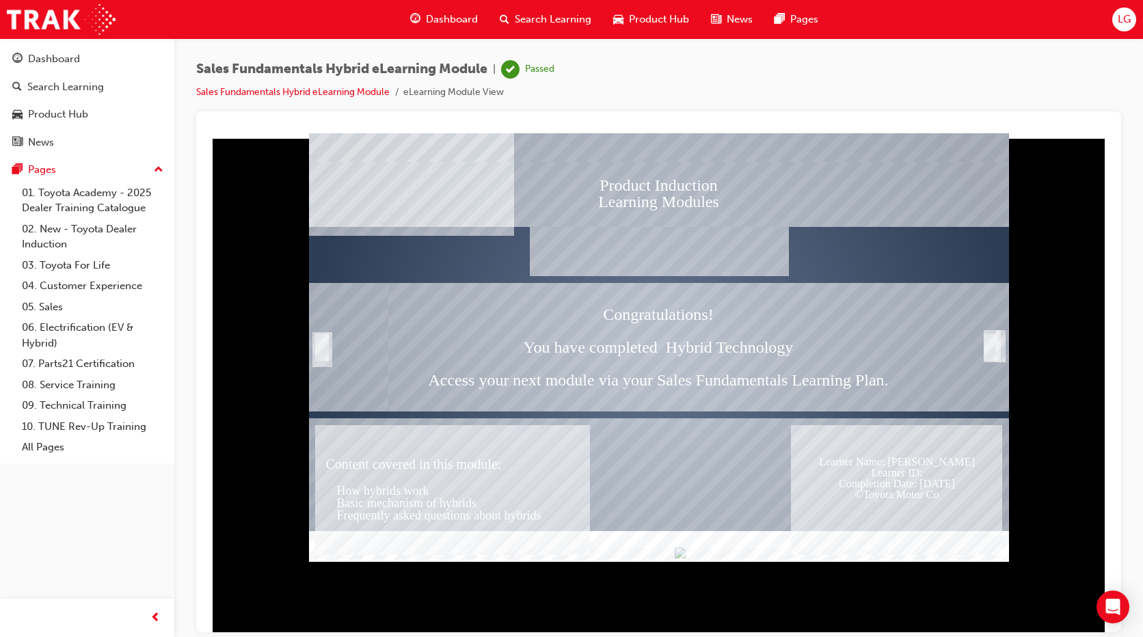
click at [1002, 338] on div "Trigger this button to exit" at bounding box center [1001, 345] width 3 height 25
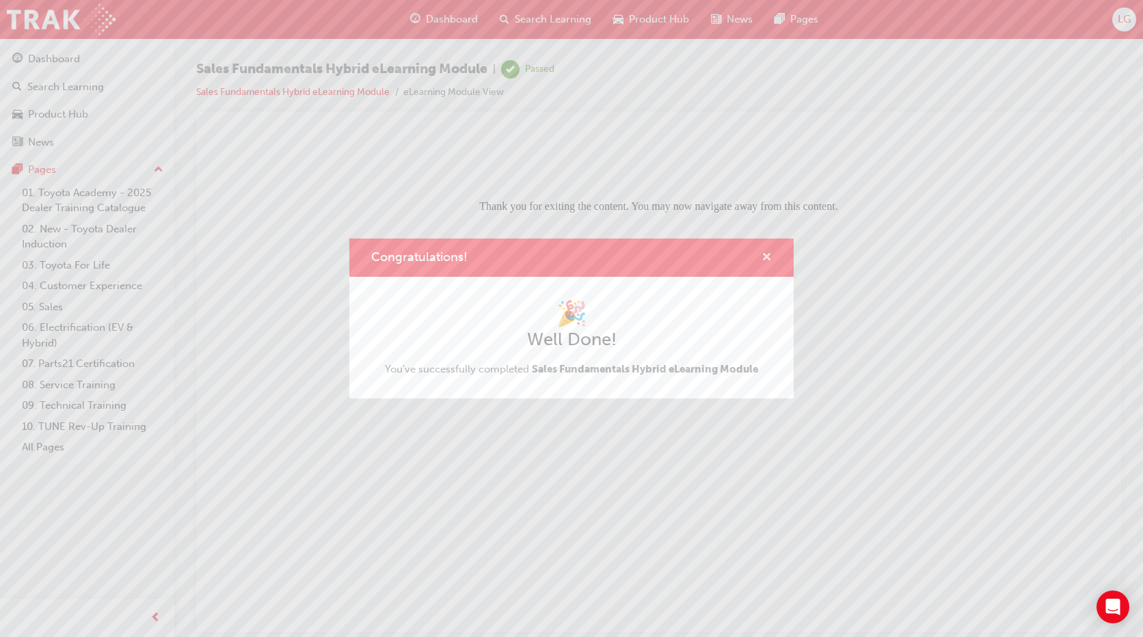
drag, startPoint x: 768, startPoint y: 257, endPoint x: 852, endPoint y: 455, distance: 214.8
click at [862, 477] on div "Congratulations! 🎉 Well Done! You've successfully completed Sales Fundamentals …" at bounding box center [571, 318] width 1143 height 637
click at [770, 255] on span "cross-icon" at bounding box center [767, 258] width 10 height 12
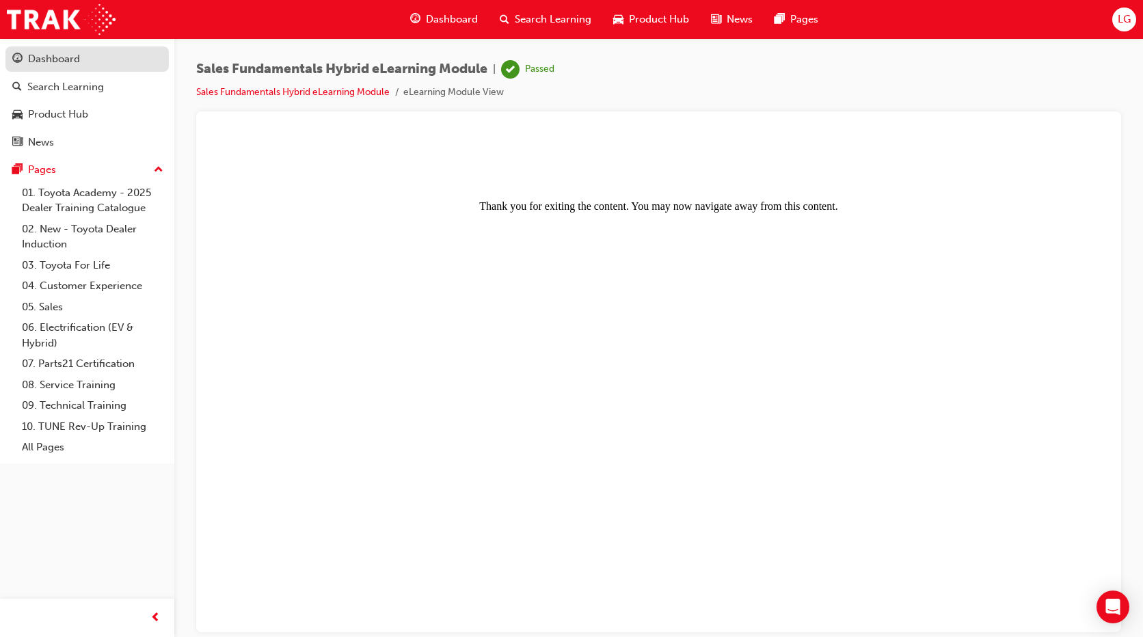
click at [79, 63] on div "Dashboard" at bounding box center [54, 59] width 52 height 16
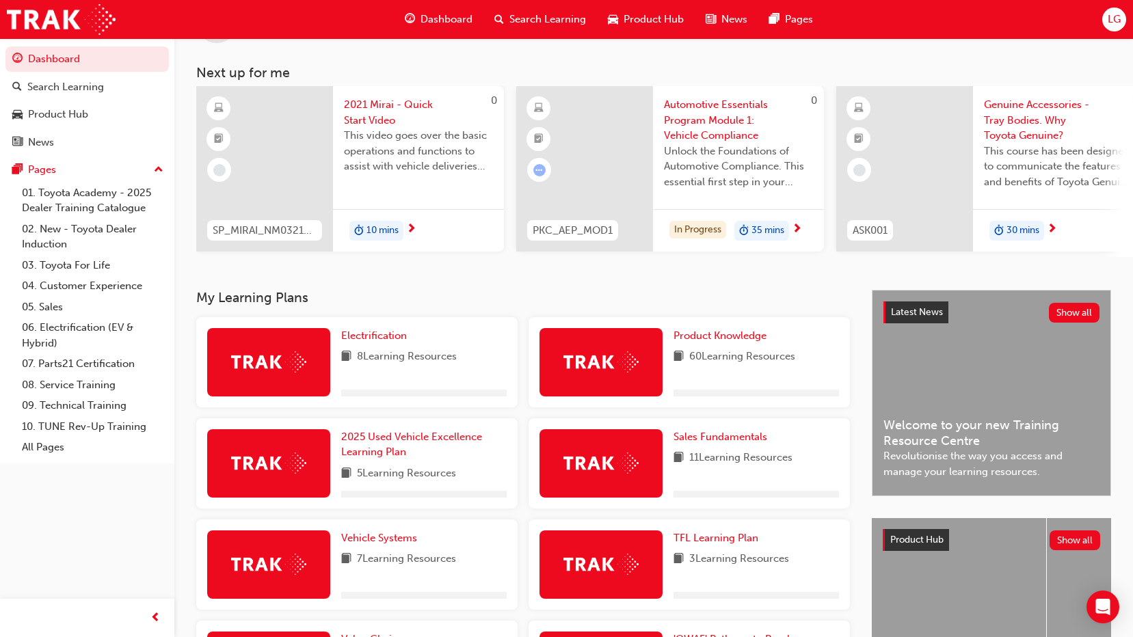
scroll to position [137, 0]
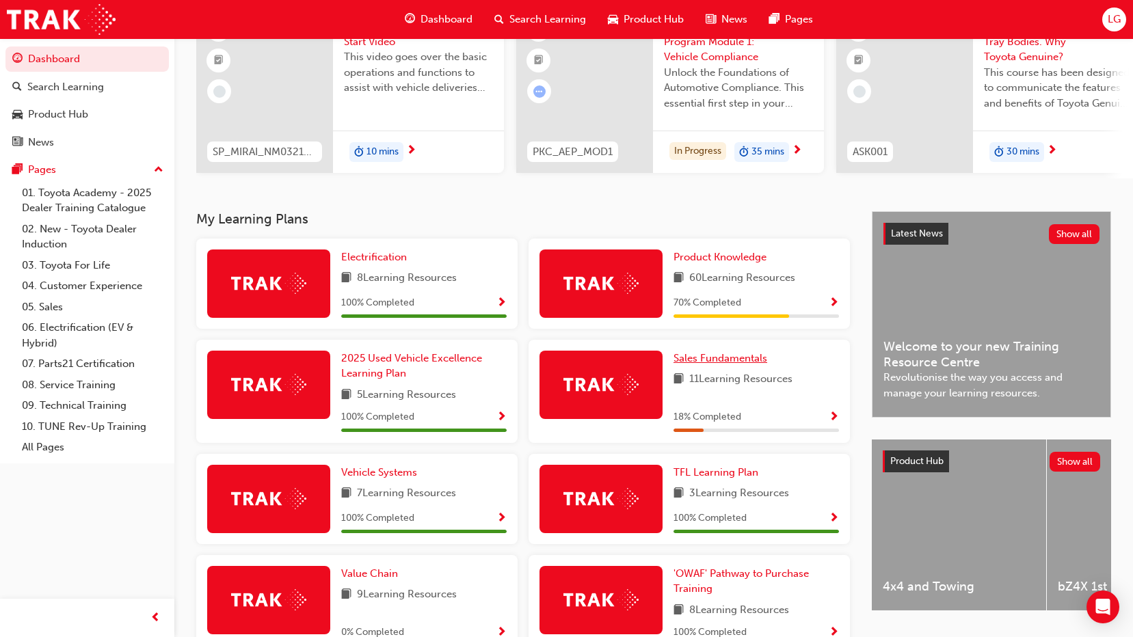
click at [736, 362] on span "Sales Fundamentals" at bounding box center [721, 358] width 94 height 12
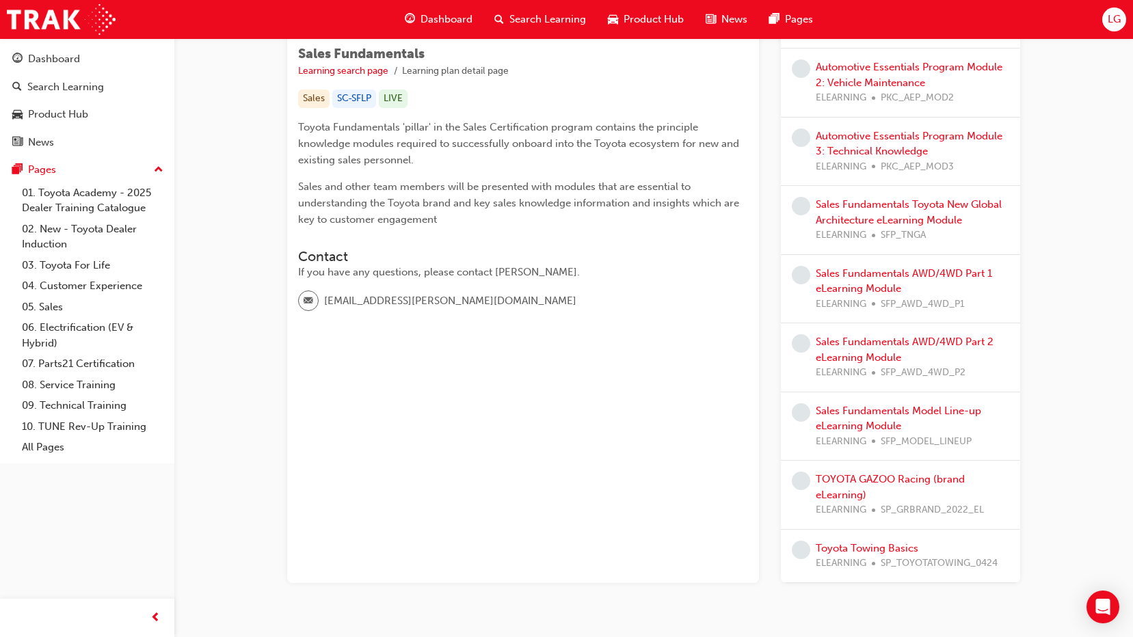
scroll to position [218, 0]
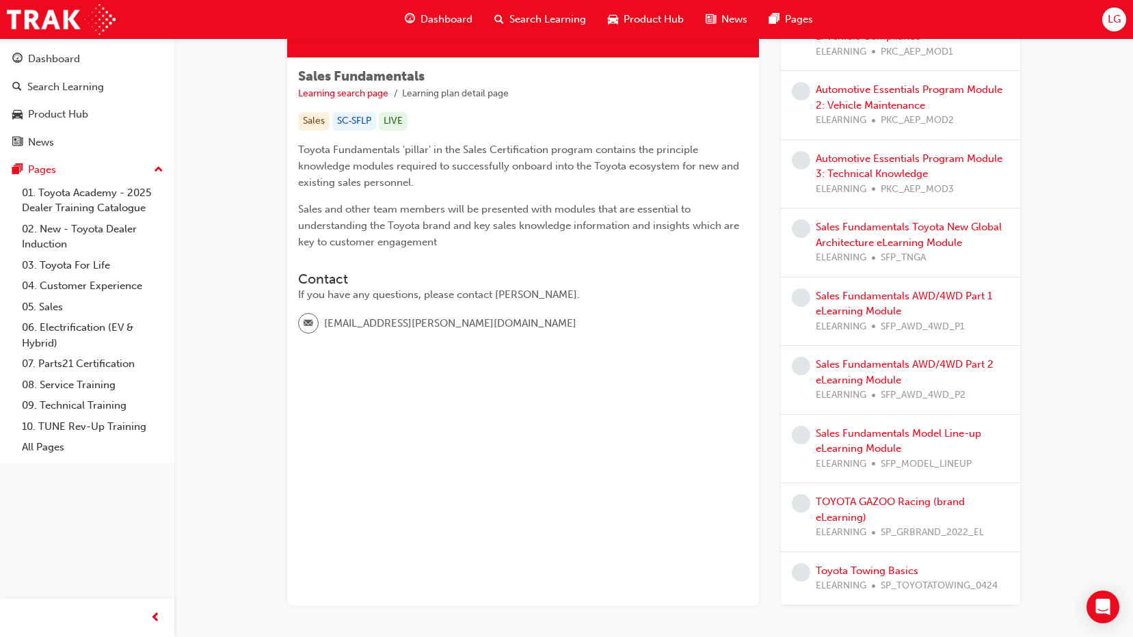
click at [899, 302] on div "Sales Fundamentals AWD/4WD Part 1 eLearning Module ELEARNING SFP_AWD_4WD_P1" at bounding box center [913, 312] width 194 height 46
click at [851, 303] on div "Sales Fundamentals AWD/4WD Part 1 eLearning Module ELEARNING SFP_AWD_4WD_P1" at bounding box center [913, 312] width 194 height 46
click at [868, 295] on link "Sales Fundamentals AWD/4WD Part 1 eLearning Module" at bounding box center [904, 304] width 176 height 28
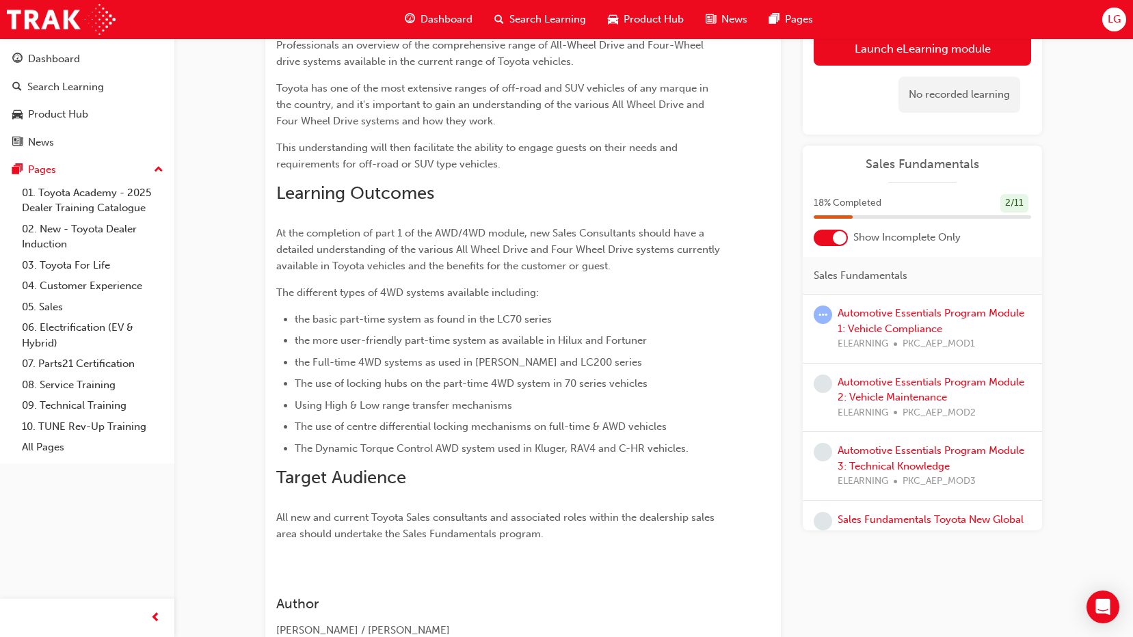
click at [928, 55] on link "Launch eLearning module" at bounding box center [922, 48] width 217 height 34
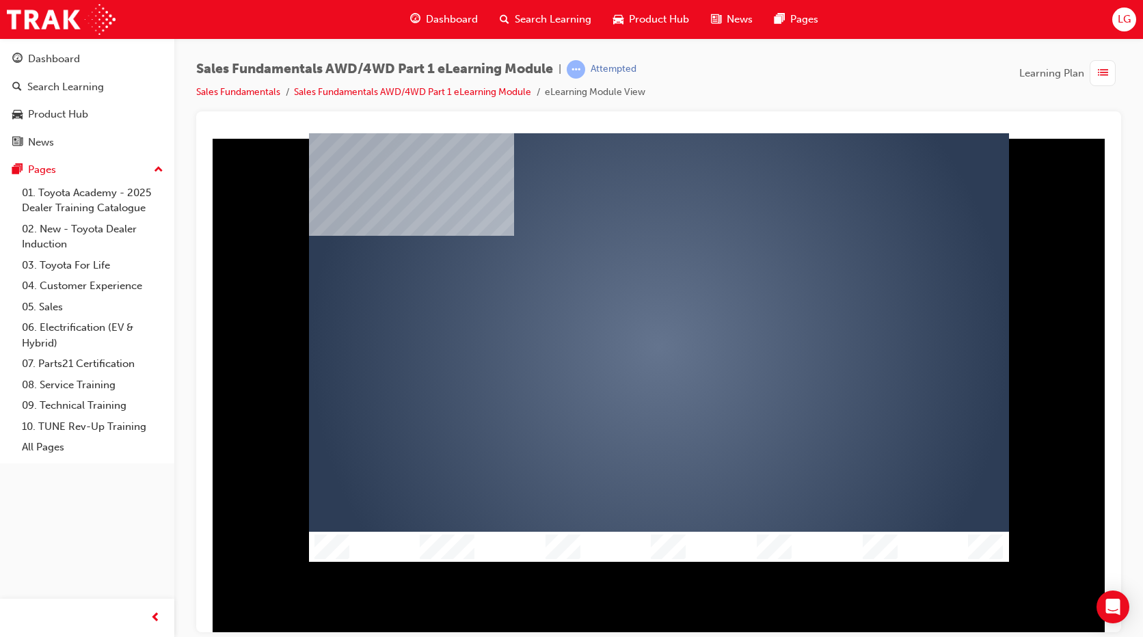
click at [620, 308] on div "play" at bounding box center [620, 308] width 0 height 0
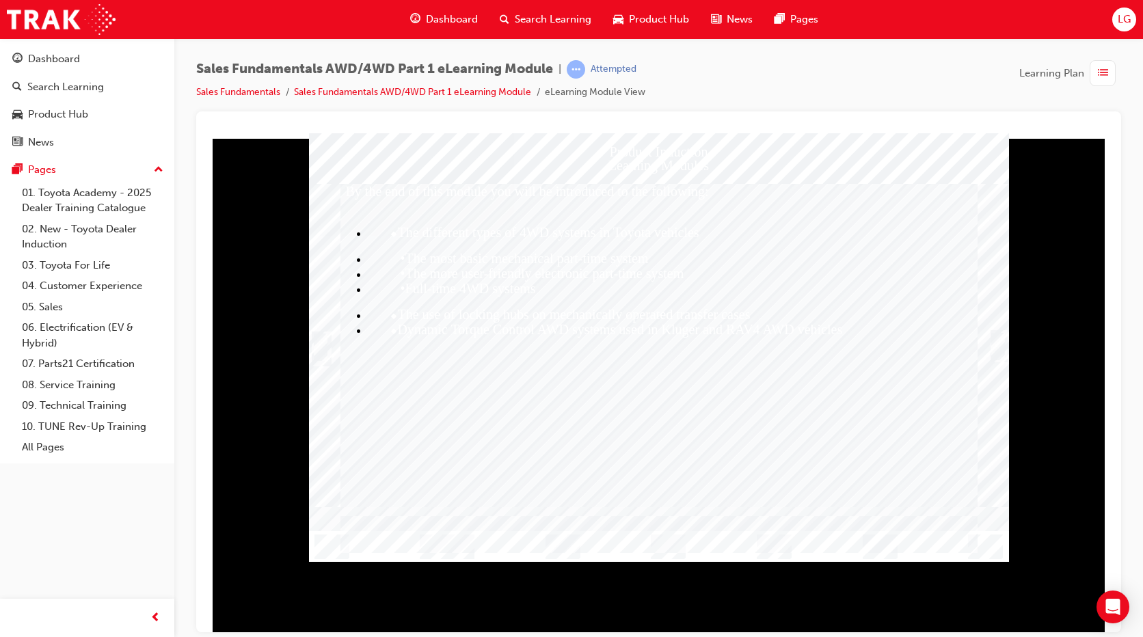
click at [995, 350] on div "Trigger this button to continue" at bounding box center [999, 345] width 14 height 27
click at [319, 349] on div "SmartShape" at bounding box center [321, 346] width 14 height 27
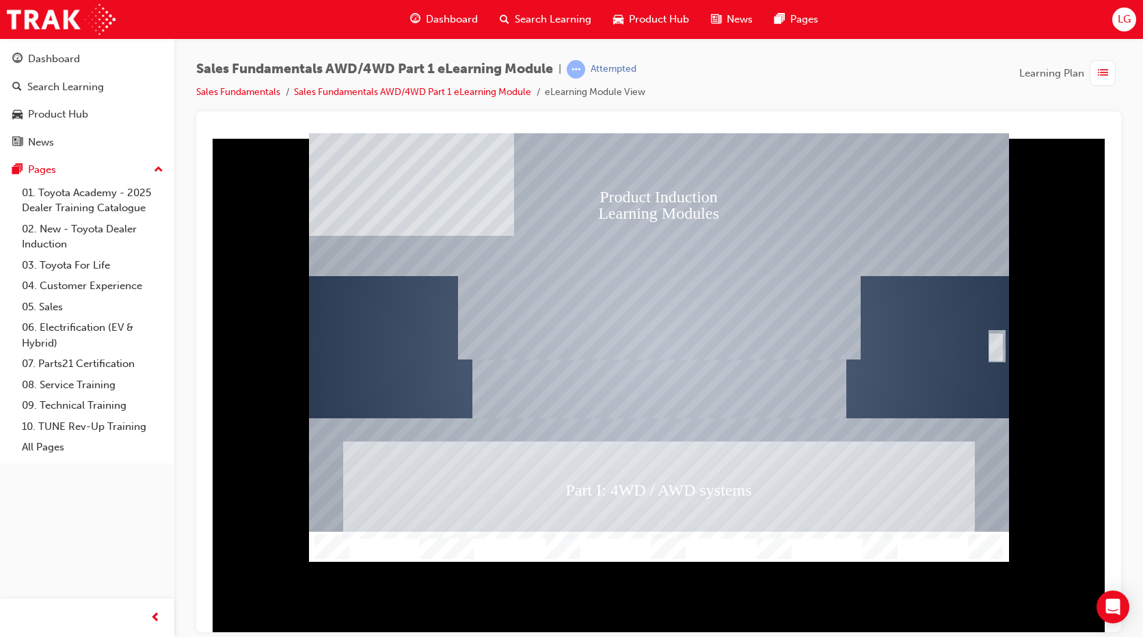
click at [996, 347] on div "SmartShape" at bounding box center [996, 346] width 14 height 27
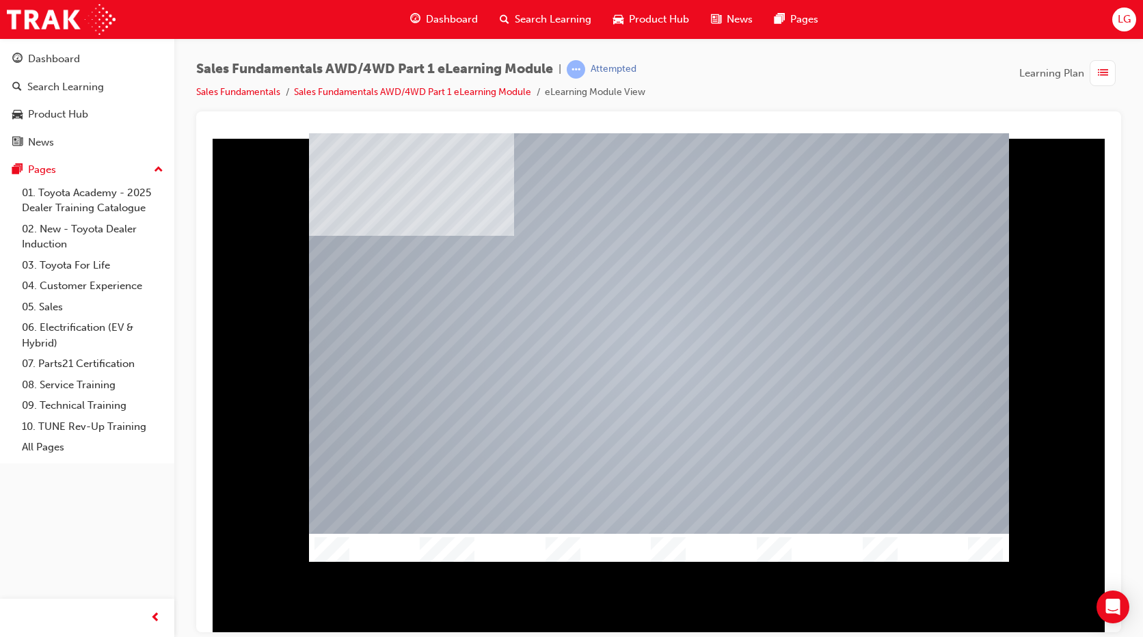
click at [547, 350] on div at bounding box center [659, 346] width 700 height 393
click at [575, 477] on div at bounding box center [659, 346] width 700 height 393
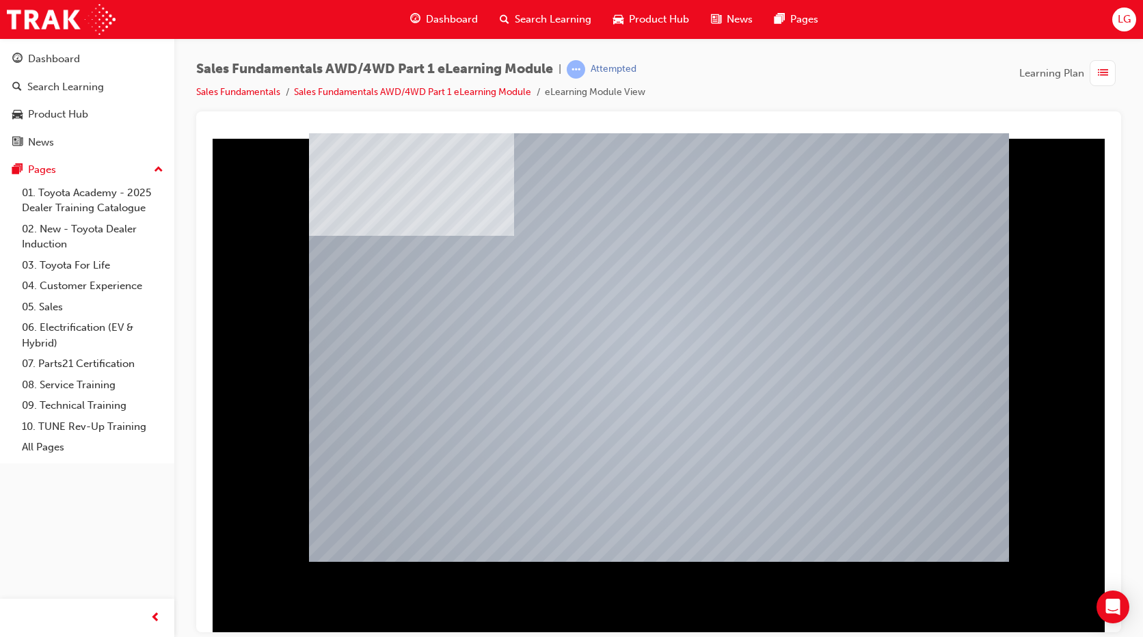
click at [661, 507] on div at bounding box center [659, 346] width 700 height 393
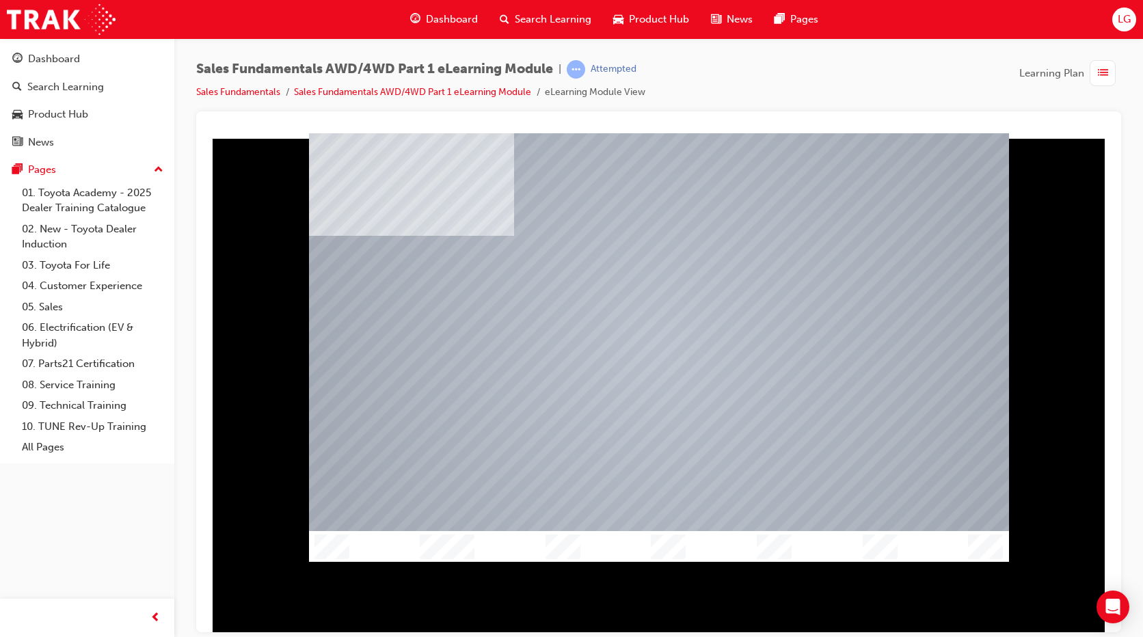
click at [440, 544] on div "Table Of Contents Exit Slide Title Welcome Content Conclusion Exit" at bounding box center [659, 347] width 700 height 429
click at [456, 541] on div "Table Of Contents Exit Slide Title Welcome Content Conclusion Exit" at bounding box center [659, 347] width 700 height 429
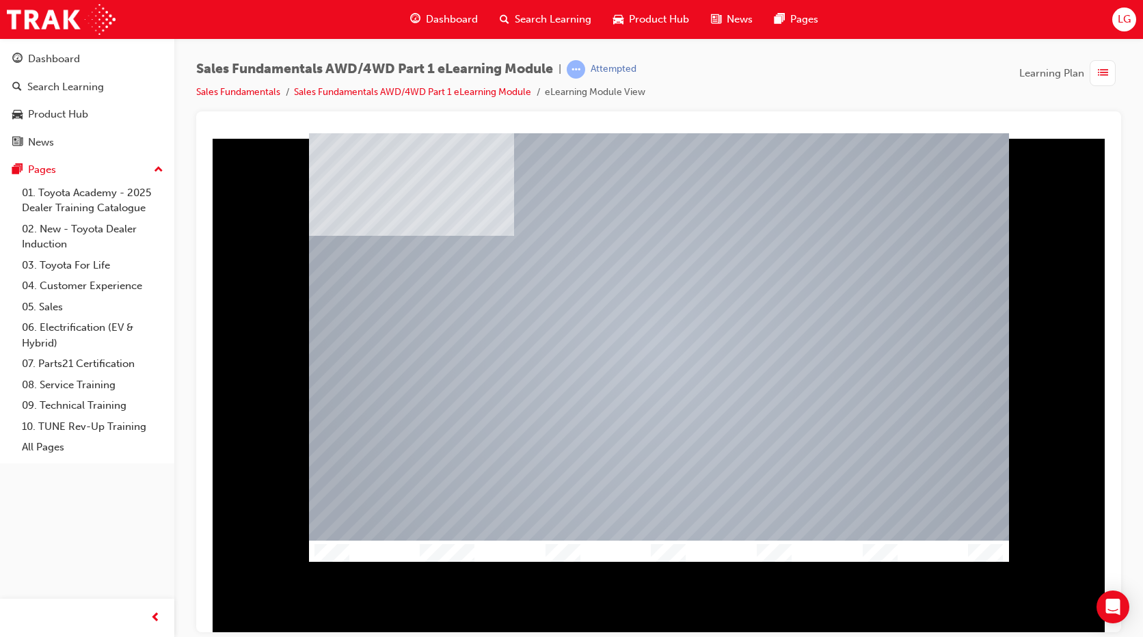
click at [456, 541] on div "Table Of Contents Exit Slide Title Welcome Content Conclusion Exit" at bounding box center [659, 347] width 700 height 429
click at [434, 543] on div "Table Of Contents Exit Slide Title Welcome Content Conclusion Exit" at bounding box center [659, 347] width 700 height 429
click at [427, 535] on div "Table Of Contents Exit Slide Title Welcome Content Conclusion Exit" at bounding box center [659, 347] width 700 height 429
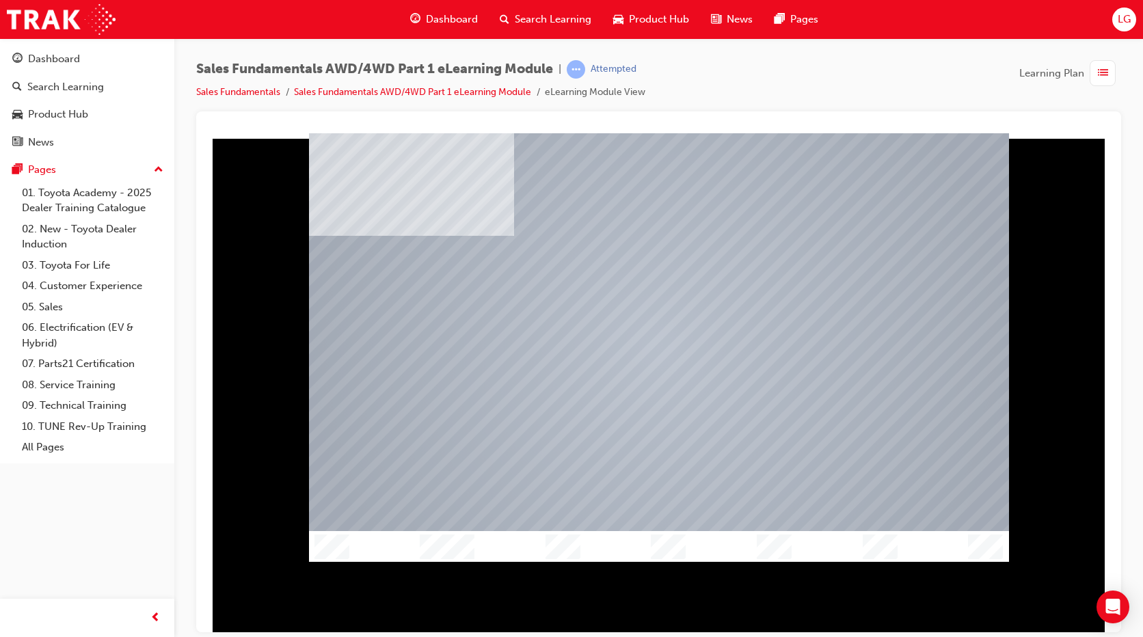
click at [423, 531] on div at bounding box center [659, 546] width 700 height 31
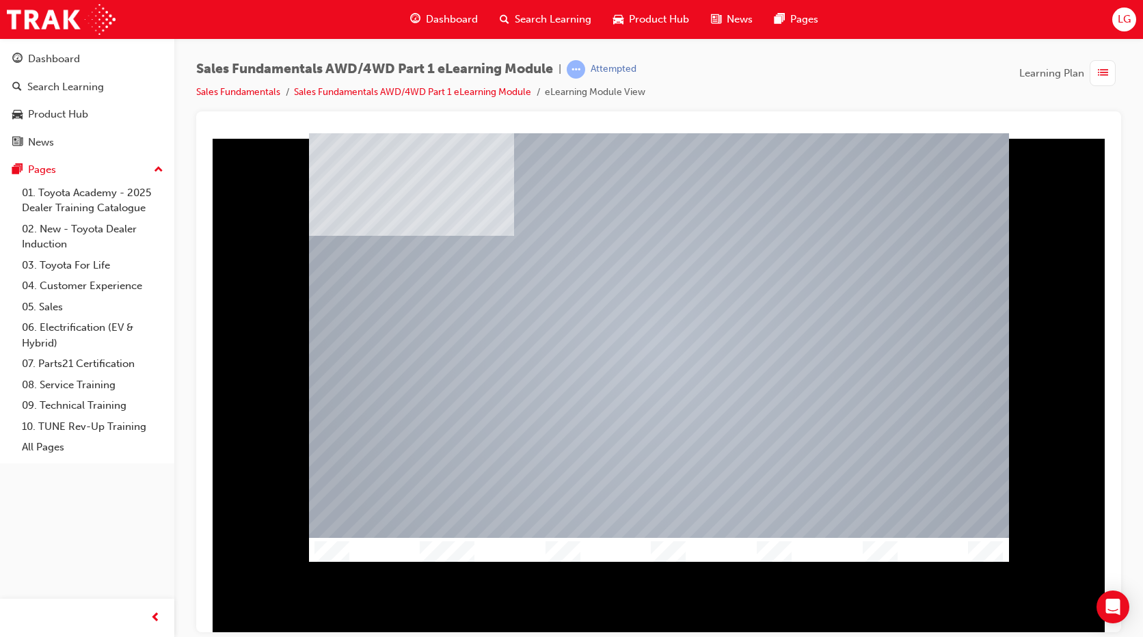
click at [639, 401] on div at bounding box center [659, 346] width 700 height 393
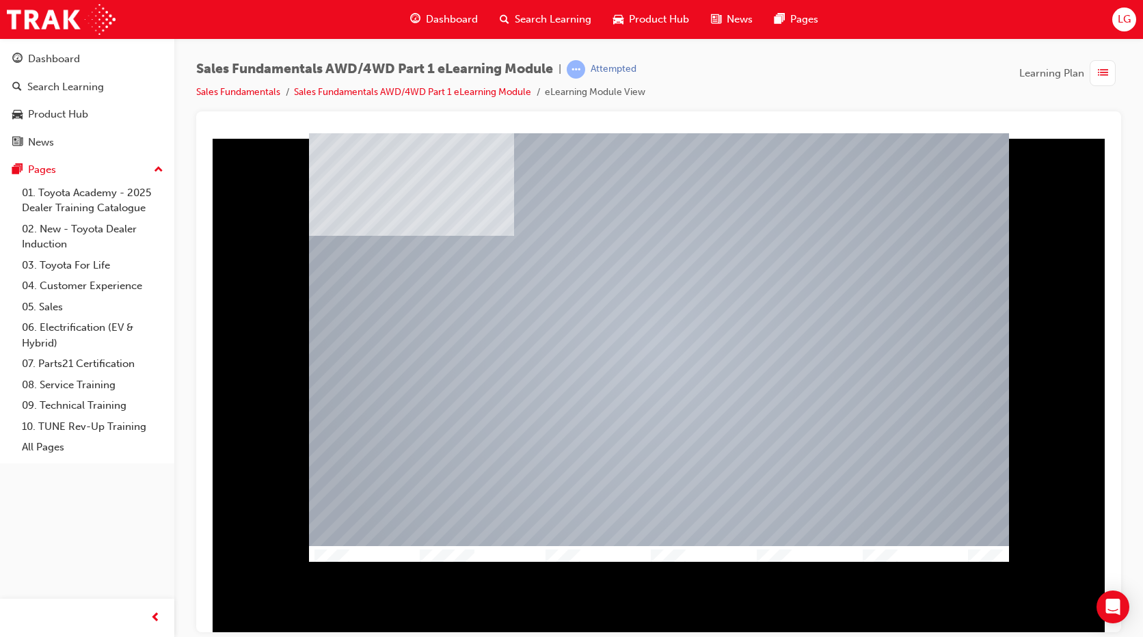
click at [445, 546] on div at bounding box center [659, 561] width 700 height 31
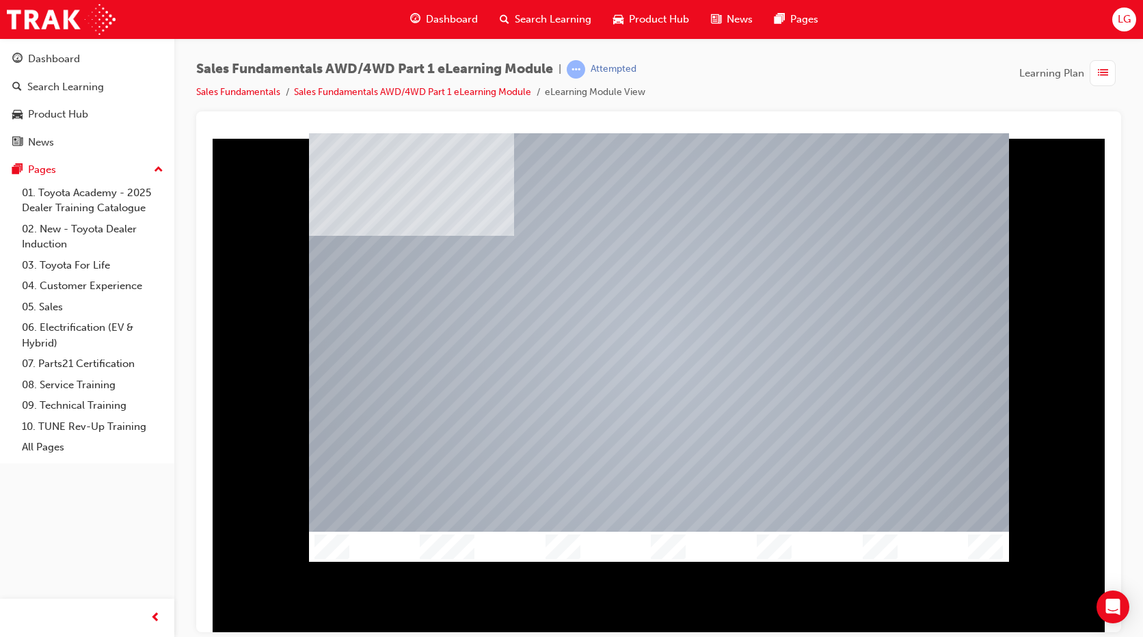
click at [547, 457] on div at bounding box center [659, 347] width 700 height 394
click at [550, 273] on div at bounding box center [659, 347] width 700 height 394
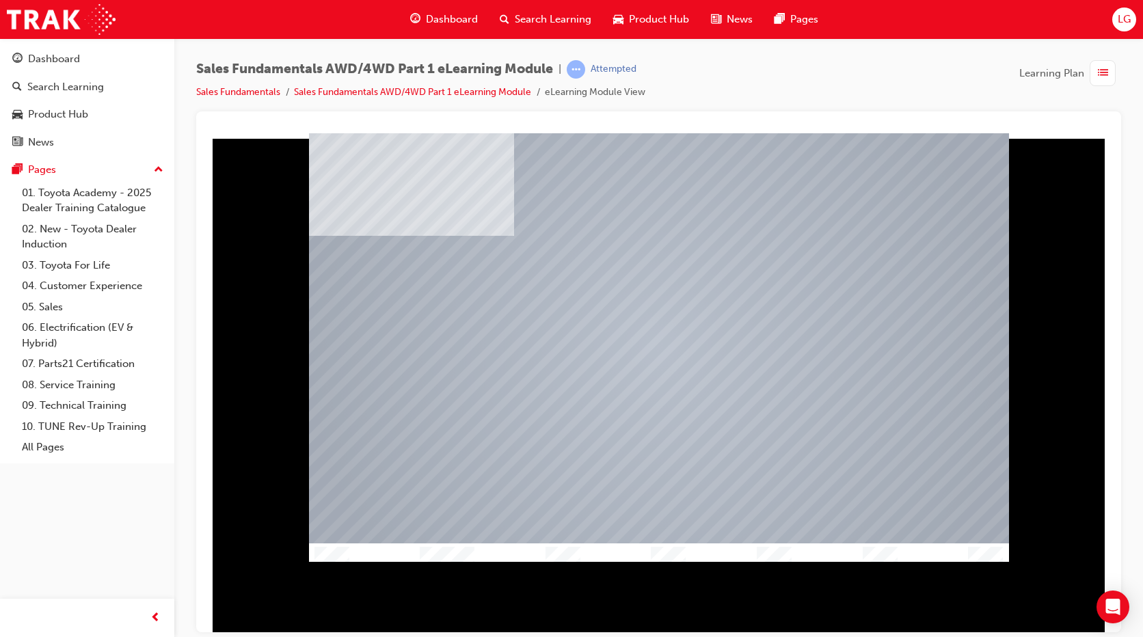
click at [457, 543] on div at bounding box center [659, 558] width 700 height 31
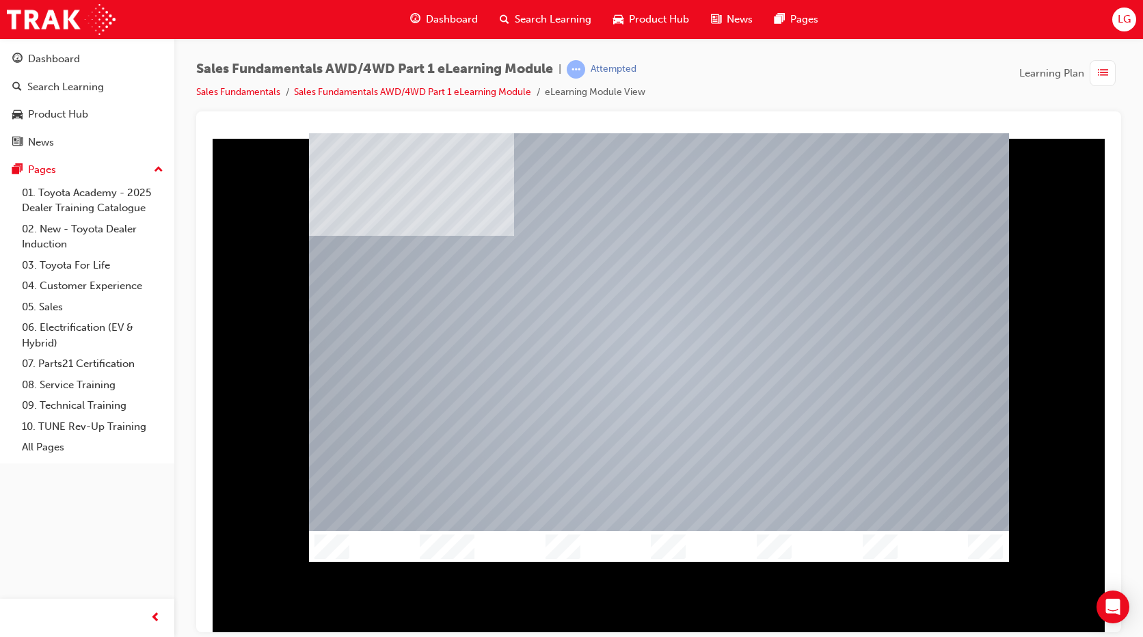
click at [600, 437] on div at bounding box center [659, 346] width 700 height 393
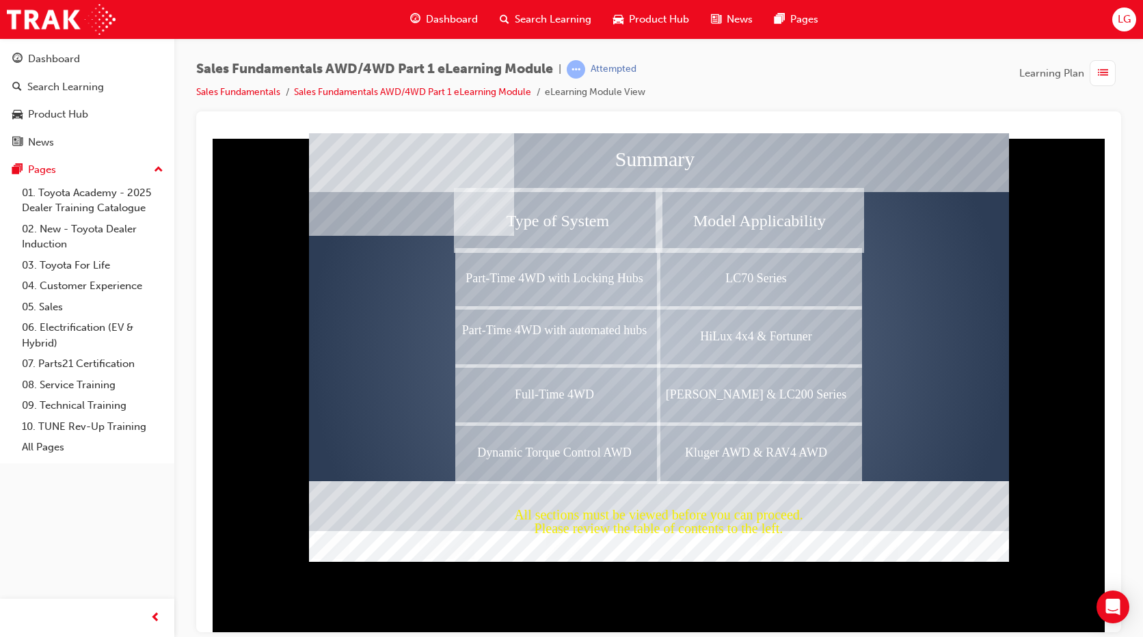
click at [991, 356] on div at bounding box center [659, 347] width 700 height 401
click at [520, 445] on div "Dynamic Torque Control AWD" at bounding box center [558, 452] width 202 height 58
click at [576, 388] on div "Full-Time 4WD" at bounding box center [558, 394] width 202 height 58
click at [581, 336] on div "Part-Time 4WD with automated hubs" at bounding box center [558, 336] width 202 height 58
click at [577, 286] on div "Part-Time 4WD with Locking Hubs" at bounding box center [558, 278] width 202 height 58
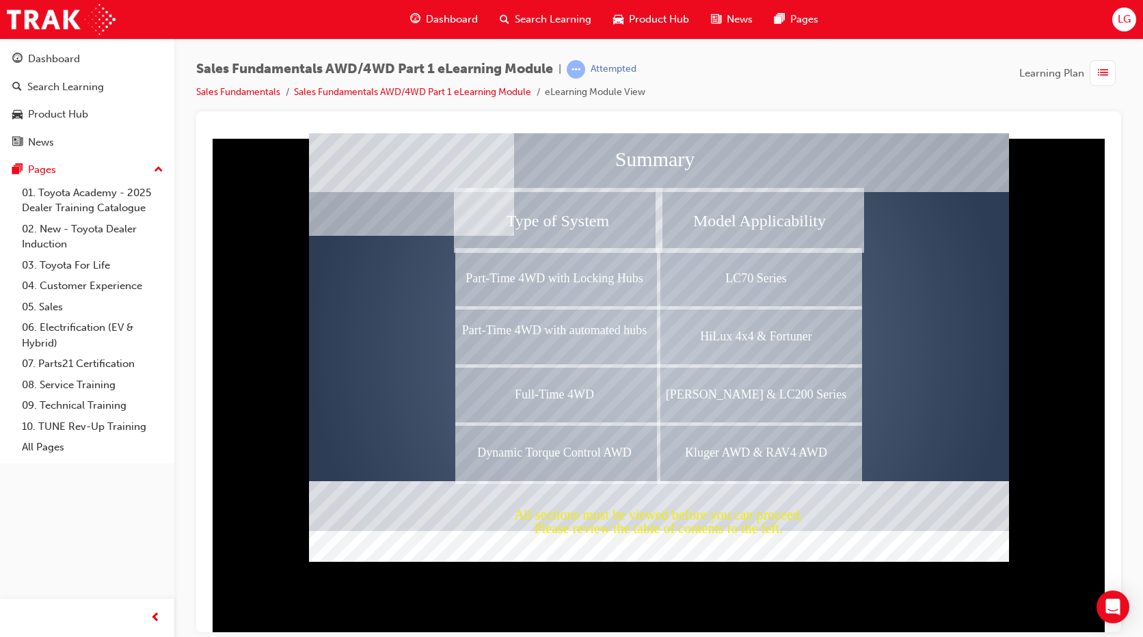
click at [587, 221] on div "Type of System" at bounding box center [558, 220] width 202 height 58
drag, startPoint x: 745, startPoint y: 215, endPoint x: 746, endPoint y: 231, distance: 15.8
click at [745, 221] on div "Model Applicability" at bounding box center [760, 220] width 202 height 58
click at [759, 277] on div "LC70 Series" at bounding box center [760, 278] width 202 height 58
click at [769, 338] on div "HiLux 4x4 & Fortuner" at bounding box center [760, 336] width 202 height 58
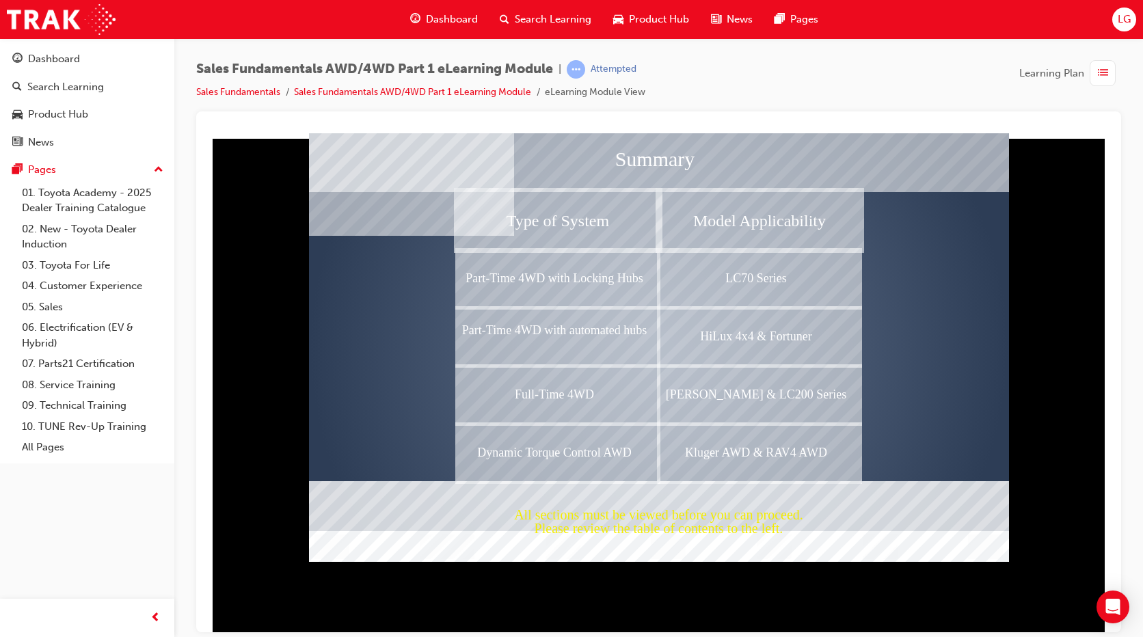
click at [768, 390] on div "Prado & LC200 Series" at bounding box center [760, 394] width 202 height 58
click at [748, 457] on div "Kluger AWD & RAV4 AWD" at bounding box center [760, 452] width 202 height 58
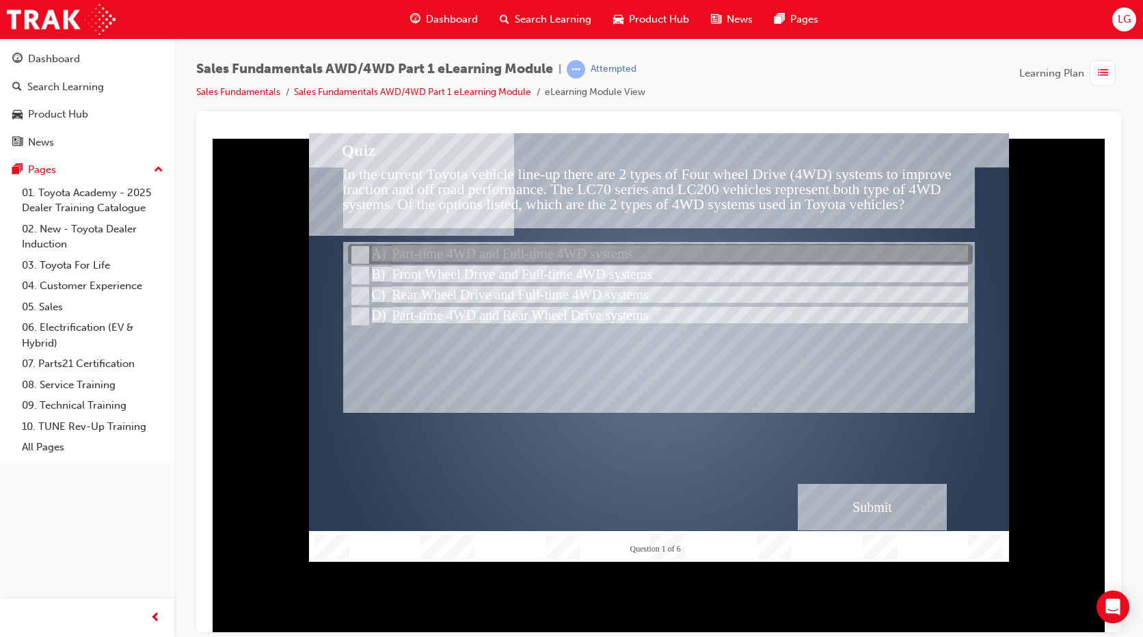
click at [627, 252] on div at bounding box center [660, 255] width 625 height 21
radio input "true"
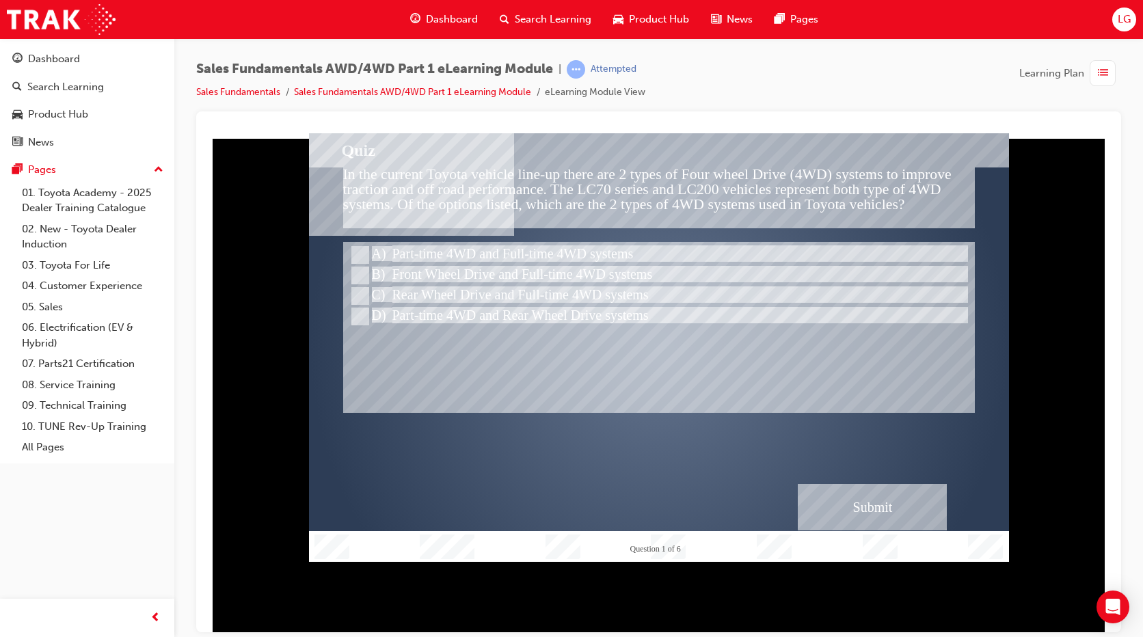
click at [837, 501] on div "Submit" at bounding box center [872, 506] width 149 height 46
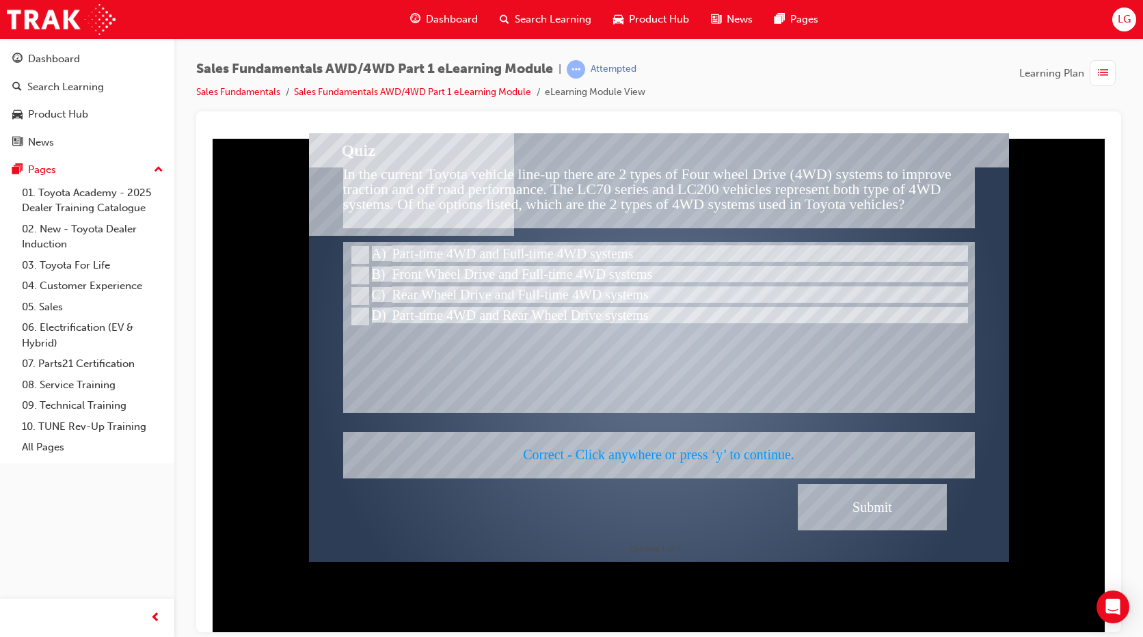
click at [804, 418] on div at bounding box center [659, 347] width 700 height 429
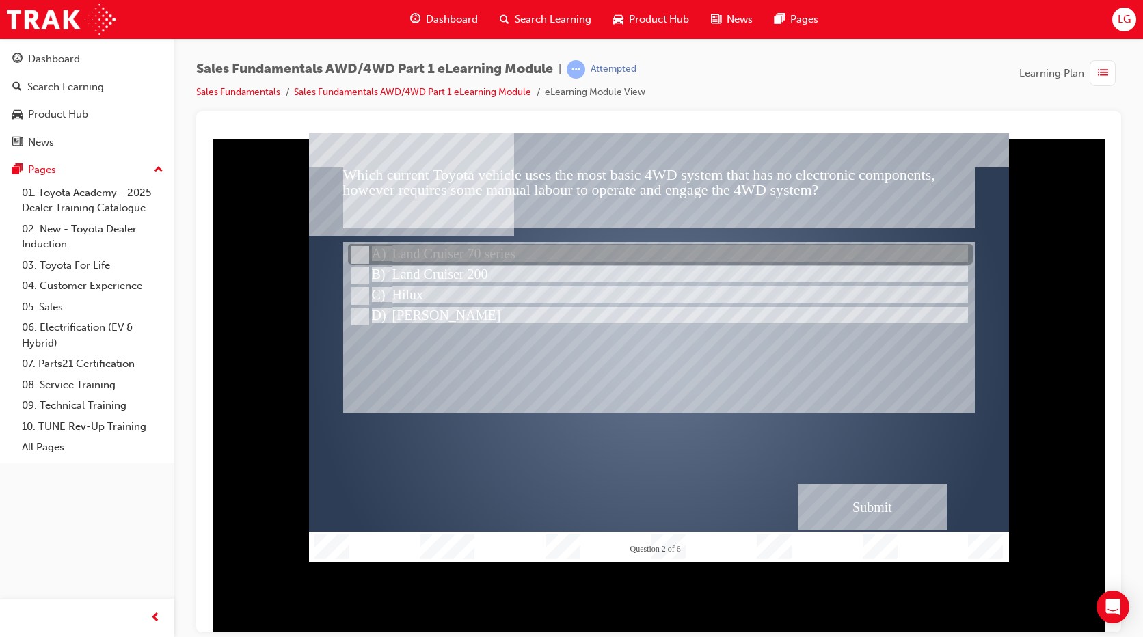
click at [445, 252] on div at bounding box center [660, 255] width 625 height 21
radio input "true"
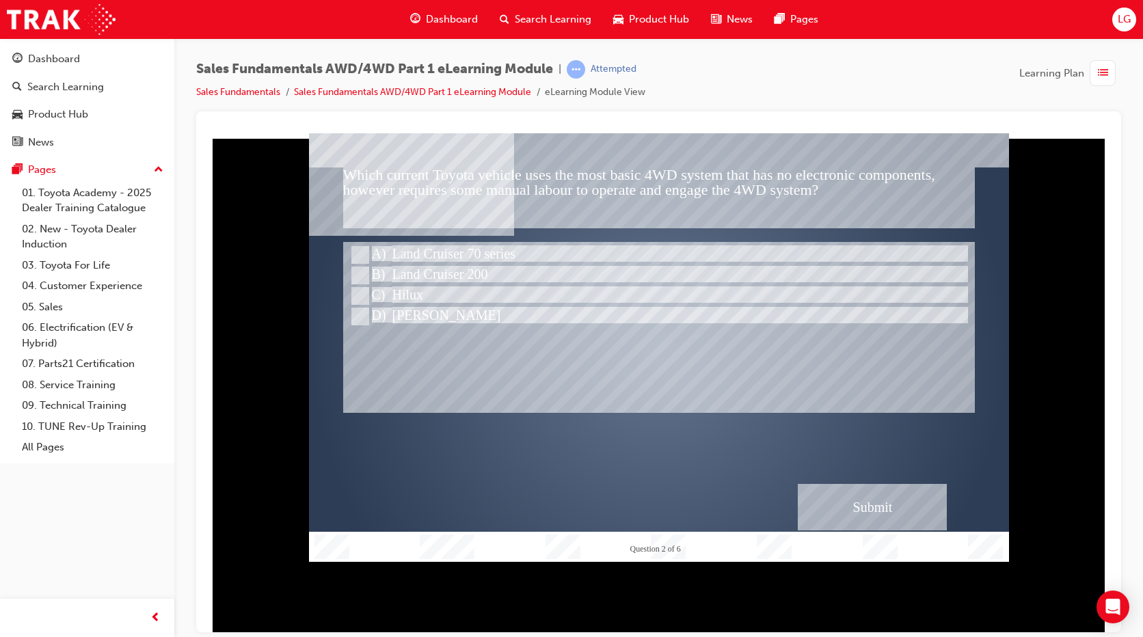
click at [832, 496] on div "Submit" at bounding box center [872, 506] width 149 height 46
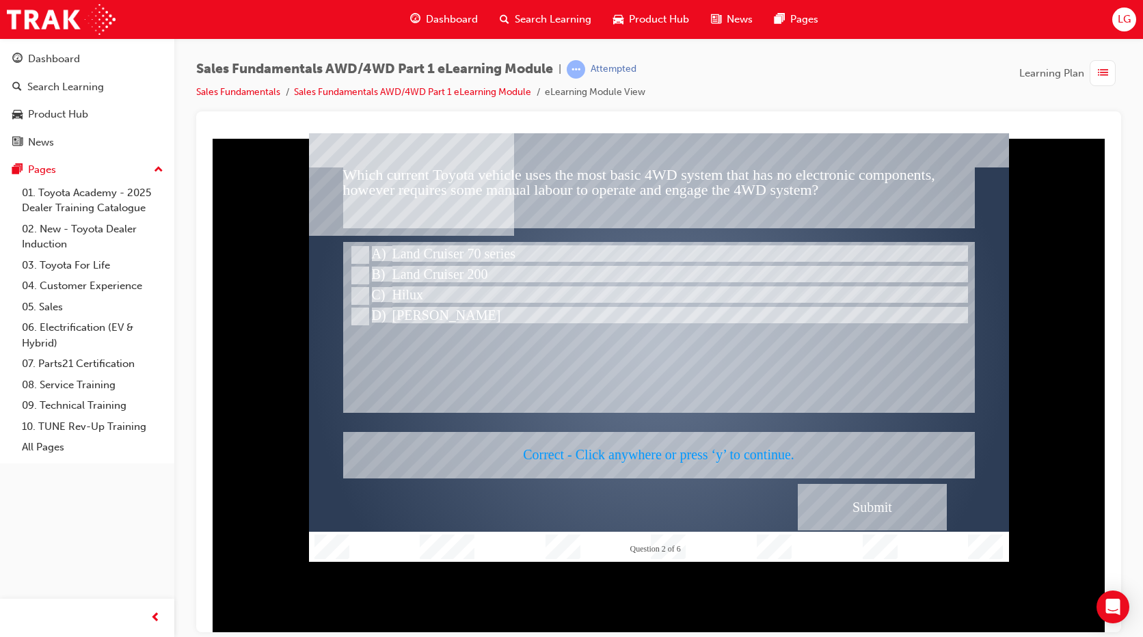
click at [555, 389] on div at bounding box center [659, 347] width 700 height 429
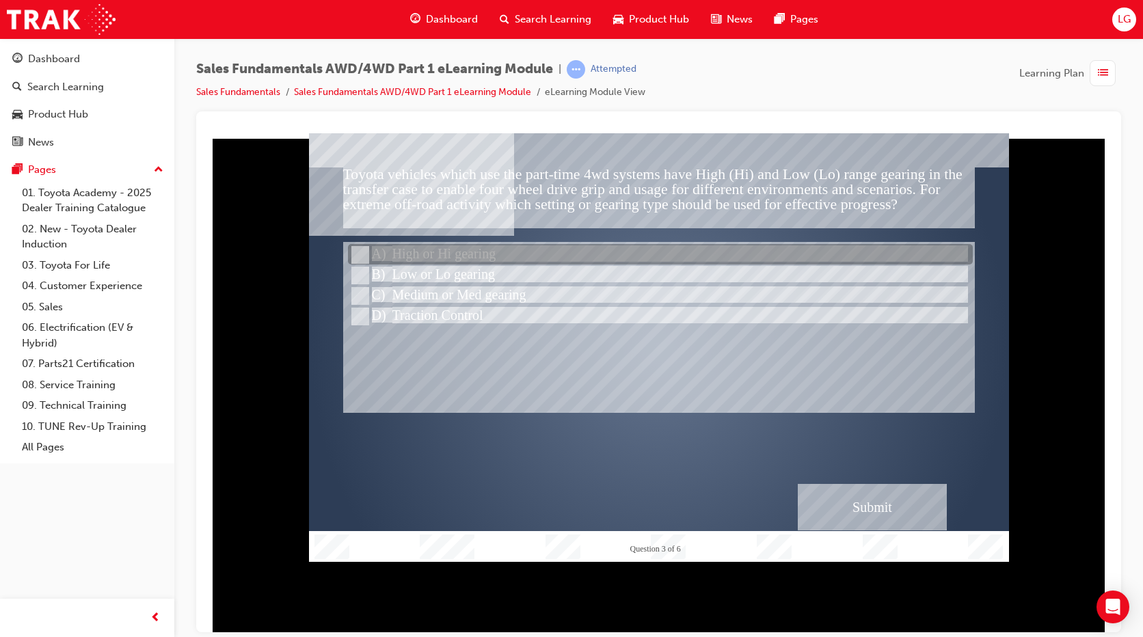
click at [524, 256] on div at bounding box center [660, 255] width 625 height 21
radio input "true"
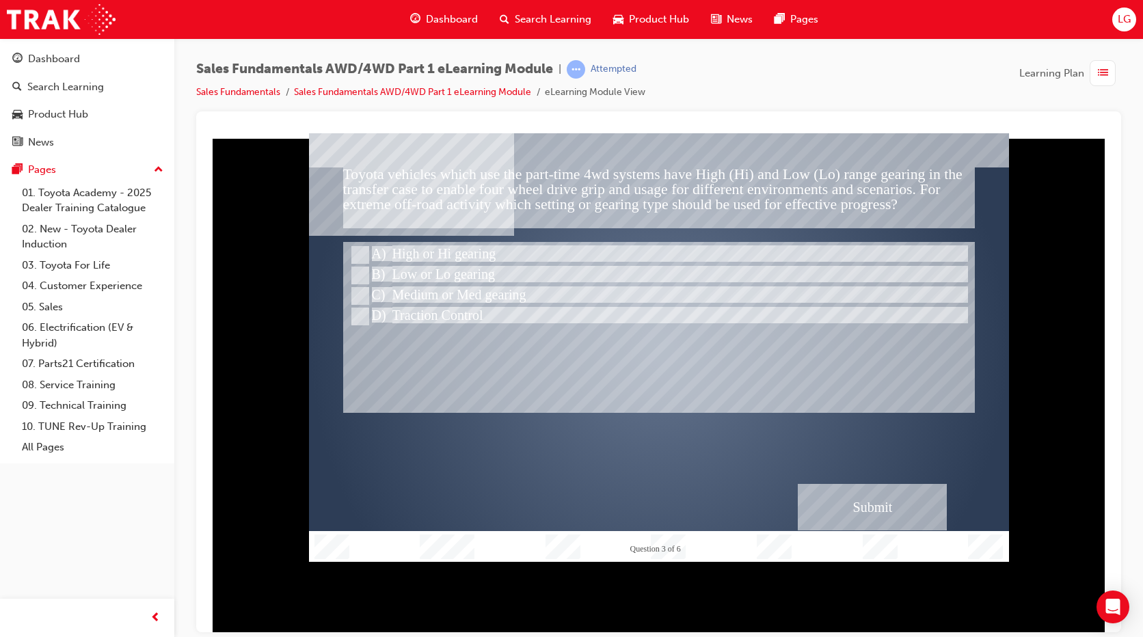
click at [852, 494] on div "Submit" at bounding box center [872, 506] width 149 height 46
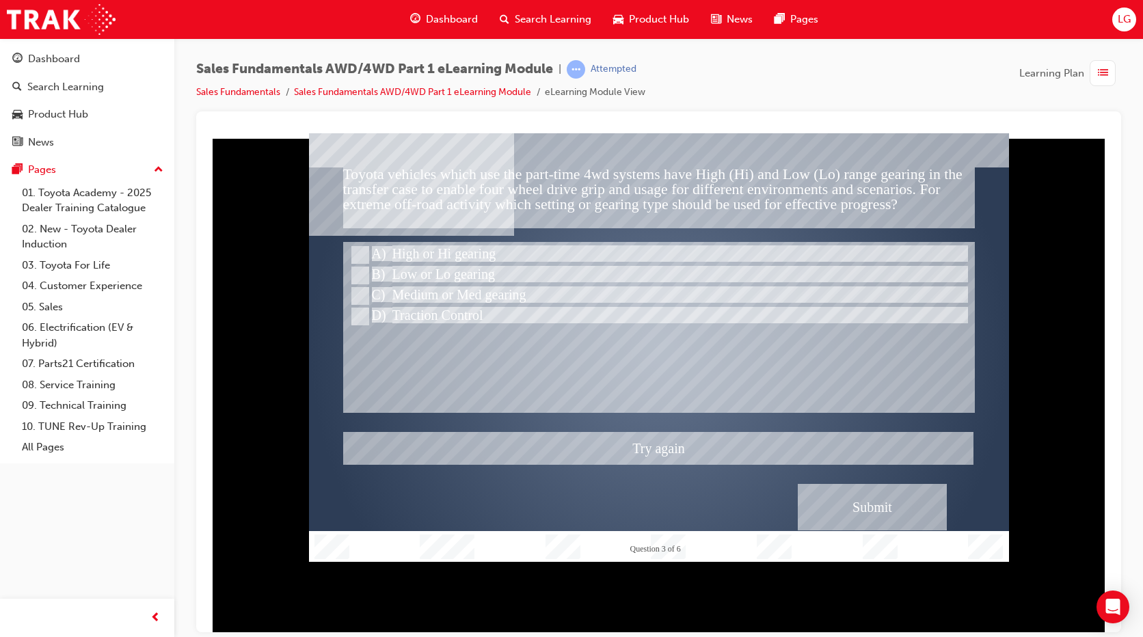
click at [639, 387] on div at bounding box center [659, 347] width 700 height 429
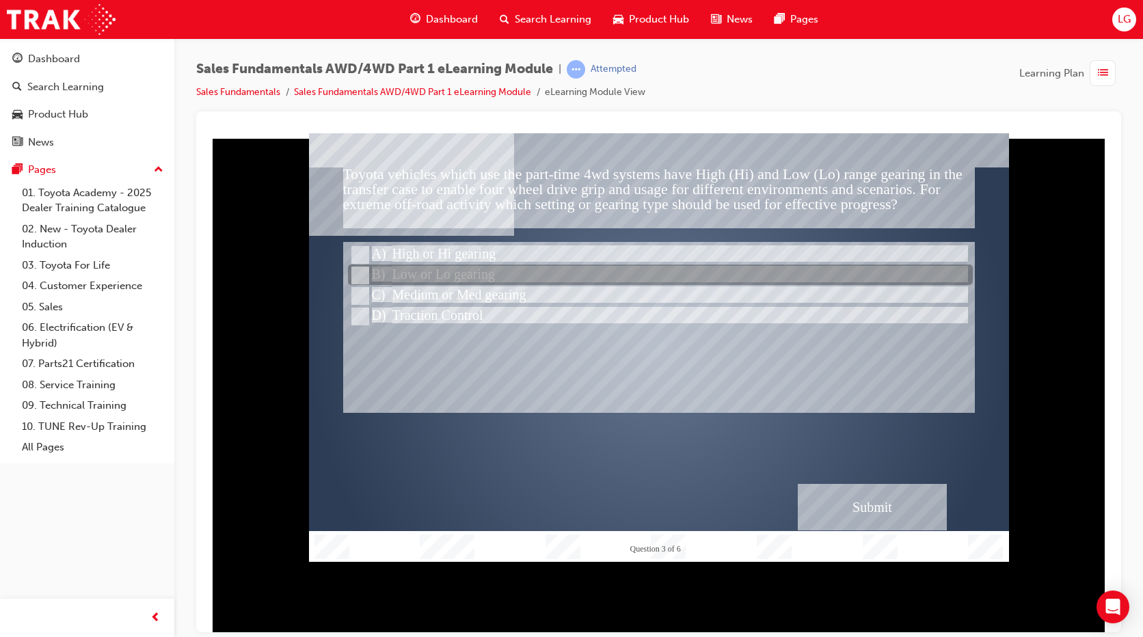
click at [362, 278] on input "Low or Lo gearing" at bounding box center [358, 275] width 15 height 15
radio input "true"
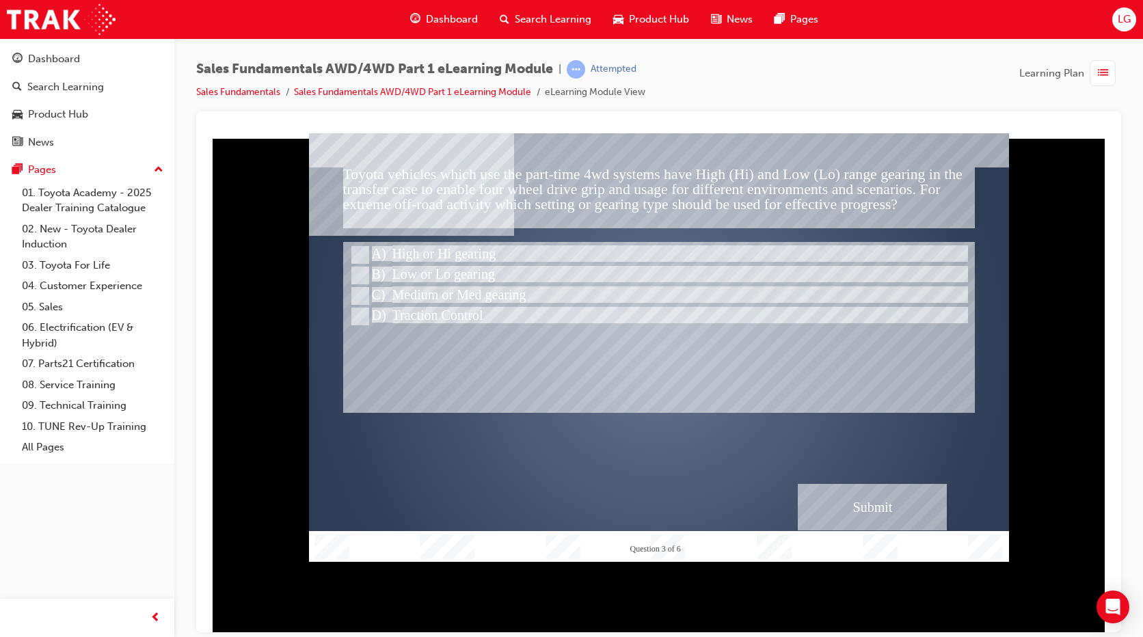
click at [866, 516] on div "Submit" at bounding box center [872, 506] width 149 height 46
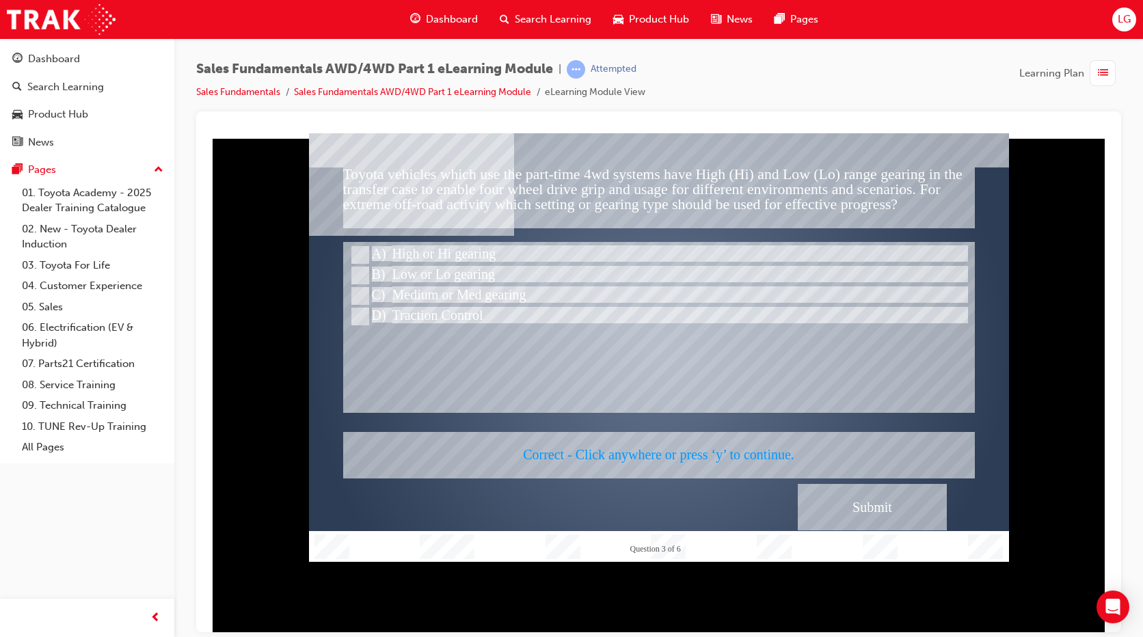
click at [851, 507] on div at bounding box center [659, 347] width 700 height 429
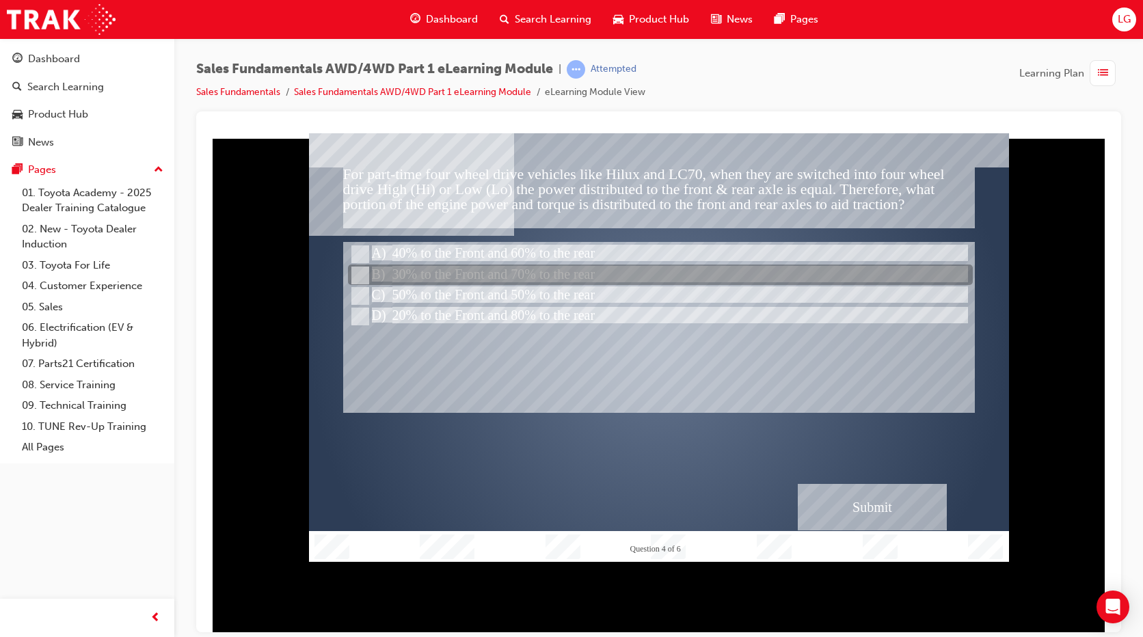
click at [662, 281] on div at bounding box center [660, 275] width 625 height 21
radio input "true"
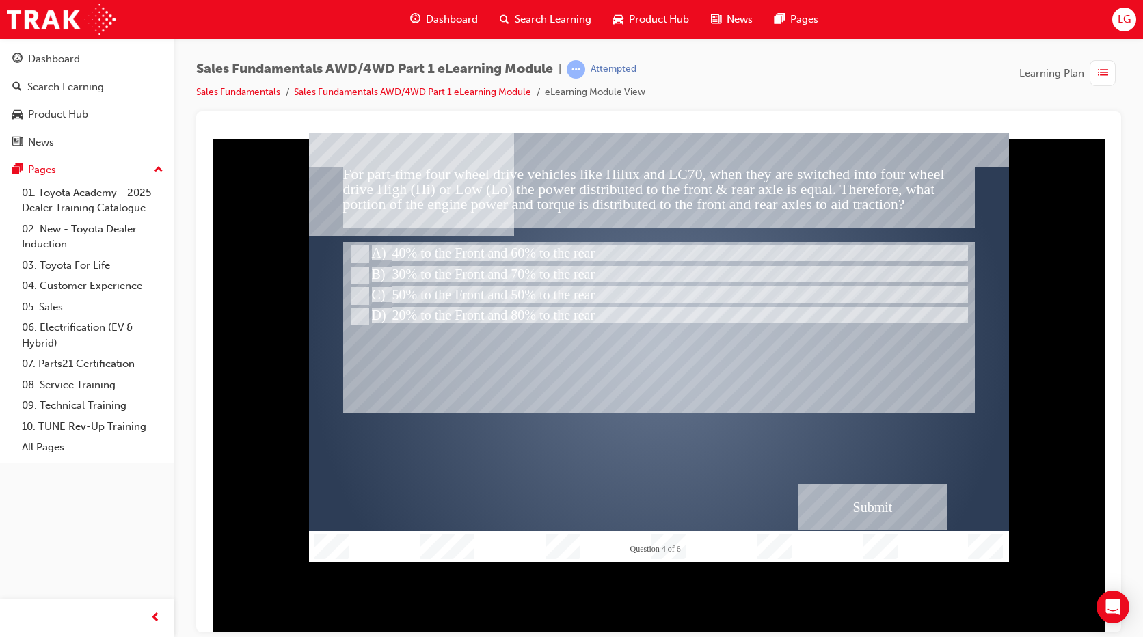
click at [848, 518] on div "Submit" at bounding box center [872, 506] width 149 height 46
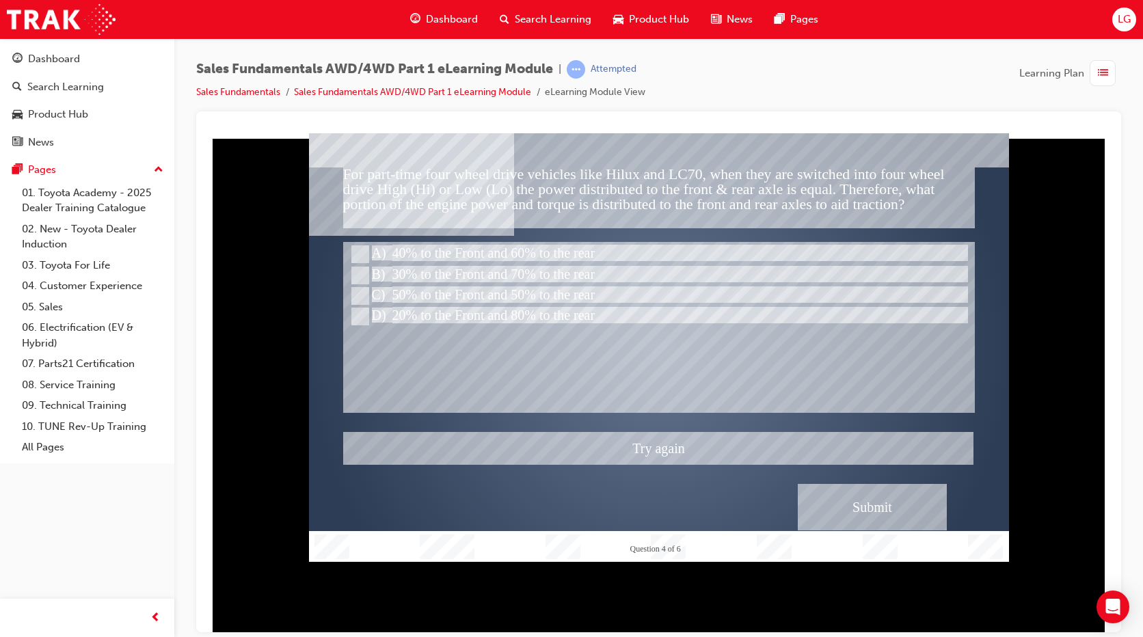
click at [548, 289] on div at bounding box center [659, 347] width 700 height 429
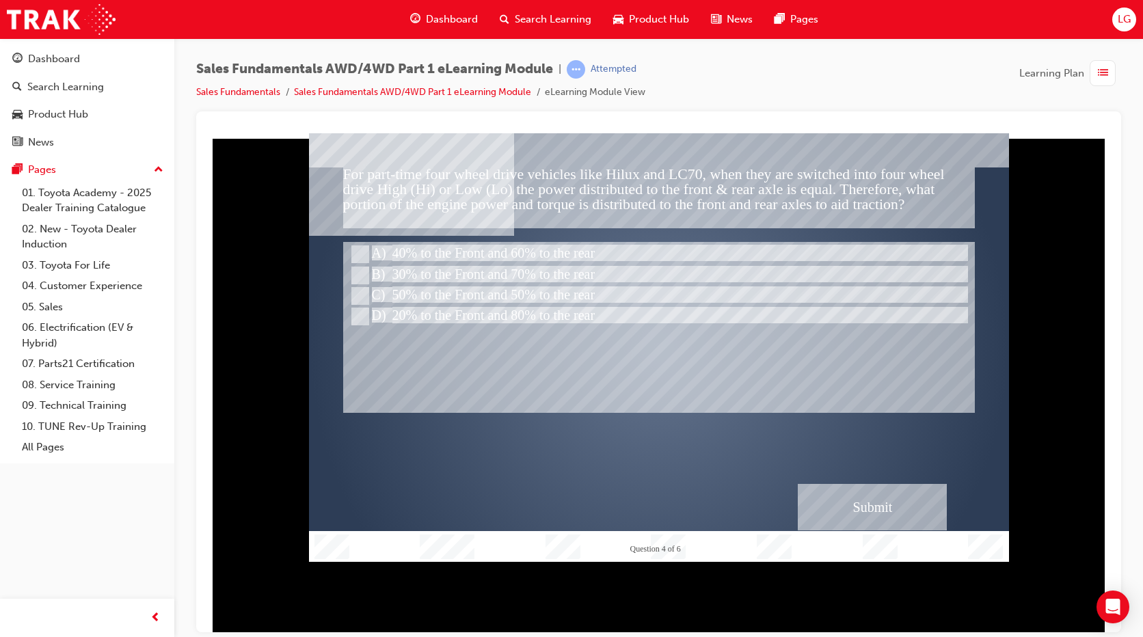
click at [916, 520] on div "Submit" at bounding box center [872, 506] width 149 height 46
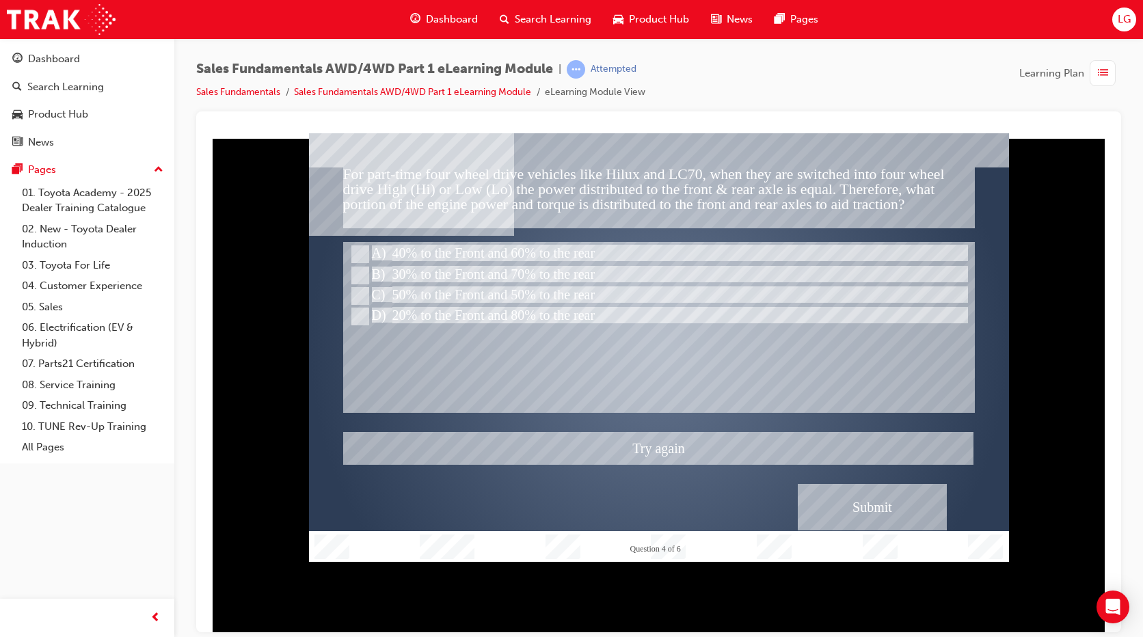
click at [487, 320] on div at bounding box center [659, 347] width 700 height 429
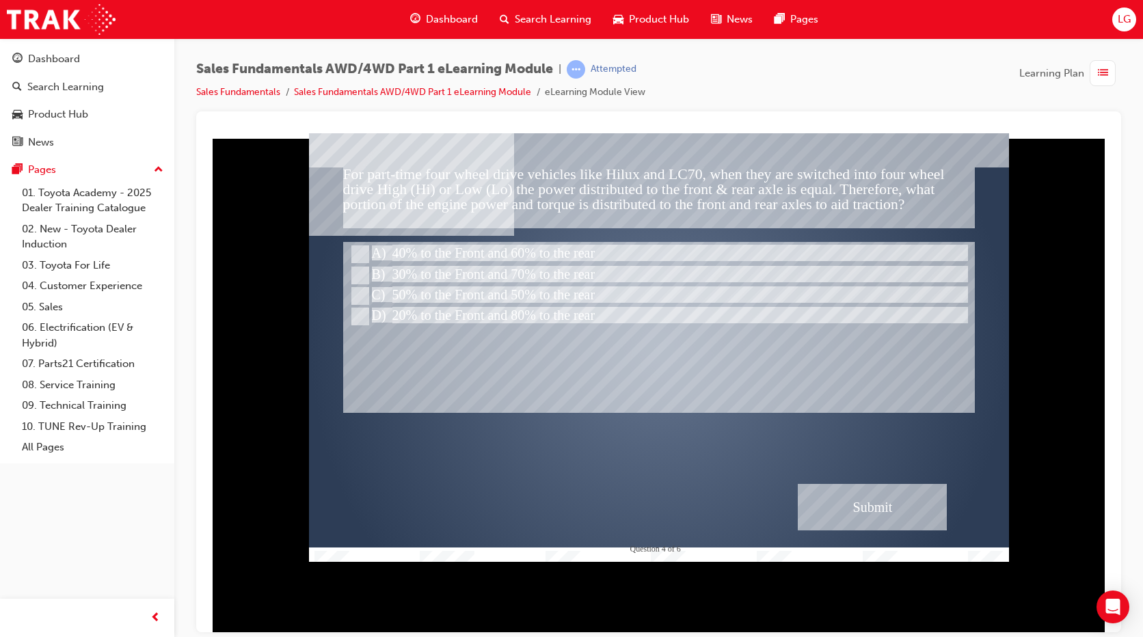
click at [861, 498] on div "Submit" at bounding box center [872, 506] width 149 height 46
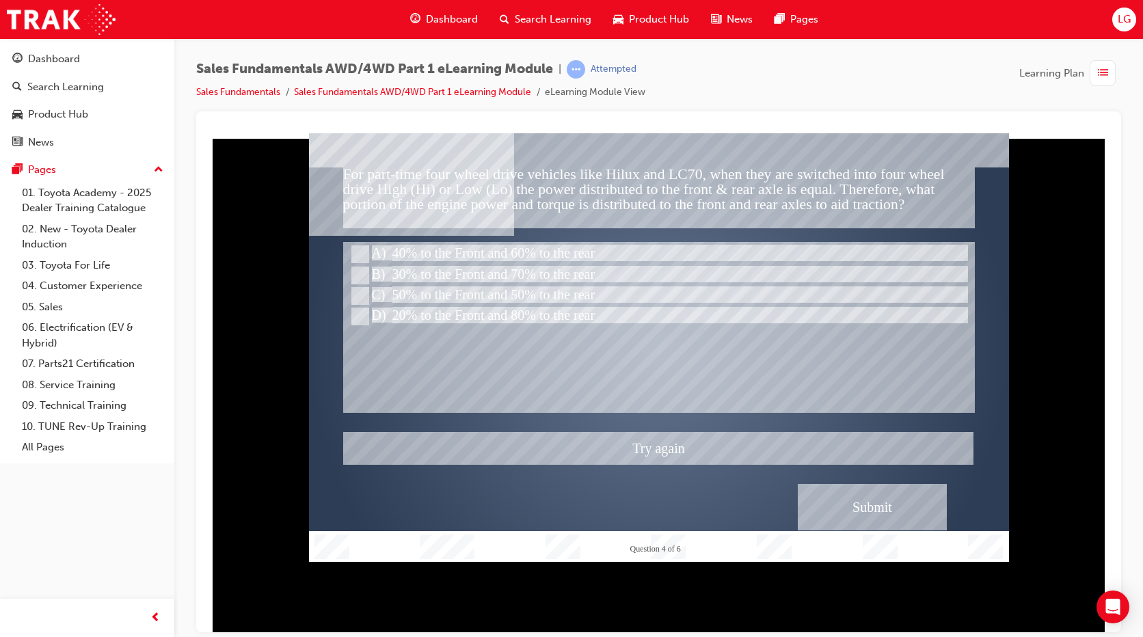
click at [538, 254] on div at bounding box center [659, 347] width 700 height 429
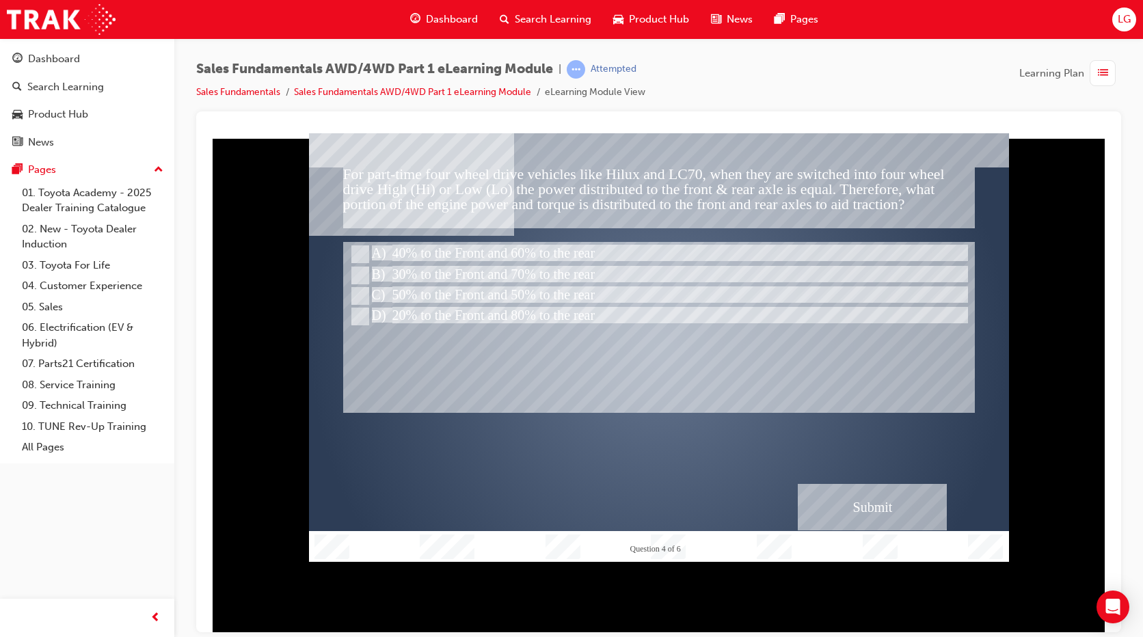
click at [864, 511] on div "Submit" at bounding box center [872, 506] width 149 height 46
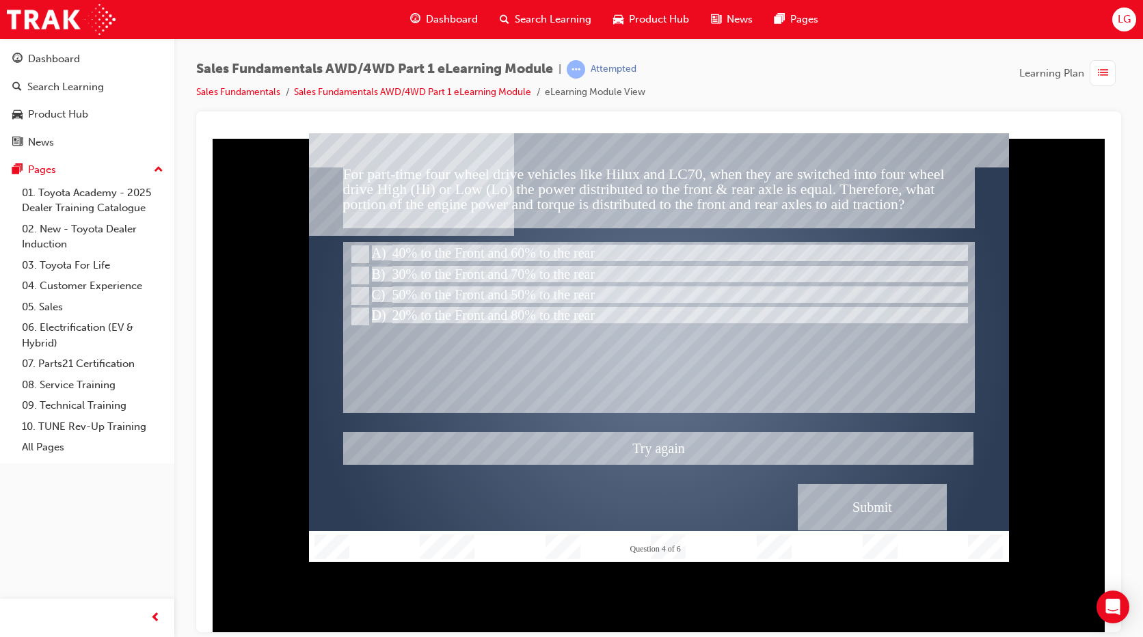
click at [520, 245] on div at bounding box center [659, 347] width 700 height 429
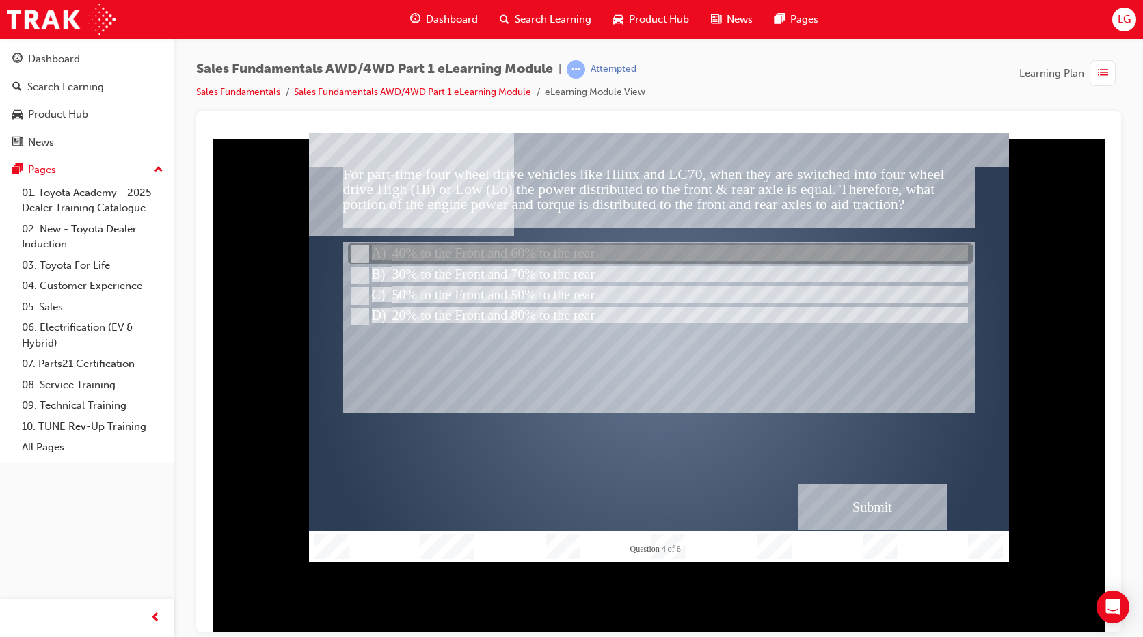
click at [580, 250] on div at bounding box center [660, 254] width 625 height 21
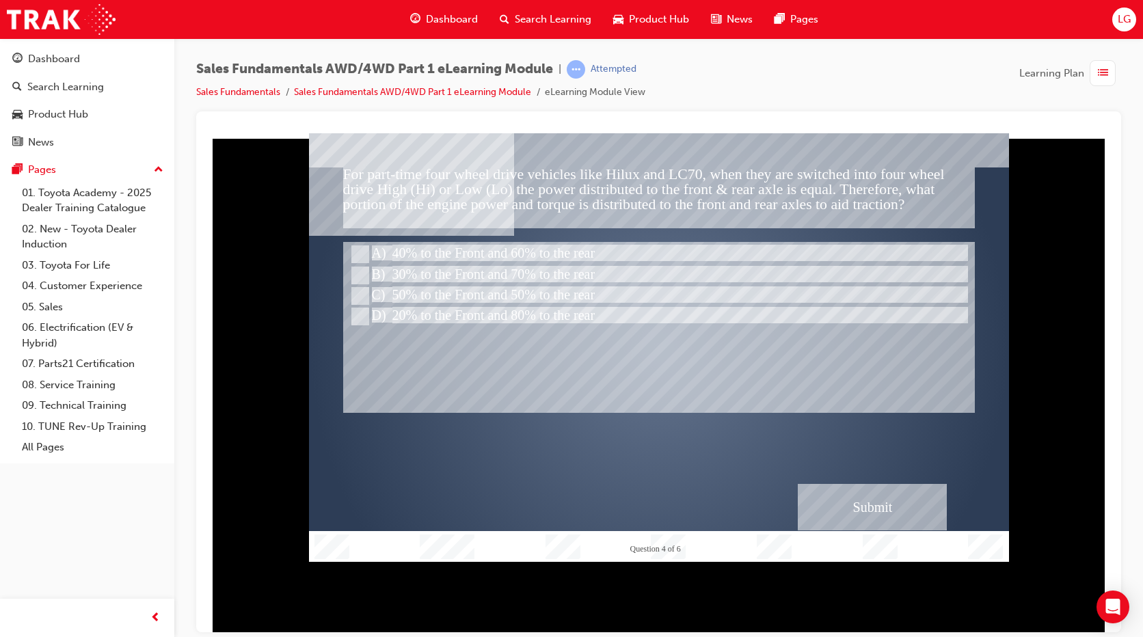
click at [856, 495] on div "Submit" at bounding box center [872, 506] width 149 height 46
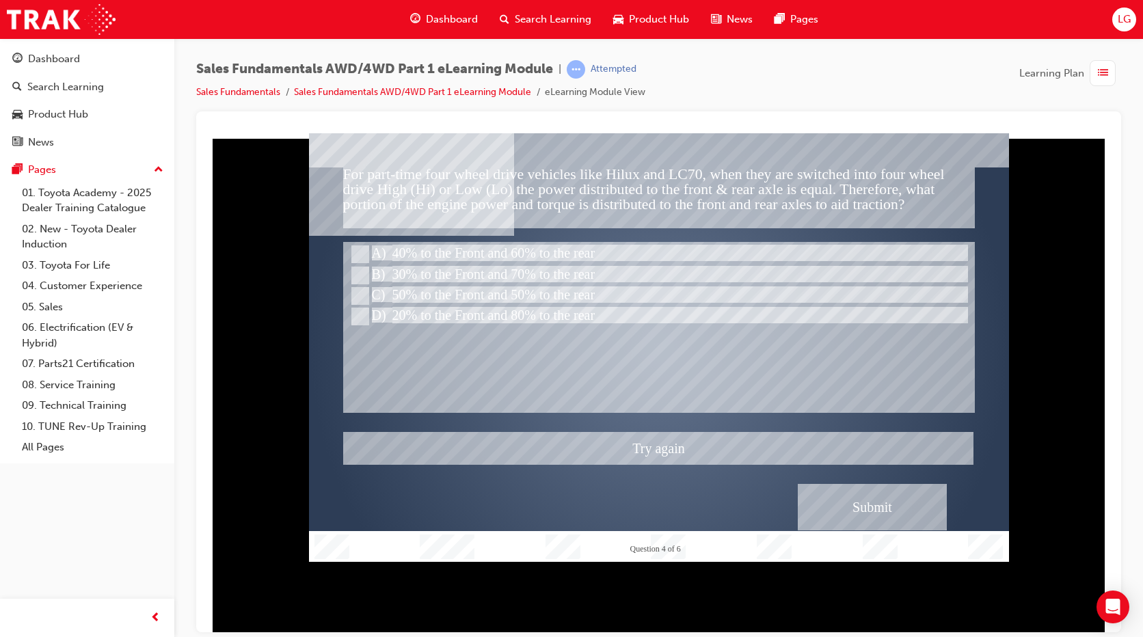
click at [593, 278] on div at bounding box center [659, 347] width 700 height 429
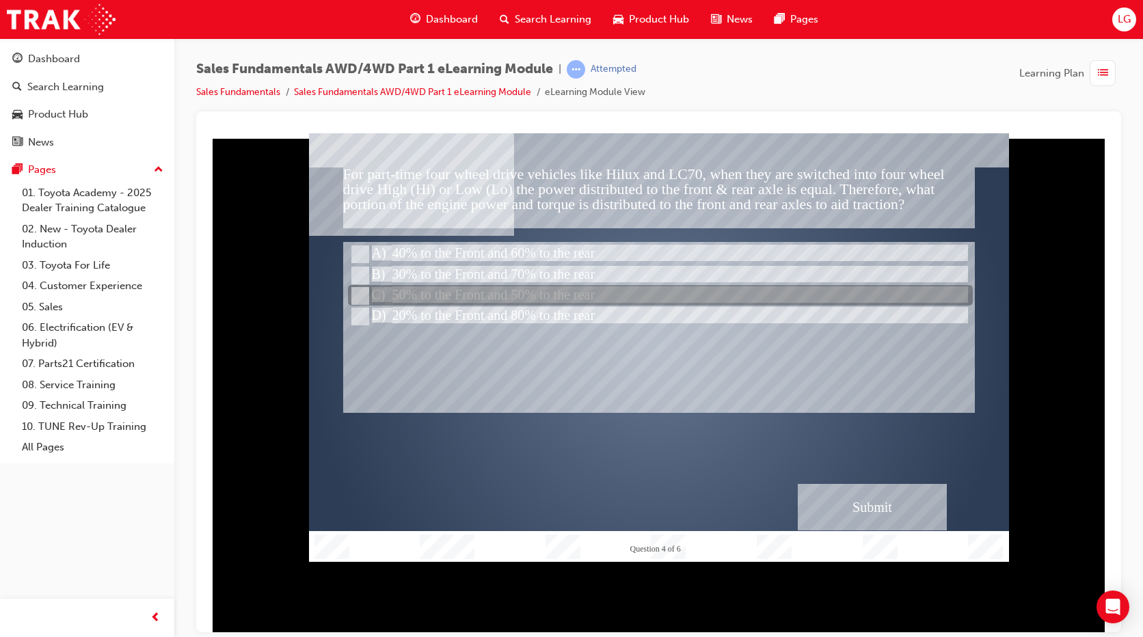
click at [595, 291] on div at bounding box center [660, 296] width 625 height 21
radio input "false"
radio input "true"
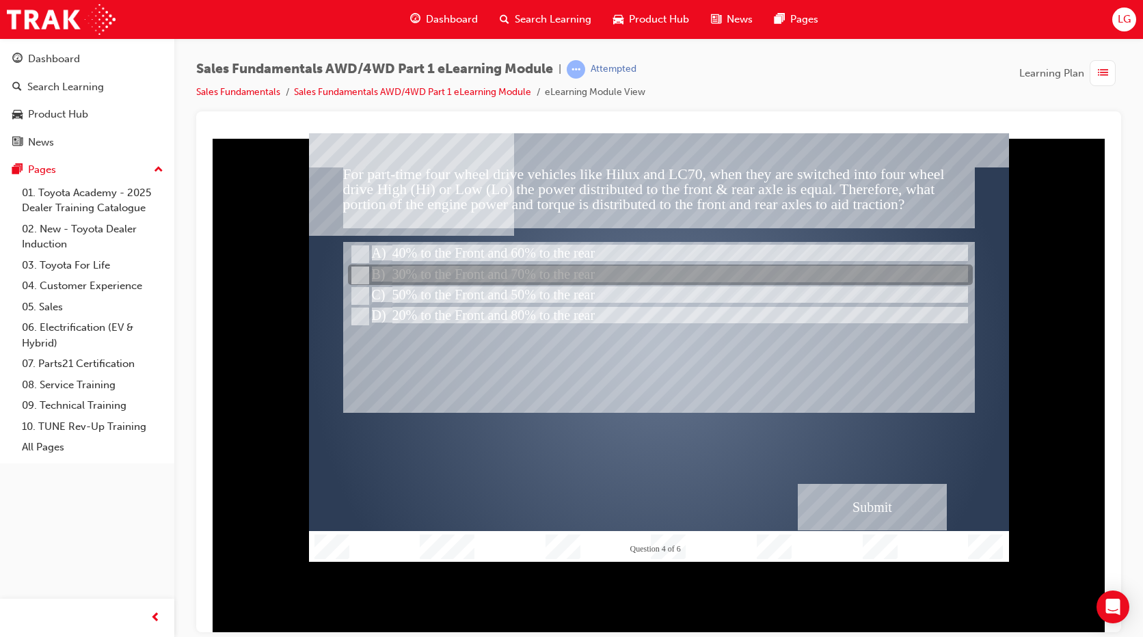
click at [594, 274] on div at bounding box center [660, 275] width 625 height 21
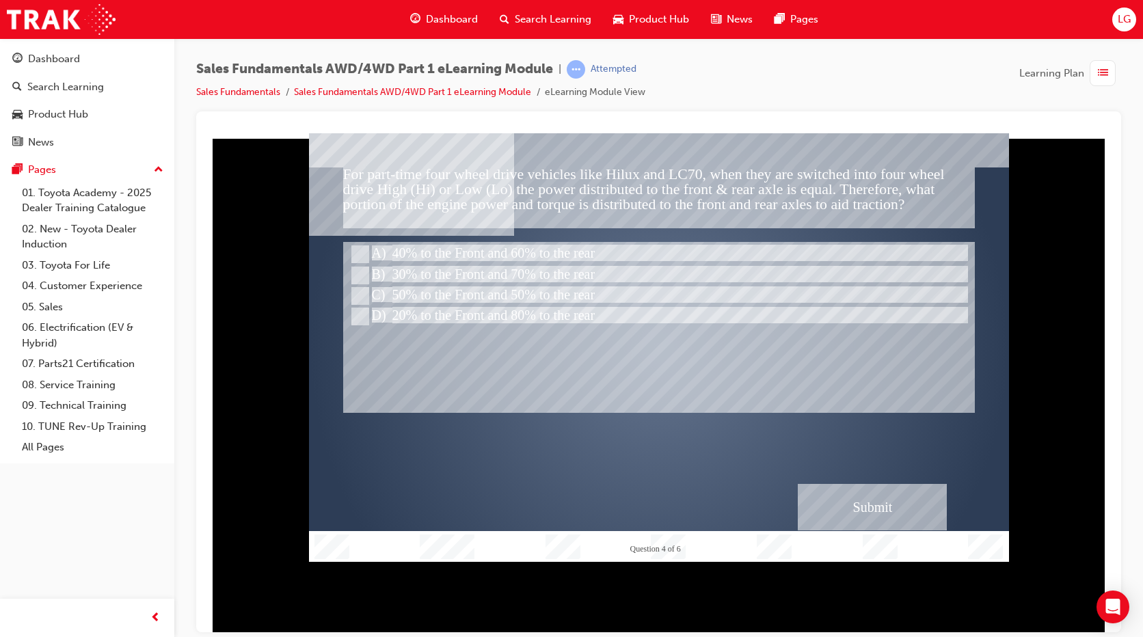
click at [821, 491] on div "Submit" at bounding box center [872, 506] width 149 height 46
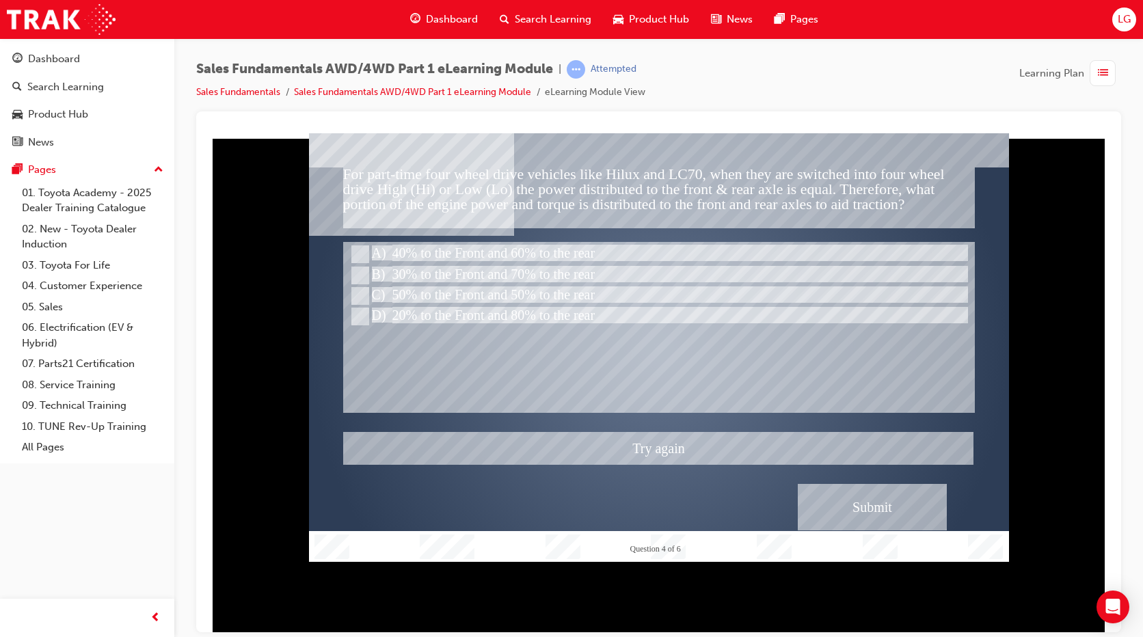
click at [493, 299] on div at bounding box center [659, 347] width 700 height 429
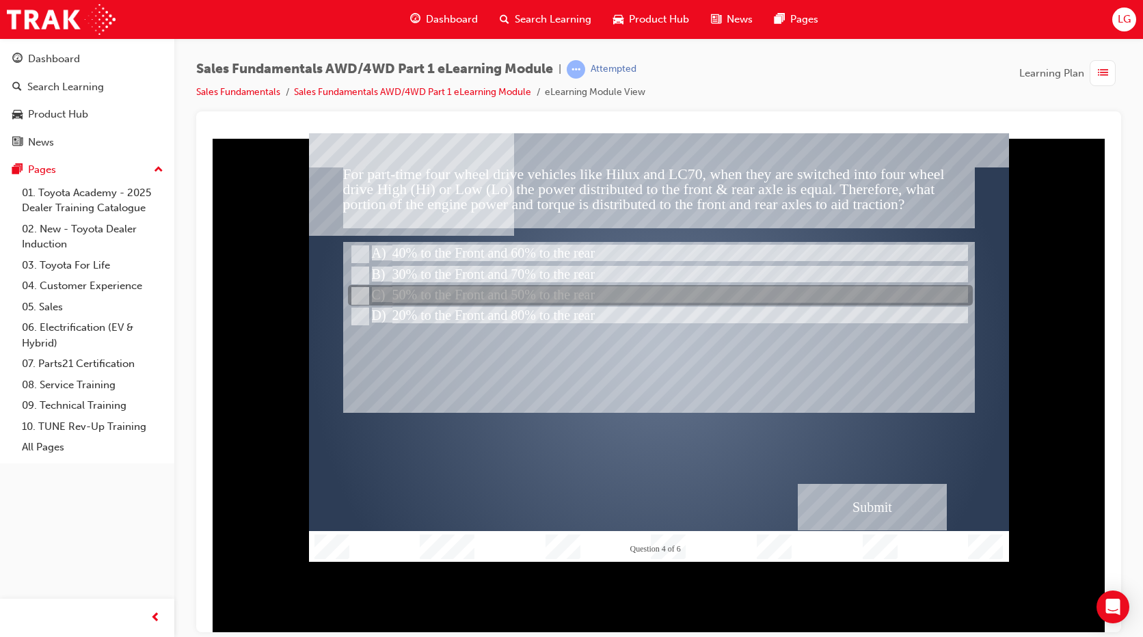
click at [493, 299] on div at bounding box center [660, 296] width 625 height 21
radio input "false"
radio input "true"
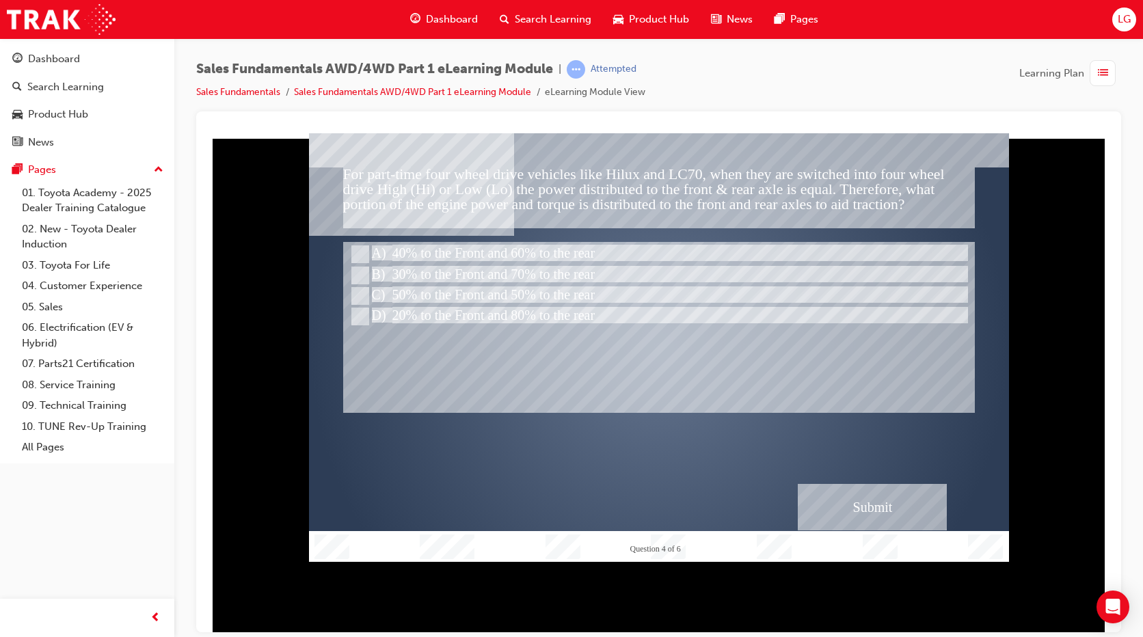
click at [864, 506] on div "Submit" at bounding box center [872, 506] width 149 height 46
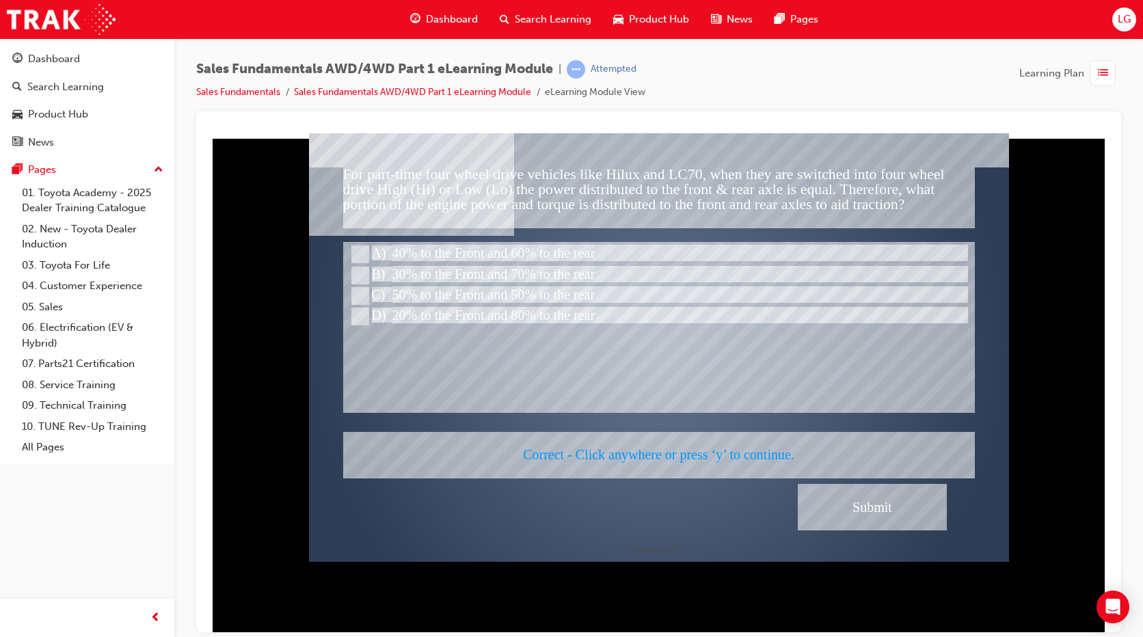
click at [665, 422] on div at bounding box center [659, 347] width 700 height 429
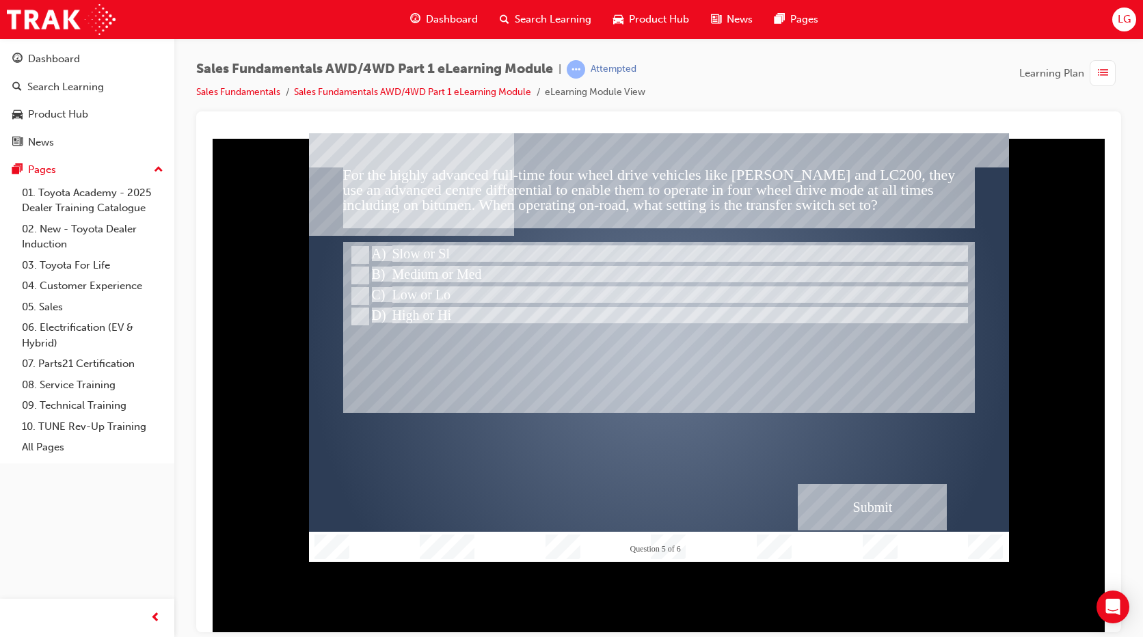
click at [821, 497] on div "Submit" at bounding box center [872, 506] width 149 height 46
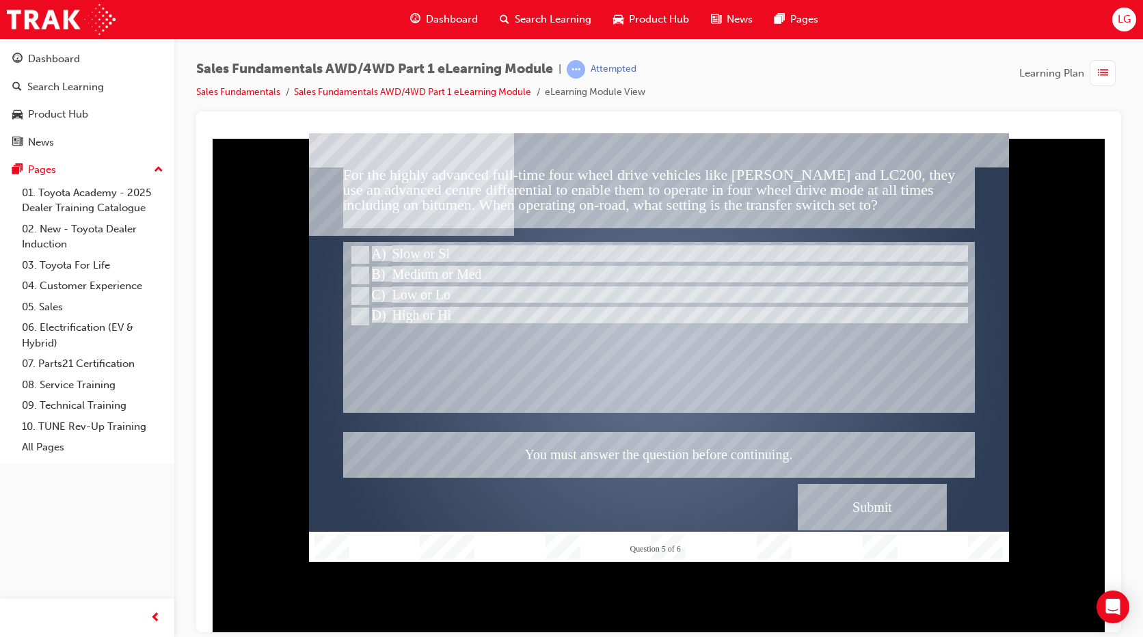
click at [509, 397] on div at bounding box center [659, 347] width 700 height 429
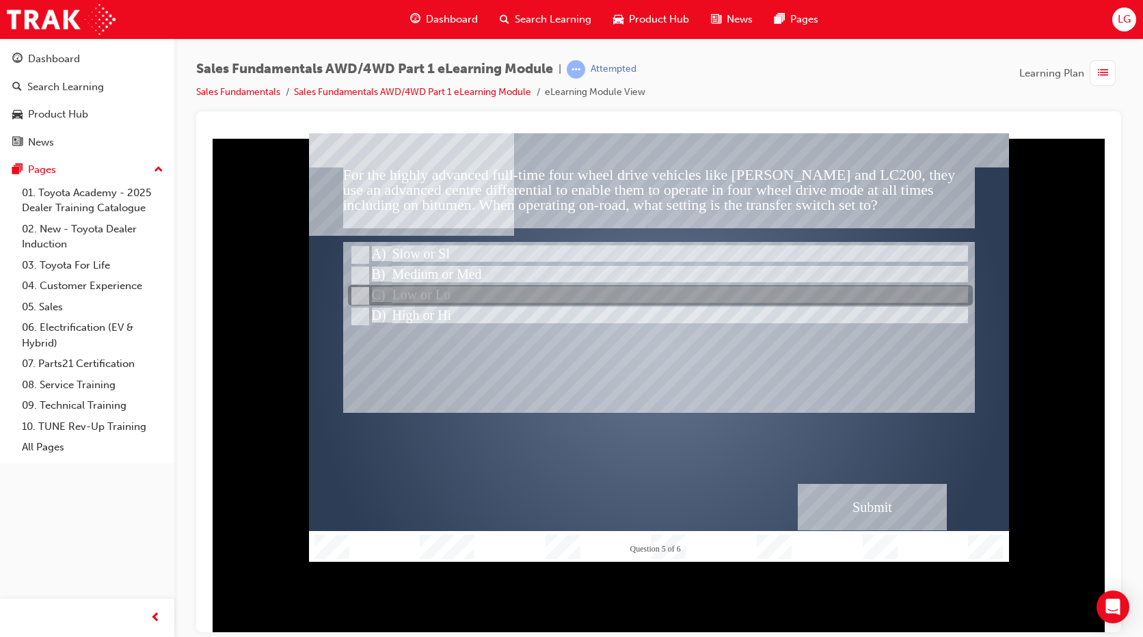
click at [488, 293] on div at bounding box center [660, 296] width 625 height 21
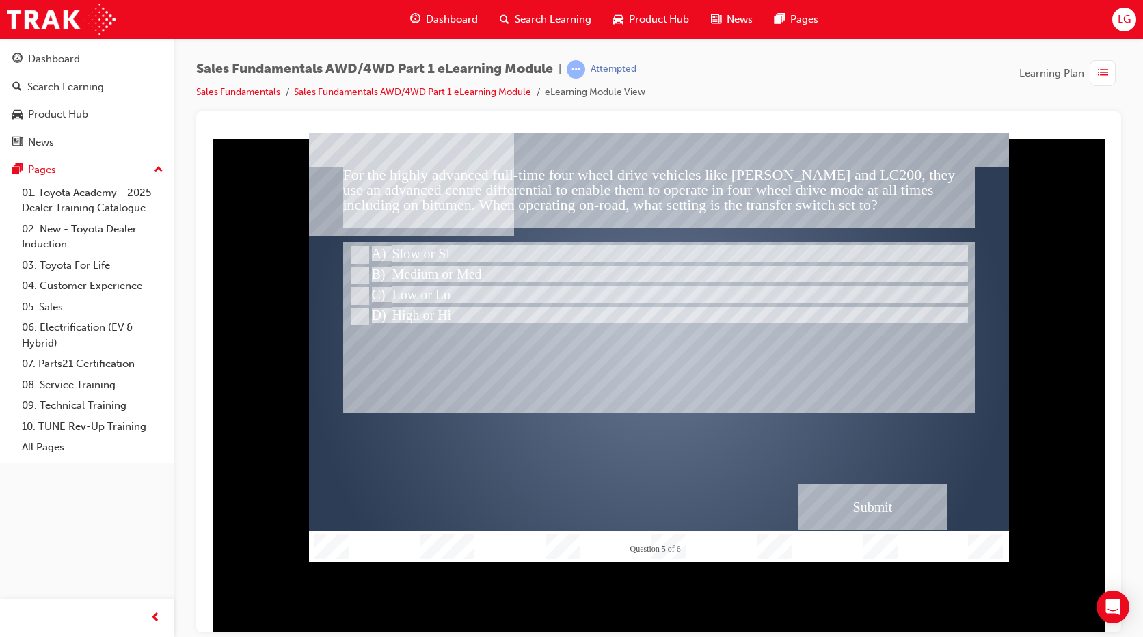
click at [866, 497] on div "Submit" at bounding box center [872, 506] width 149 height 46
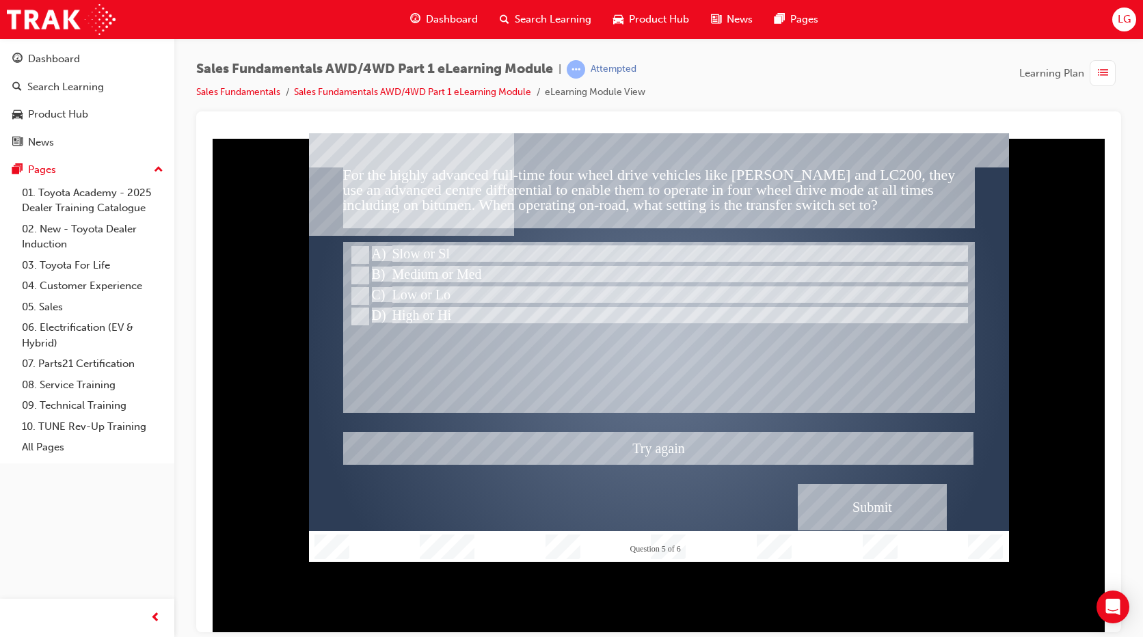
click at [440, 315] on div at bounding box center [659, 347] width 700 height 429
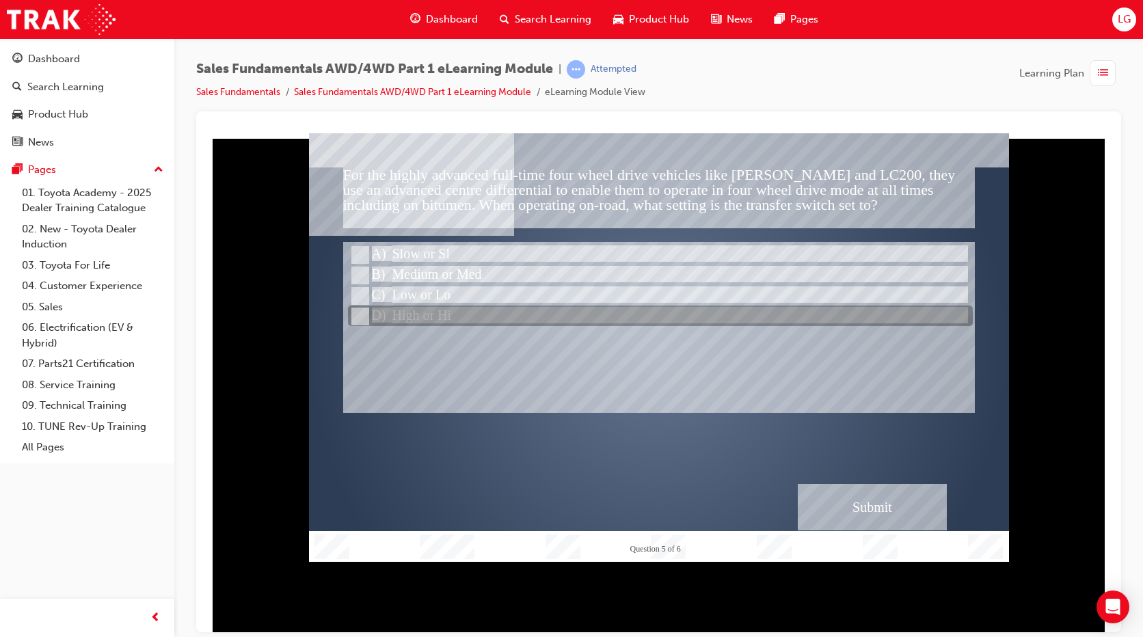
click at [426, 319] on div at bounding box center [660, 316] width 625 height 21
radio input "false"
radio input "true"
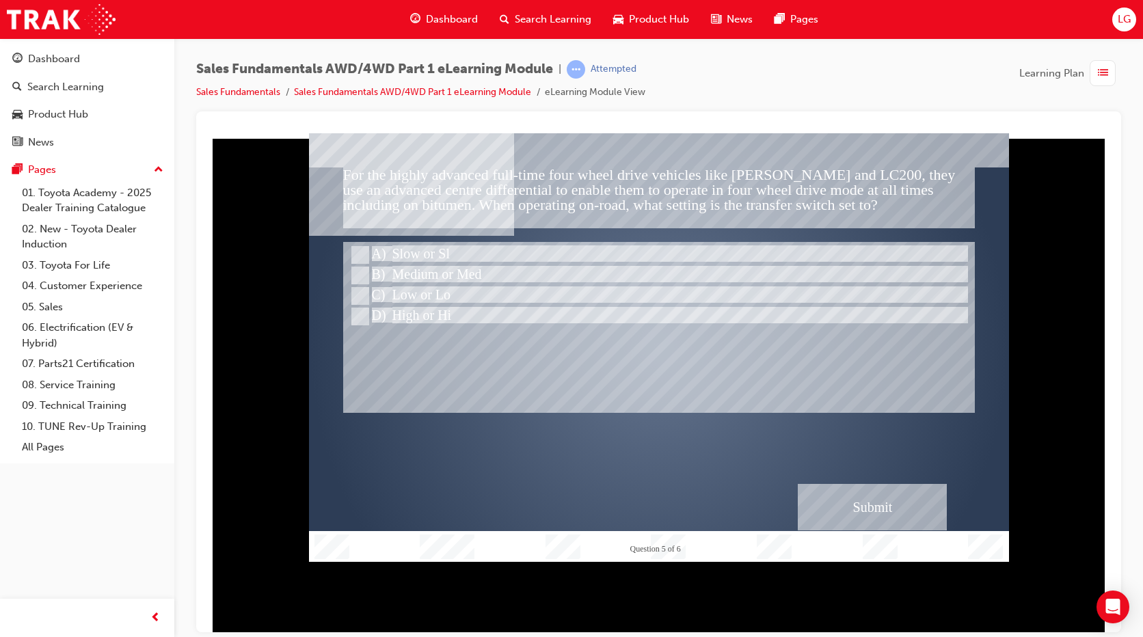
click at [849, 500] on div "Submit" at bounding box center [872, 506] width 149 height 46
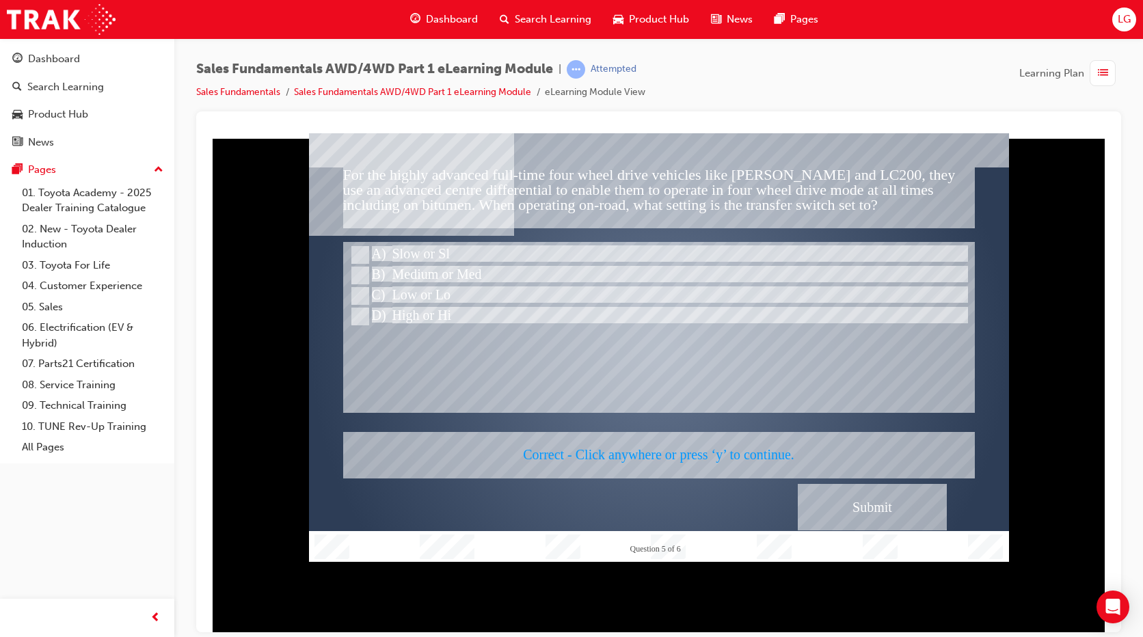
click at [825, 489] on div at bounding box center [659, 347] width 700 height 429
